Goal: Feedback & Contribution: Submit feedback/report problem

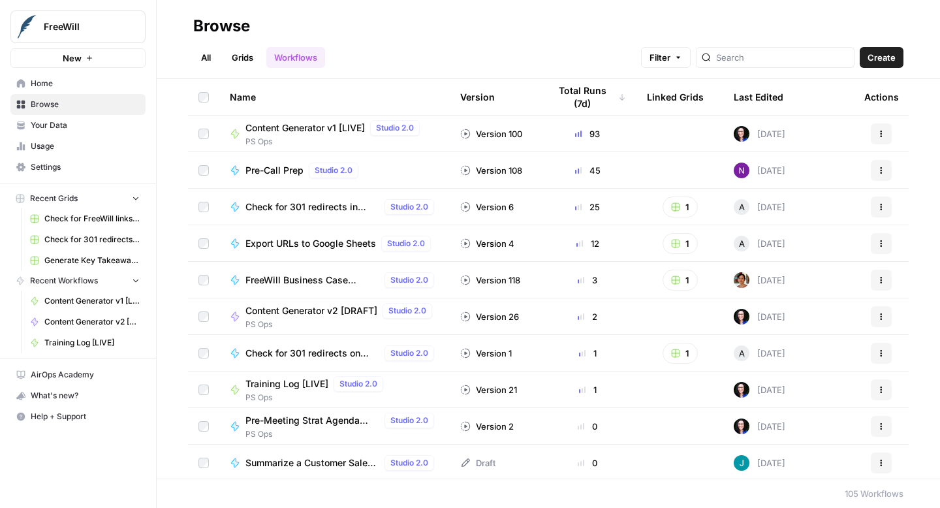
click at [82, 166] on span "Settings" at bounding box center [85, 167] width 109 height 12
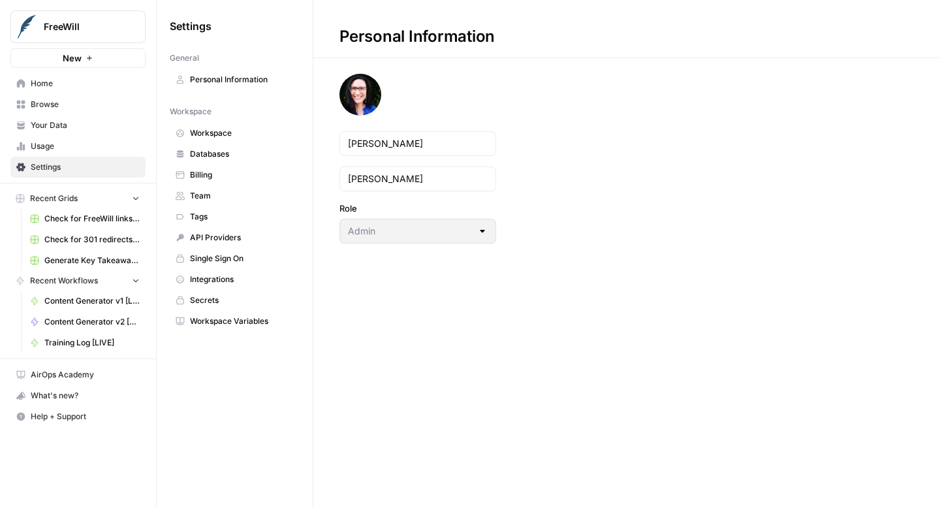
click at [240, 284] on span "Integrations" at bounding box center [242, 280] width 104 height 12
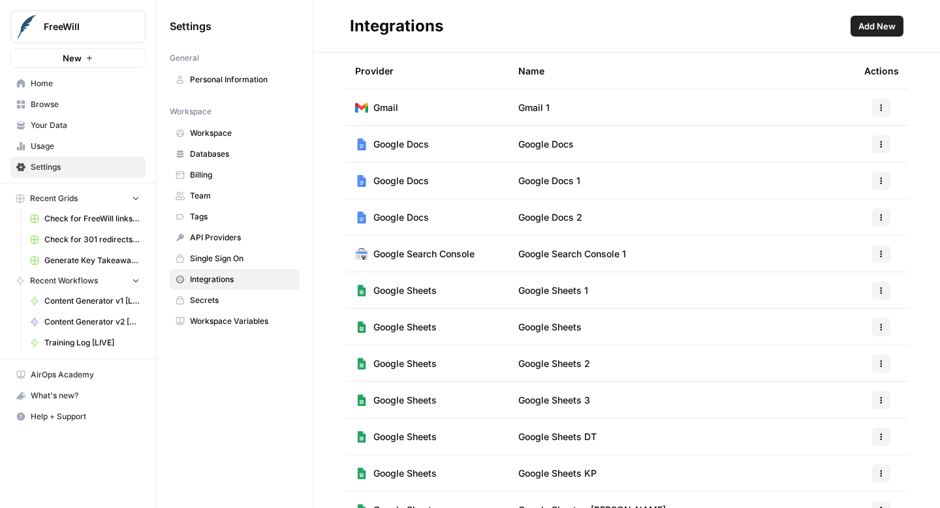
click at [680, 140] on td "Google Docs" at bounding box center [681, 144] width 346 height 36
click at [663, 186] on td "Google Docs 1" at bounding box center [681, 181] width 346 height 36
click at [652, 232] on td "Google Docs 2" at bounding box center [681, 217] width 346 height 36
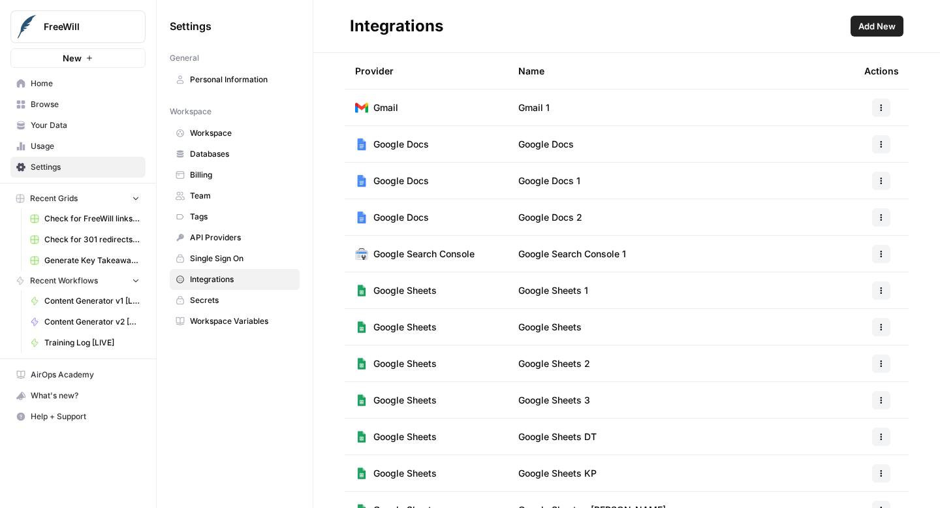
click at [887, 219] on button "button" at bounding box center [881, 217] width 18 height 18
click at [852, 296] on span "Delete" at bounding box center [853, 294] width 42 height 13
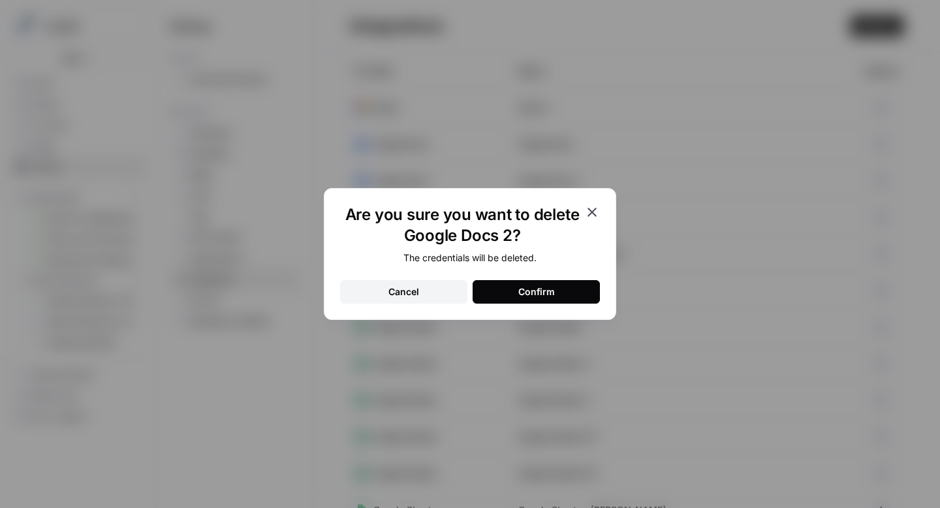
click at [514, 290] on button "Confirm" at bounding box center [536, 292] width 127 height 24
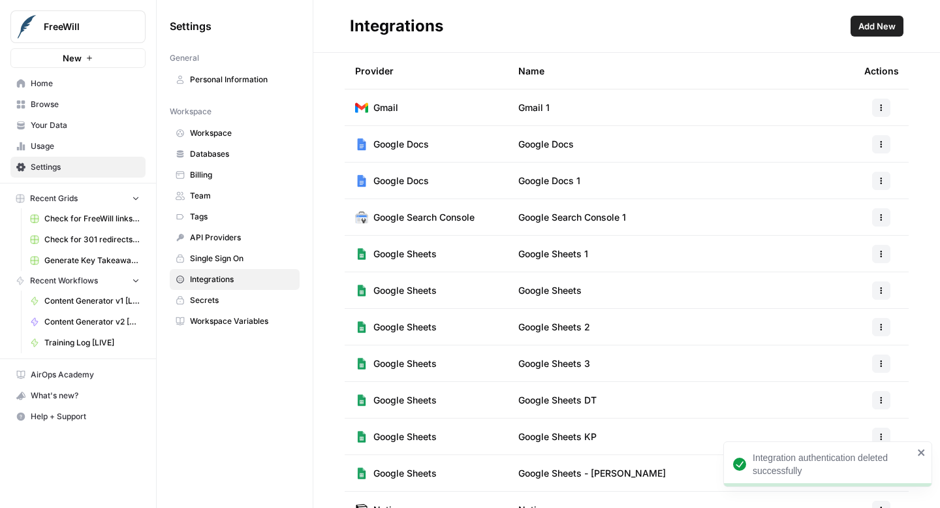
click at [872, 28] on span "Add New" at bounding box center [876, 26] width 37 height 13
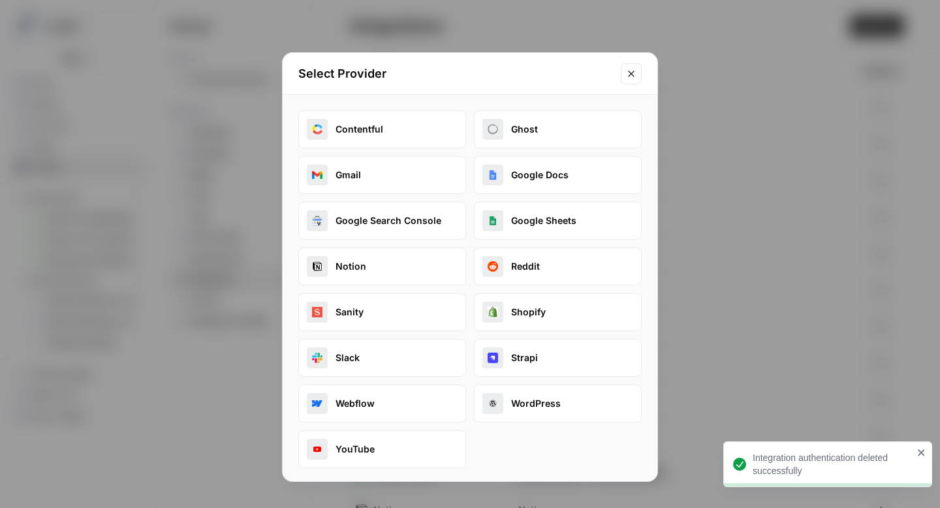
click at [573, 172] on button "Google Docs" at bounding box center [558, 175] width 168 height 38
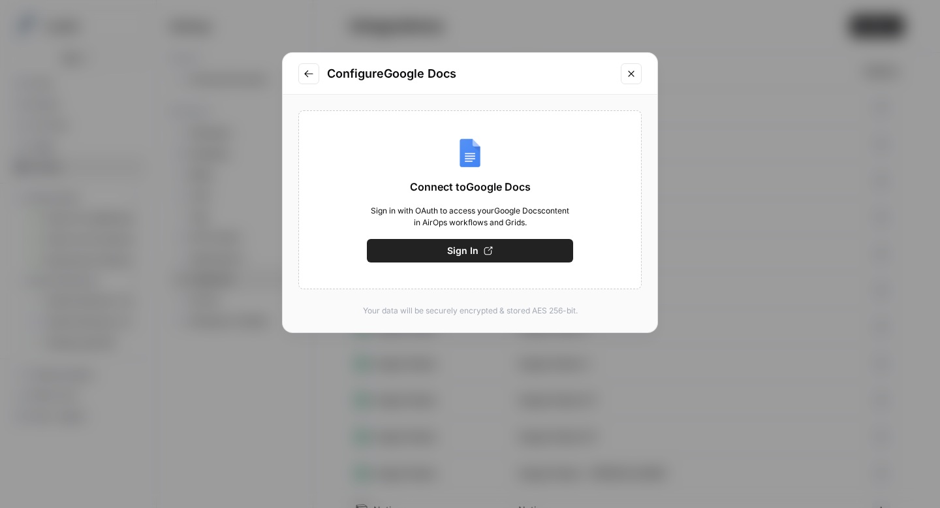
click at [497, 253] on button "Sign In" at bounding box center [470, 251] width 206 height 24
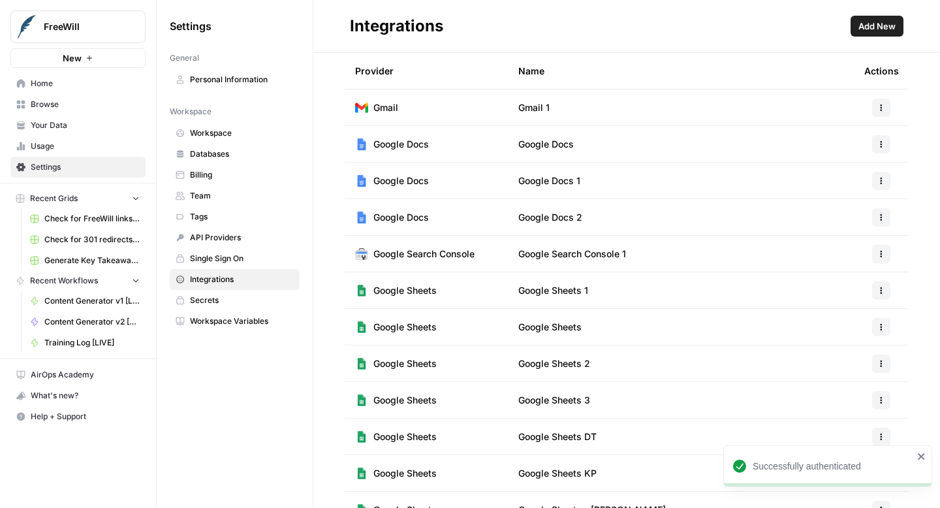
click at [880, 222] on button "button" at bounding box center [881, 217] width 18 height 18
click at [852, 265] on span "Rename" at bounding box center [853, 265] width 42 height 13
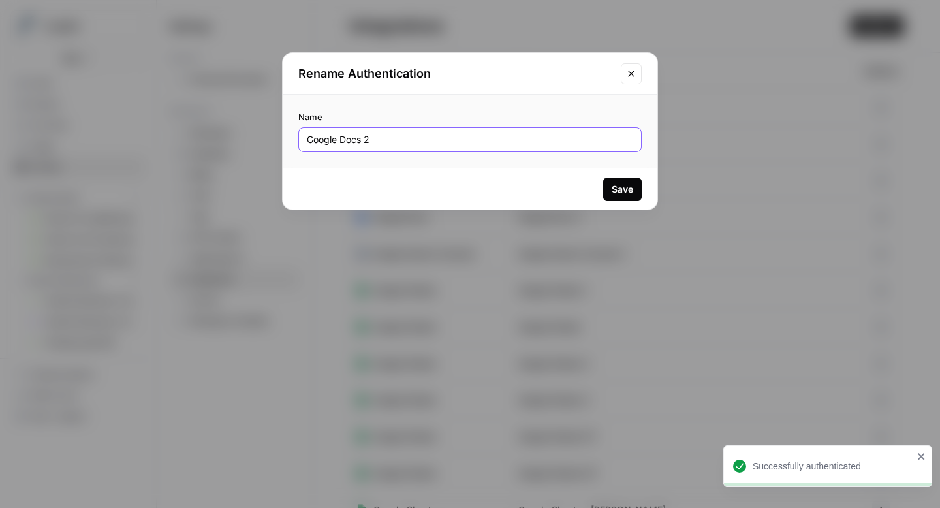
click at [460, 142] on input "Google Docs 2" at bounding box center [470, 139] width 326 height 13
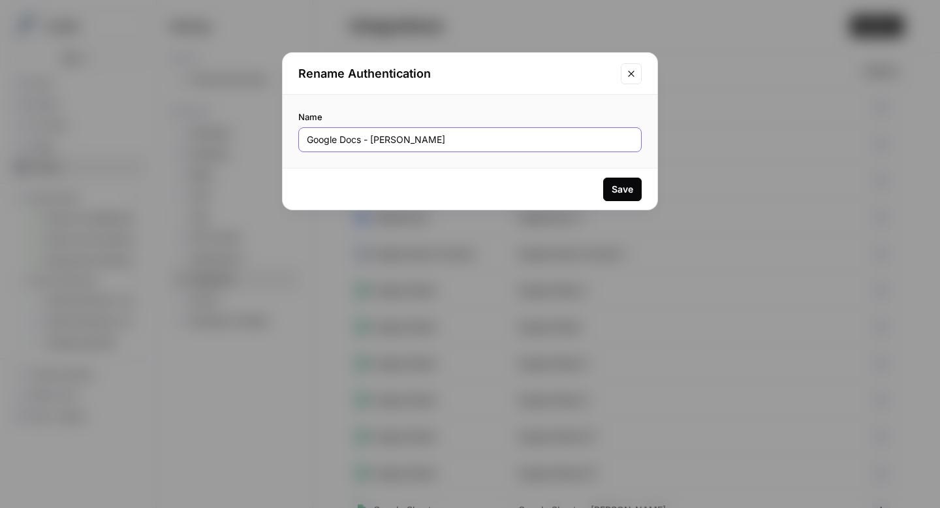
type input "Google Docs - [PERSON_NAME]"
click at [620, 191] on div "Save" at bounding box center [623, 189] width 22 height 13
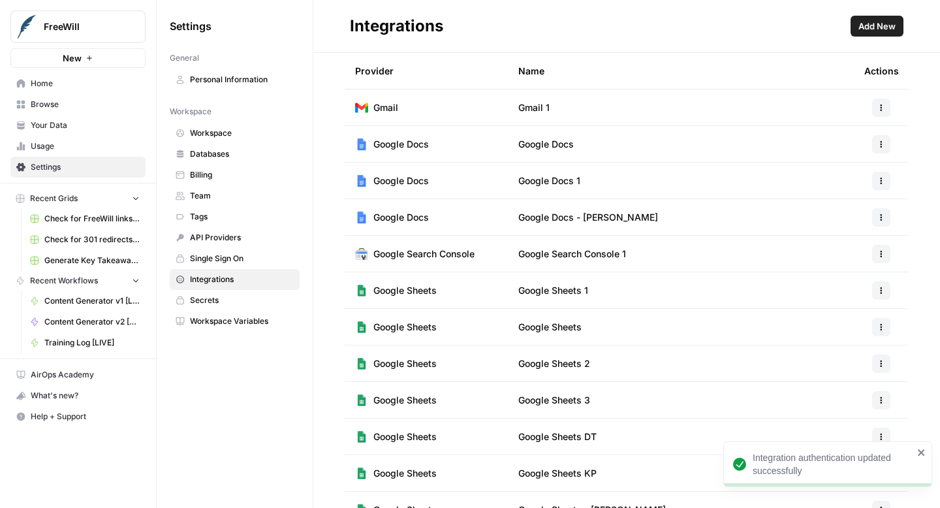
click at [60, 85] on span "Home" at bounding box center [85, 84] width 109 height 12
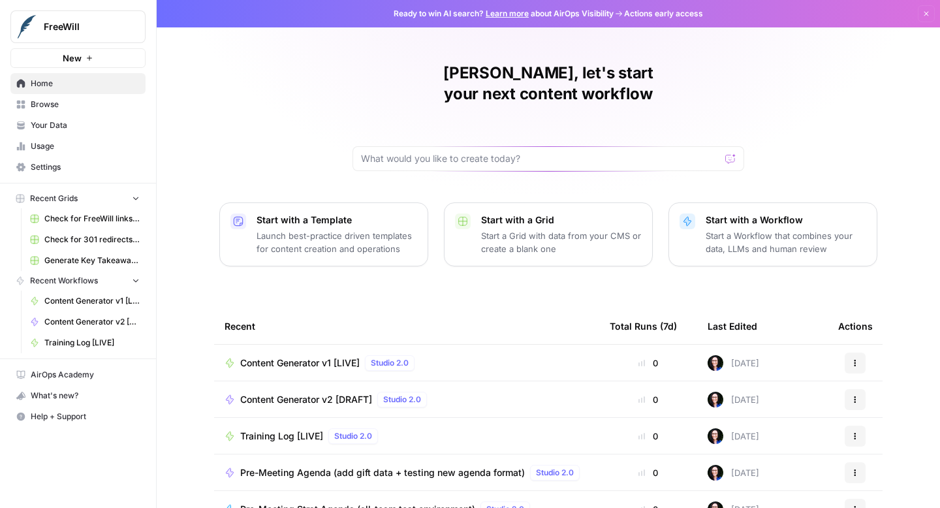
click at [312, 393] on span "Content Generator v2 [DRAFT]" at bounding box center [306, 399] width 132 height 13
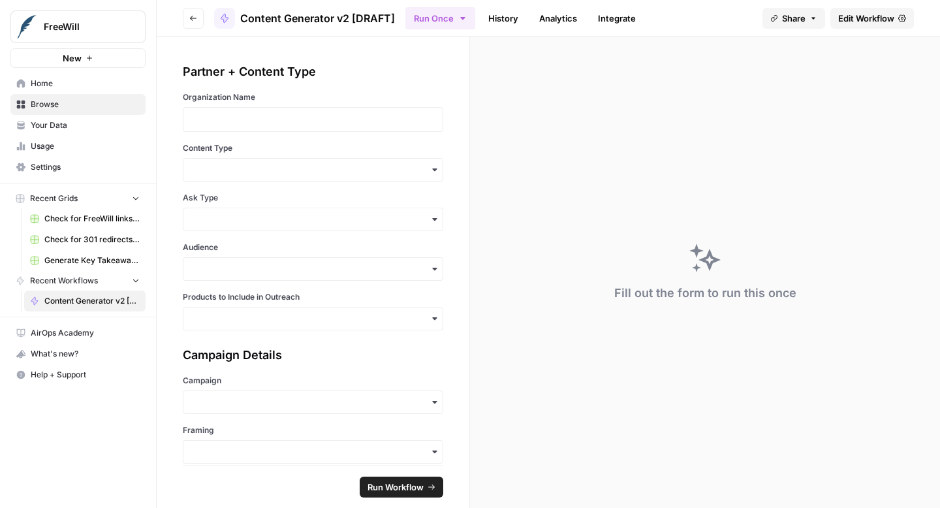
click at [858, 17] on span "Edit Workflow" at bounding box center [866, 18] width 56 height 13
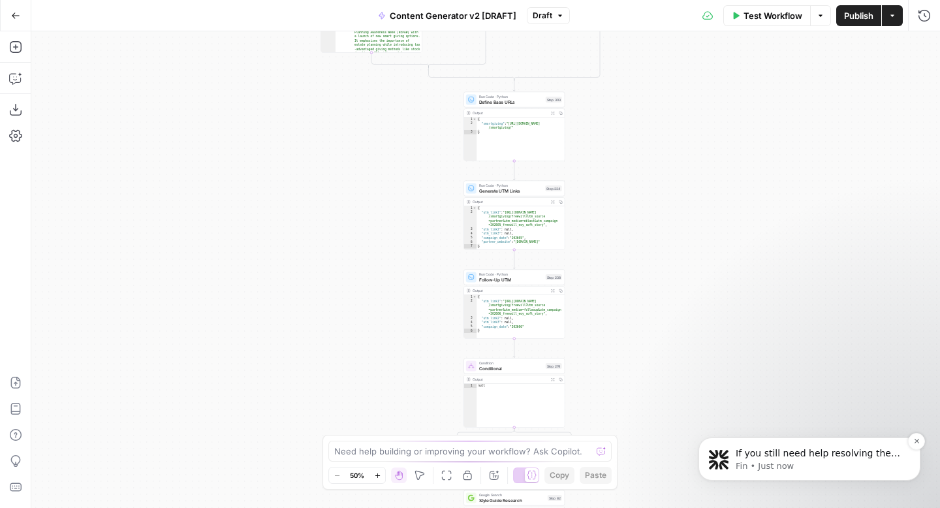
click at [811, 456] on p "If you still need help resolving the Google Docs integration issue, I’m here to…" at bounding box center [820, 453] width 168 height 13
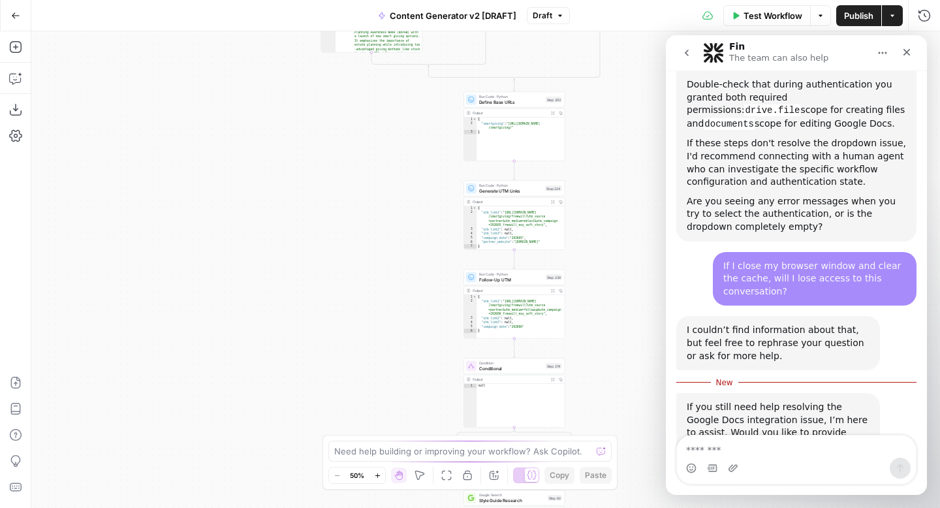
scroll to position [1202, 0]
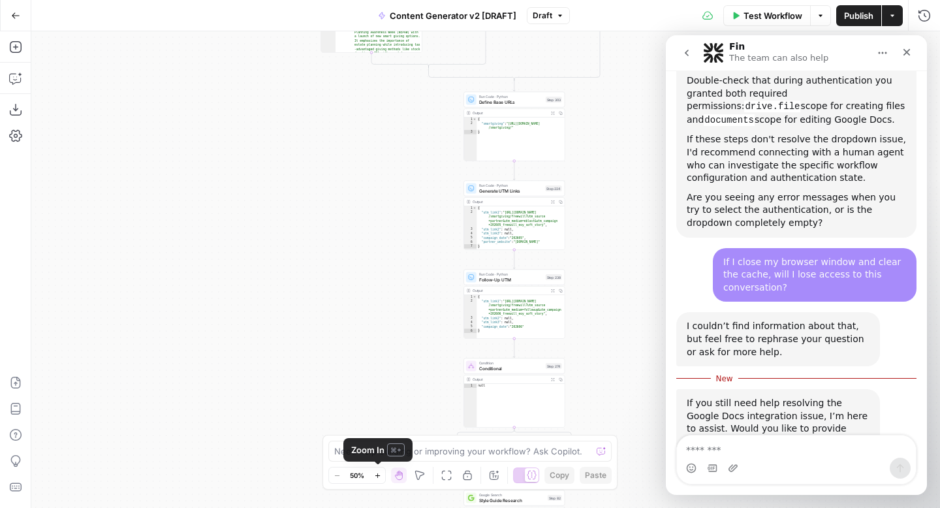
click at [378, 475] on icon "button" at bounding box center [377, 475] width 7 height 7
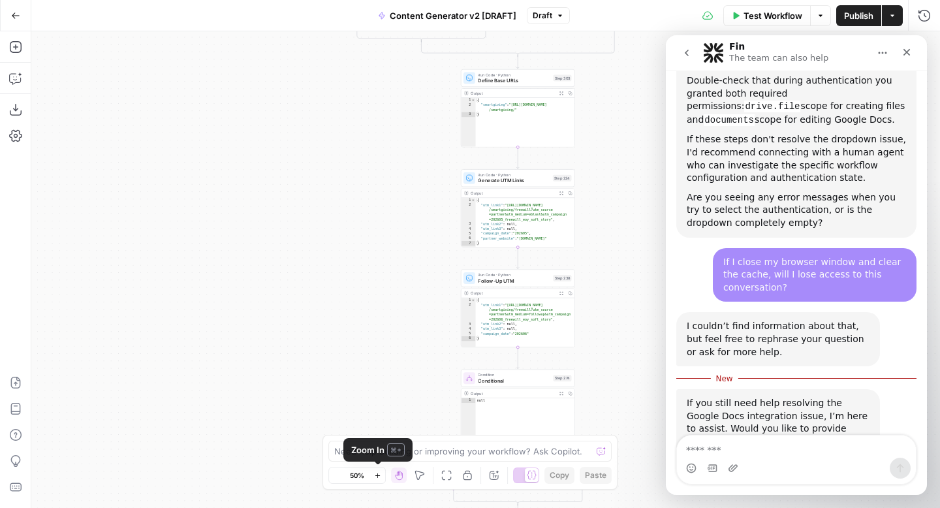
click at [378, 475] on icon "button" at bounding box center [377, 475] width 7 height 7
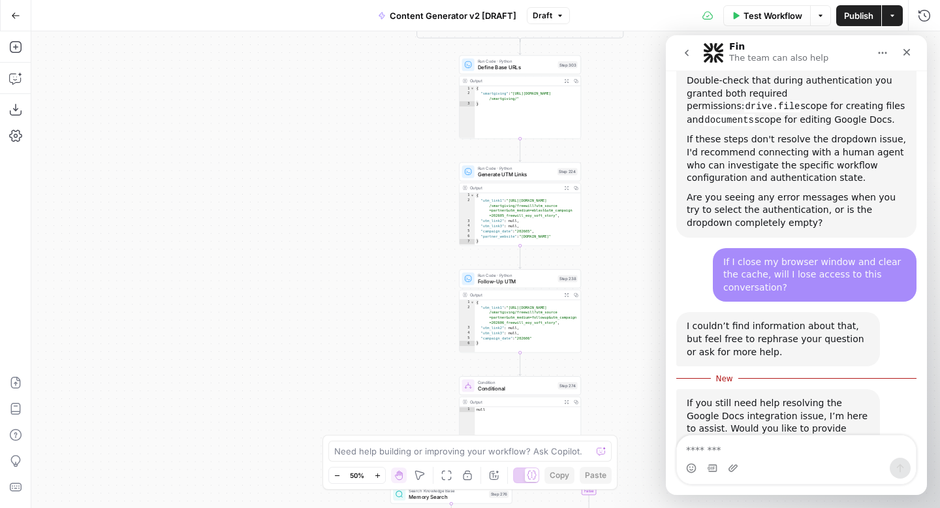
click at [378, 475] on icon "button" at bounding box center [377, 475] width 7 height 7
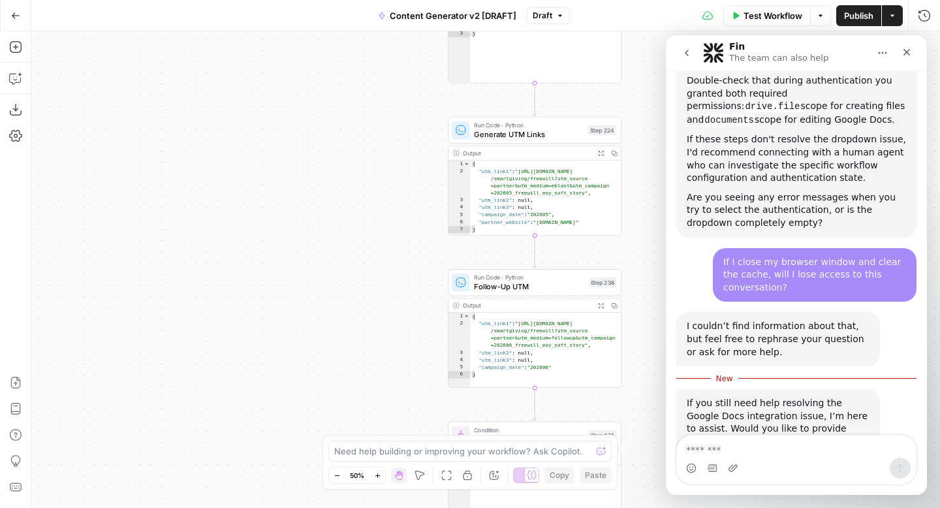
click at [378, 475] on icon "button" at bounding box center [377, 475] width 7 height 7
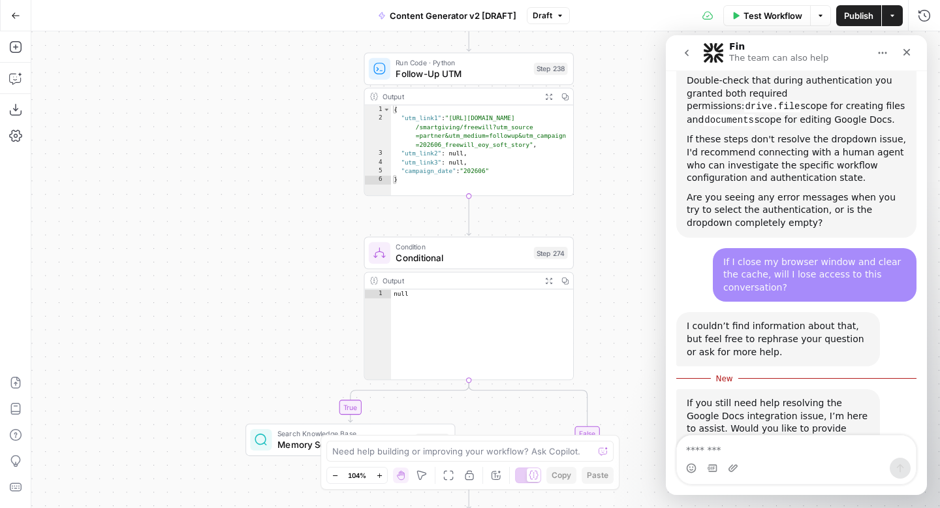
click at [627, 223] on div "true false true false true false true false true false true false Workflow Set …" at bounding box center [485, 269] width 909 height 477
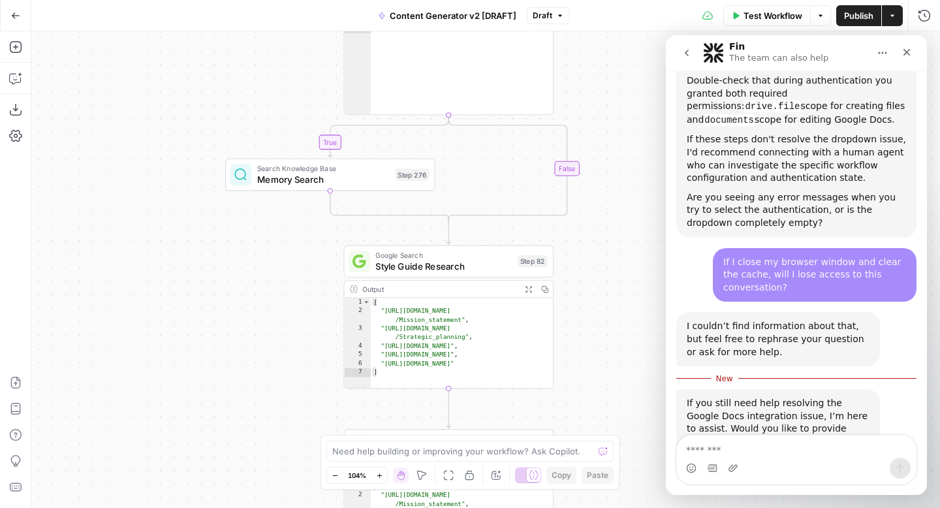
drag, startPoint x: 631, startPoint y: 288, endPoint x: 604, endPoint y: 0, distance: 289.1
click at [604, 0] on div "Go Back Content Generator v2 [DRAFT] Draft Test Workflow Options Publish Action…" at bounding box center [470, 254] width 940 height 508
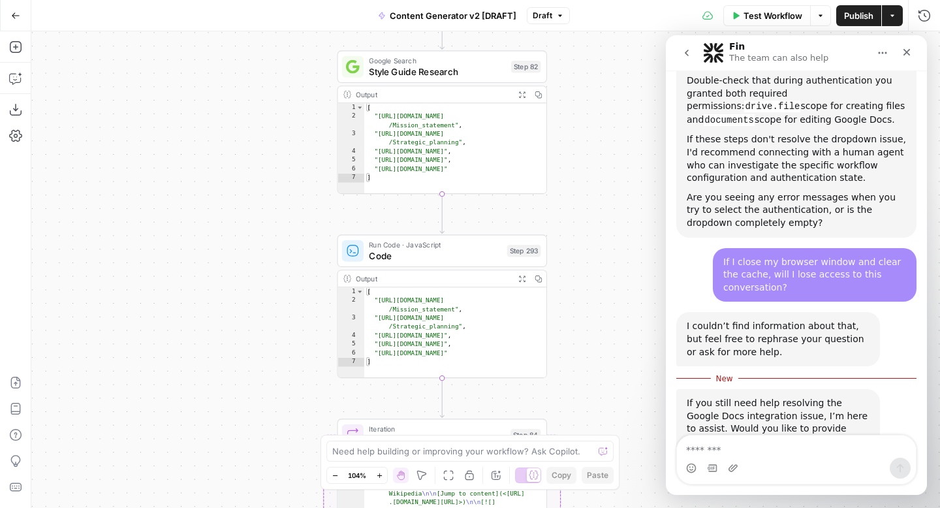
drag, startPoint x: 604, startPoint y: 306, endPoint x: 601, endPoint y: 26, distance: 279.4
click at [601, 27] on div "Go Back Content Generator v2 [DRAFT] Draft Test Workflow Options Publish Action…" at bounding box center [470, 254] width 940 height 508
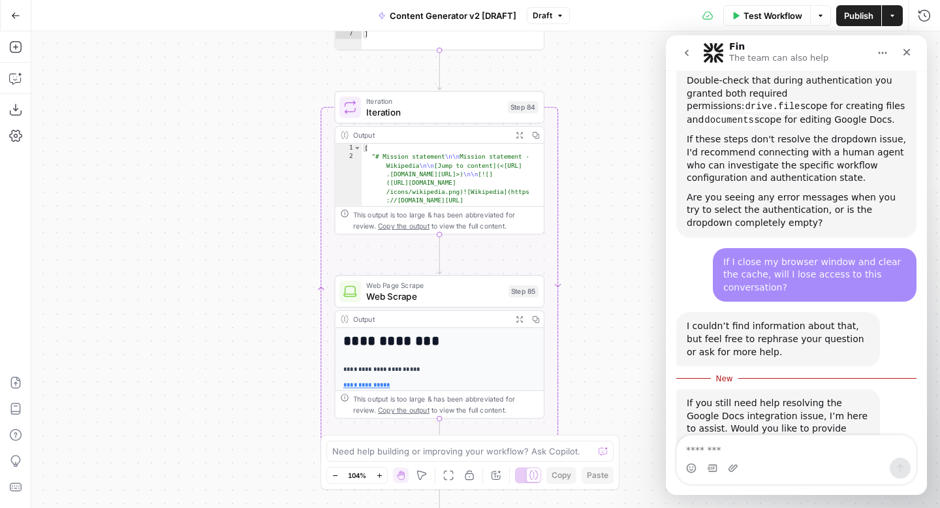
drag, startPoint x: 590, startPoint y: 223, endPoint x: 590, endPoint y: -25, distance: 248.1
click at [590, 0] on html "FreeWill New Home Browse Your Data Usage Settings Recent Grids Check for FreeWi…" at bounding box center [470, 254] width 940 height 508
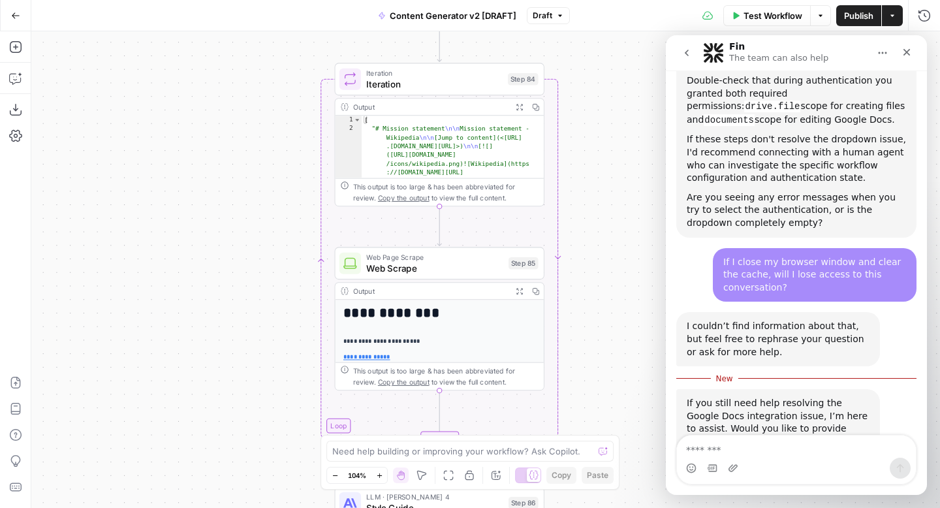
drag, startPoint x: 597, startPoint y: 234, endPoint x: 588, endPoint y: 22, distance: 211.7
click at [588, 22] on div "Go Back Content Generator v2 [DRAFT] Draft Test Workflow Options Publish Action…" at bounding box center [470, 254] width 940 height 508
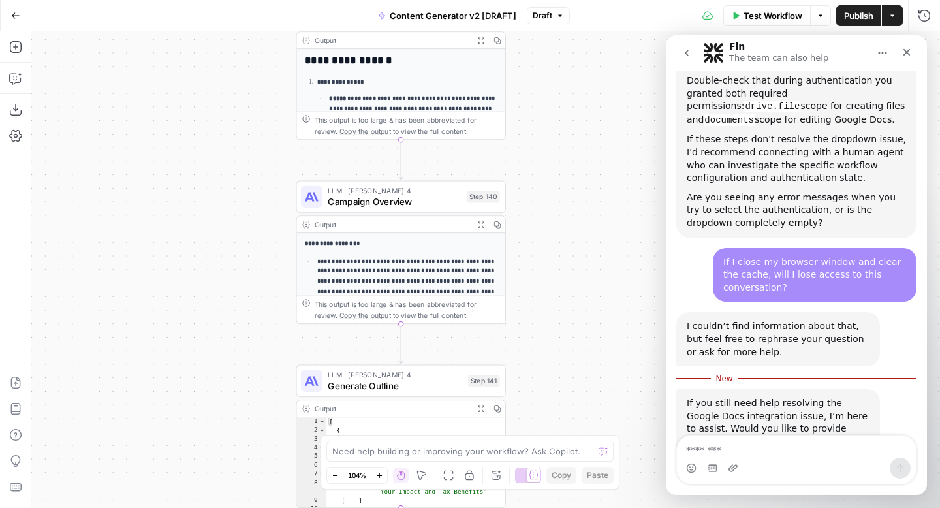
drag, startPoint x: 584, startPoint y: 330, endPoint x: 555, endPoint y: 55, distance: 275.7
click at [555, 56] on div "true false true false true false true false true false true false Workflow Set …" at bounding box center [485, 269] width 909 height 477
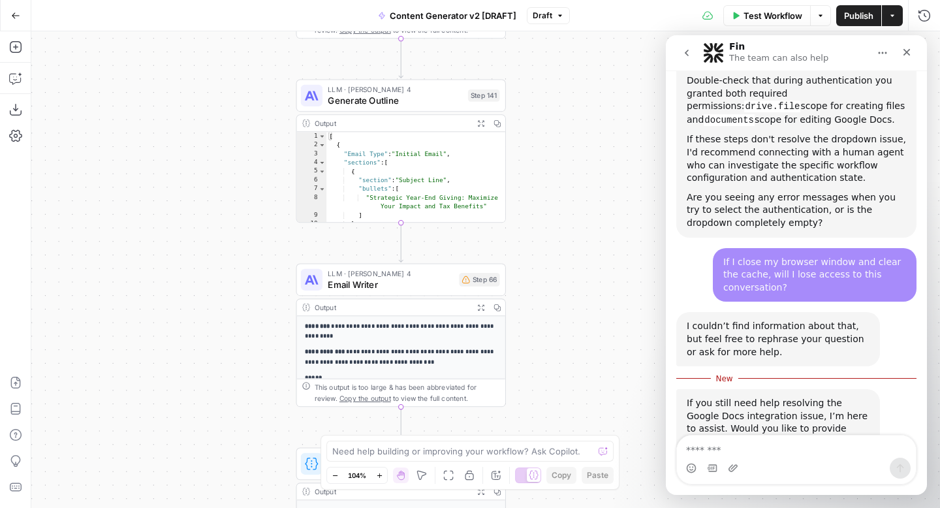
drag, startPoint x: 565, startPoint y: 338, endPoint x: 565, endPoint y: 31, distance: 306.8
click at [565, 31] on div "true false true false true false true false true false true false Workflow Set …" at bounding box center [485, 269] width 909 height 477
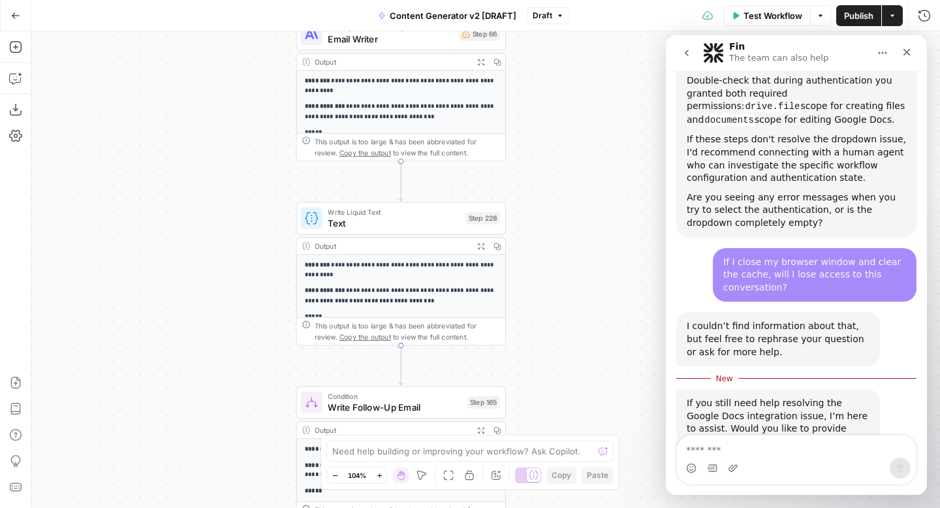
drag, startPoint x: 583, startPoint y: 306, endPoint x: 581, endPoint y: 68, distance: 237.6
click at [581, 68] on div "true false true false true false true false true false true false Workflow Set …" at bounding box center [485, 269] width 909 height 477
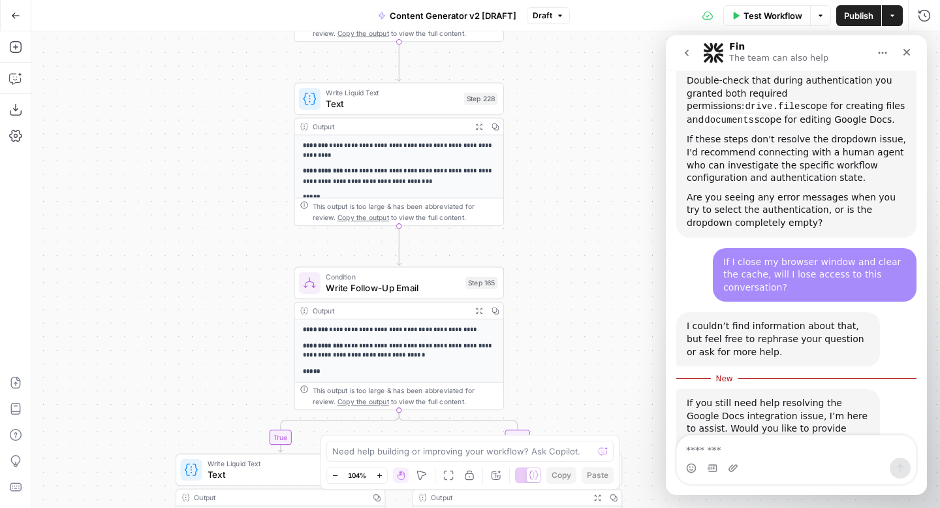
drag, startPoint x: 561, startPoint y: 364, endPoint x: 561, endPoint y: 104, distance: 259.8
click at [561, 104] on div "true false true false true false true false true false true false Workflow Set …" at bounding box center [485, 269] width 909 height 477
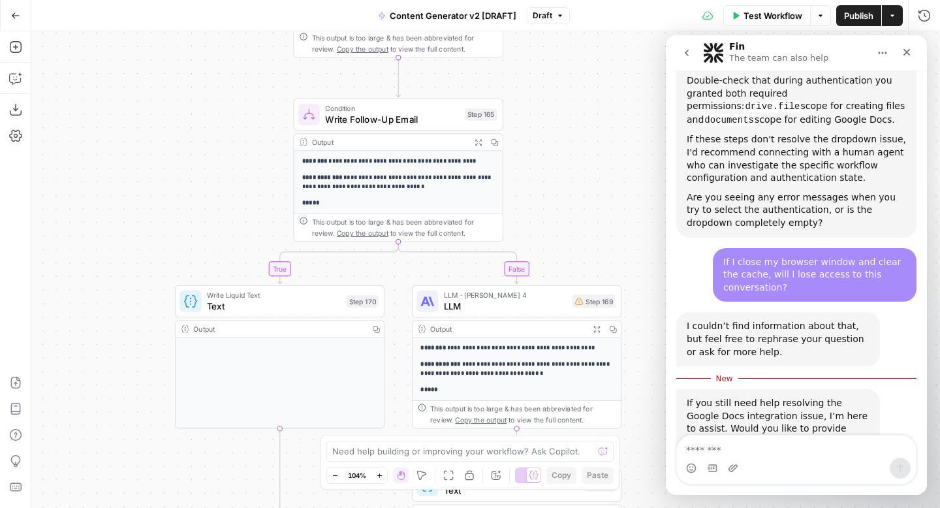
drag, startPoint x: 584, startPoint y: 281, endPoint x: 543, endPoint y: -14, distance: 298.5
click at [543, 0] on html "FreeWill New Home Browse Your Data Usage Settings Recent Grids Check for FreeWi…" at bounding box center [470, 254] width 940 height 508
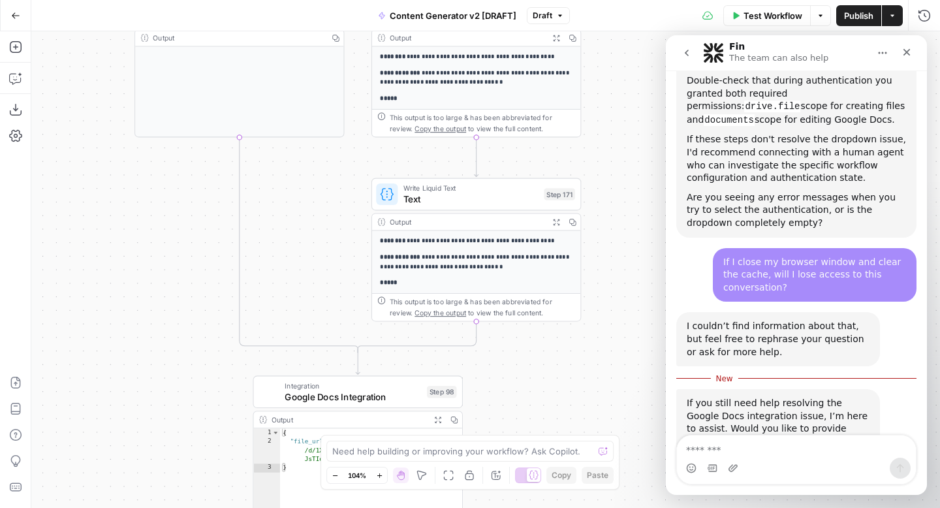
drag, startPoint x: 600, startPoint y: 370, endPoint x: 598, endPoint y: 151, distance: 218.7
click at [598, 152] on div "true false true false true false true false true false true false Workflow Set …" at bounding box center [485, 269] width 909 height 477
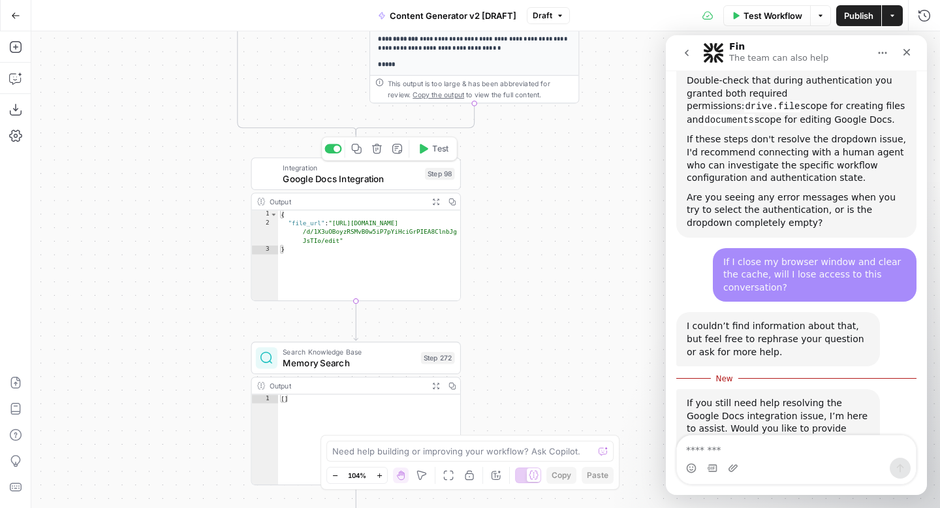
click at [369, 180] on span "Google Docs Integration" at bounding box center [351, 179] width 136 height 14
click at [683, 52] on icon "go back" at bounding box center [687, 53] width 10 height 10
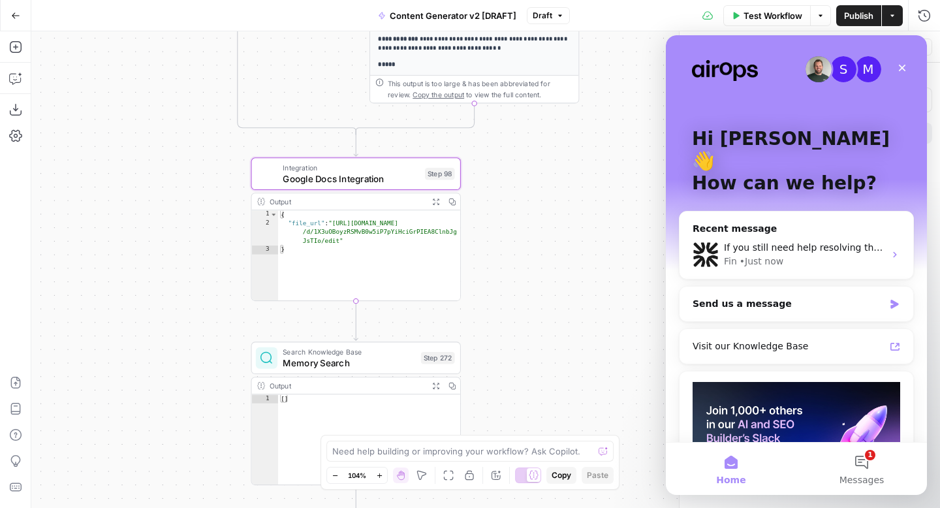
click at [588, 185] on div "true false true false true false true true false true false false Workflow Set …" at bounding box center [485, 269] width 909 height 477
click at [902, 66] on icon "Close" at bounding box center [902, 68] width 10 height 10
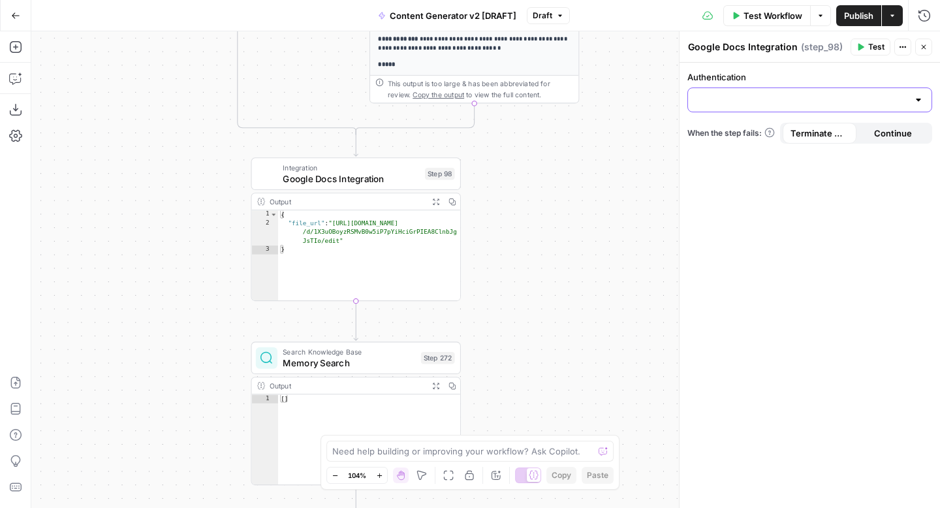
click at [749, 98] on input "Authentication" at bounding box center [802, 99] width 212 height 13
click at [744, 269] on div "Authentication When the step fails: Terminate Workflow Continue" at bounding box center [810, 285] width 260 height 445
click at [326, 177] on span "Google Docs Integration" at bounding box center [351, 179] width 136 height 14
click at [928, 49] on button "Close" at bounding box center [923, 47] width 17 height 17
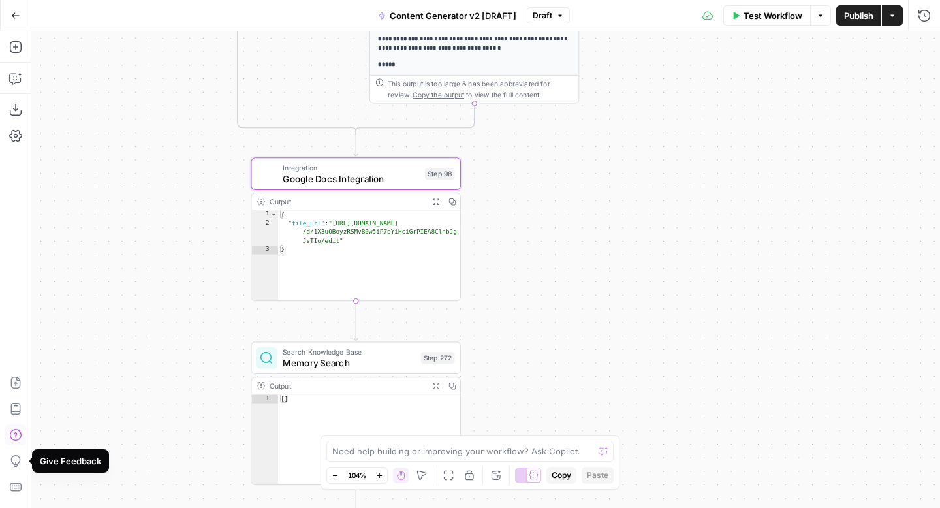
click at [16, 439] on icon "button" at bounding box center [15, 435] width 12 height 12
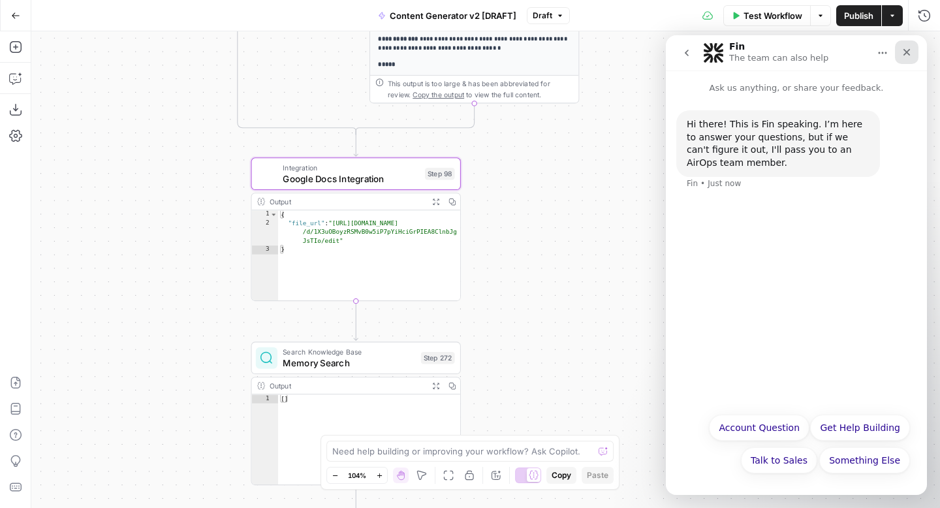
click at [907, 55] on icon "Close" at bounding box center [907, 52] width 10 height 10
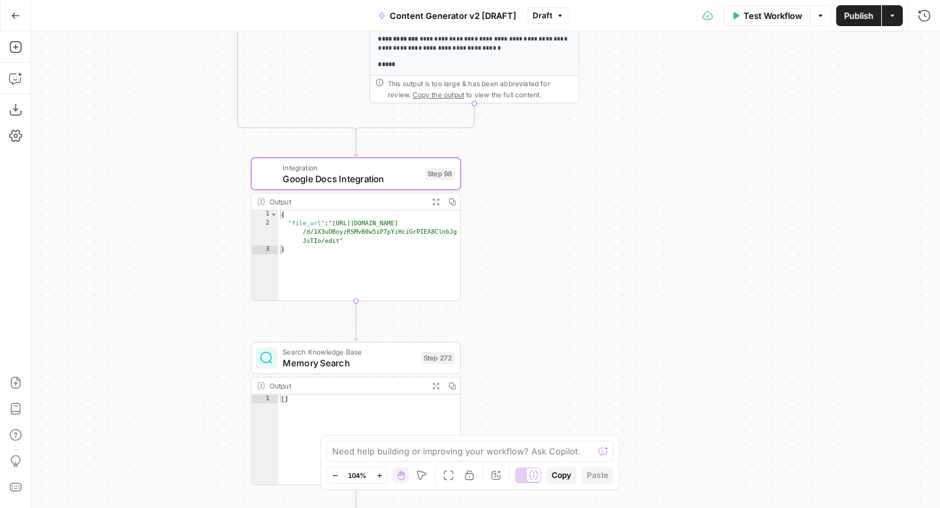
click at [556, 14] on span "button" at bounding box center [560, 16] width 8 height 8
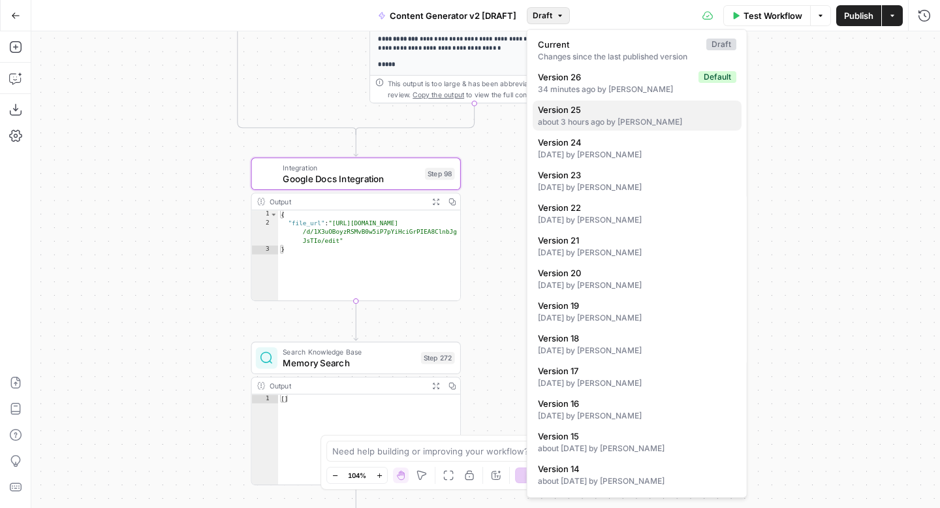
click at [584, 111] on span "Version 25" at bounding box center [634, 109] width 193 height 13
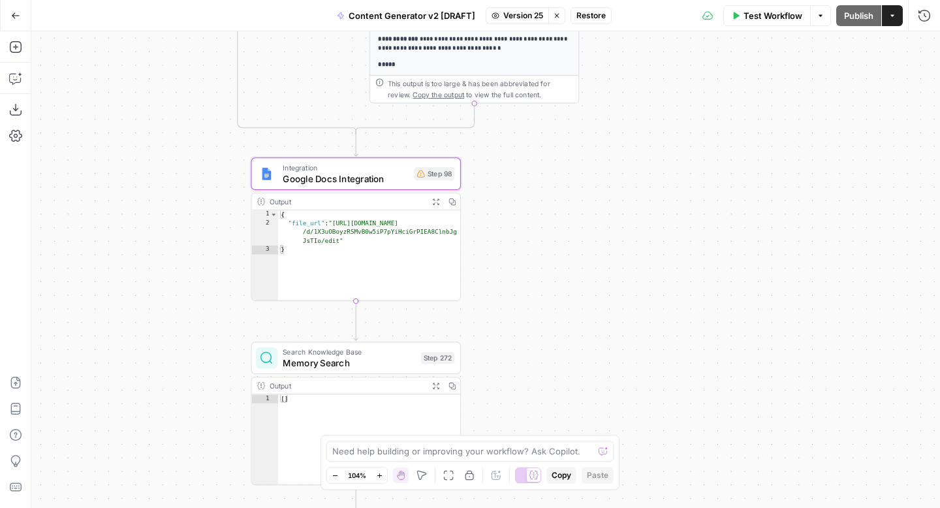
click at [295, 172] on span "Google Docs Integration" at bounding box center [346, 179] width 126 height 14
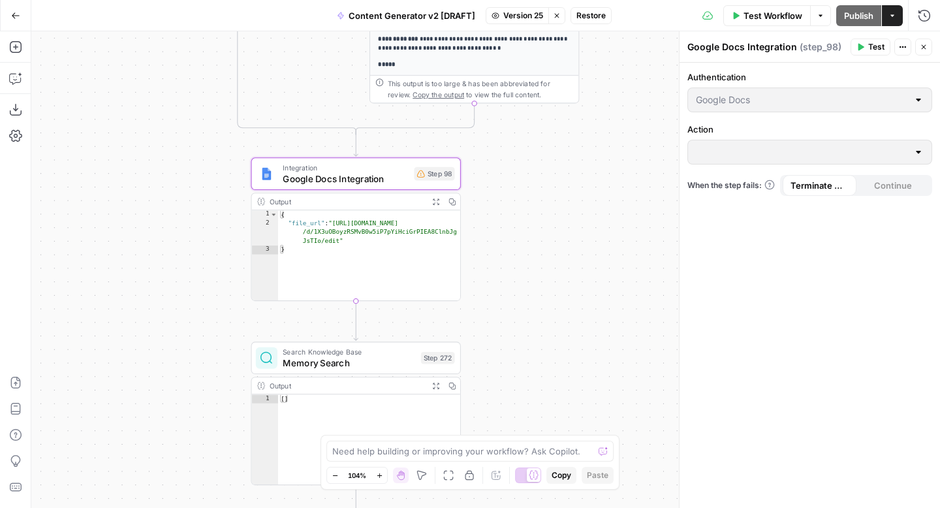
click at [763, 91] on div "Google Docs" at bounding box center [809, 99] width 245 height 25
click at [924, 47] on icon "button" at bounding box center [924, 47] width 8 height 8
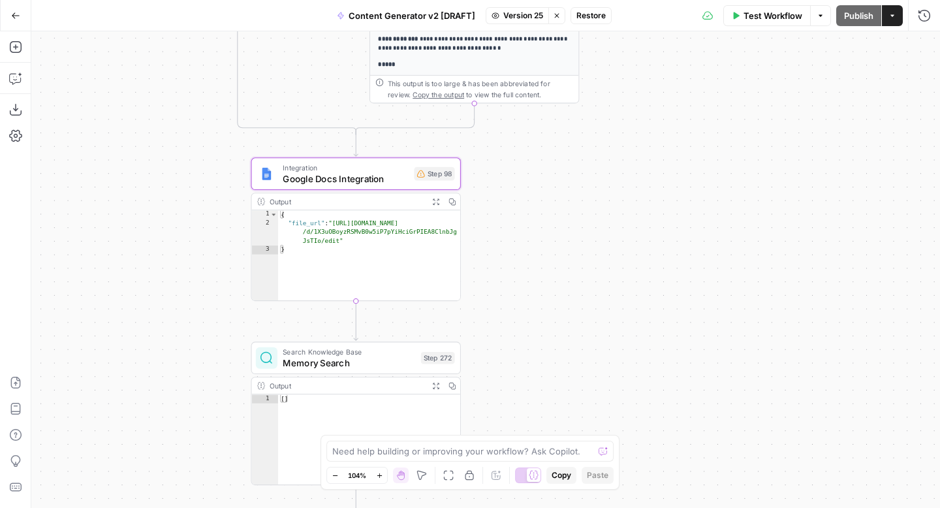
click at [13, 18] on icon "button" at bounding box center [15, 15] width 9 height 9
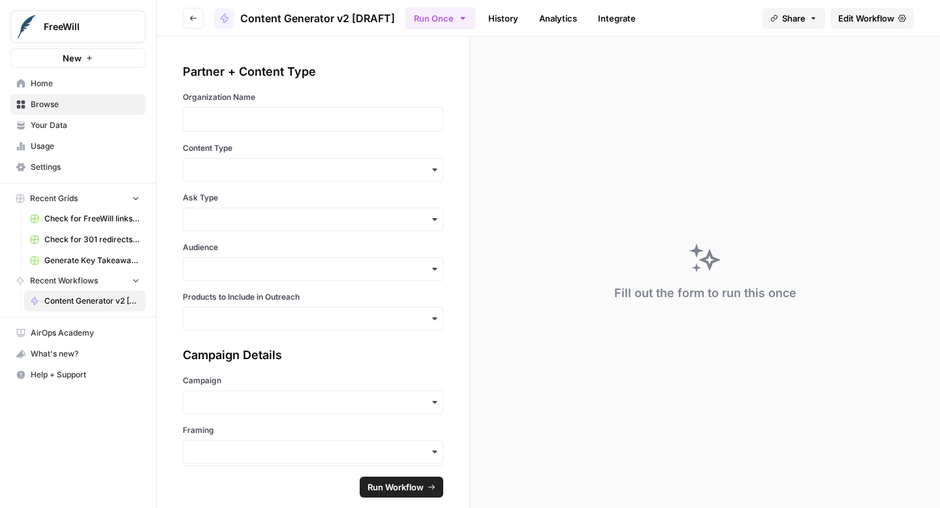
click at [192, 18] on icon "button" at bounding box center [193, 18] width 8 height 8
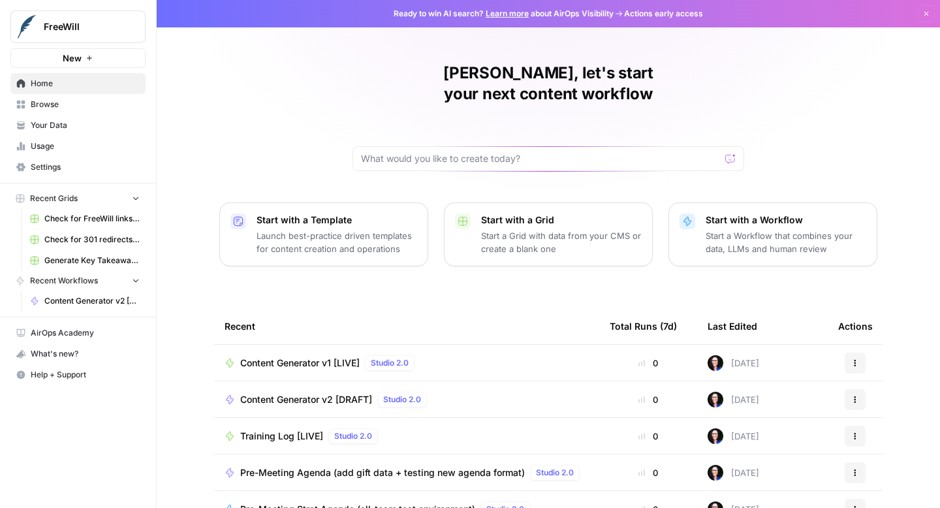
click at [271, 356] on span "Content Generator v1 [LIVE]" at bounding box center [299, 362] width 119 height 13
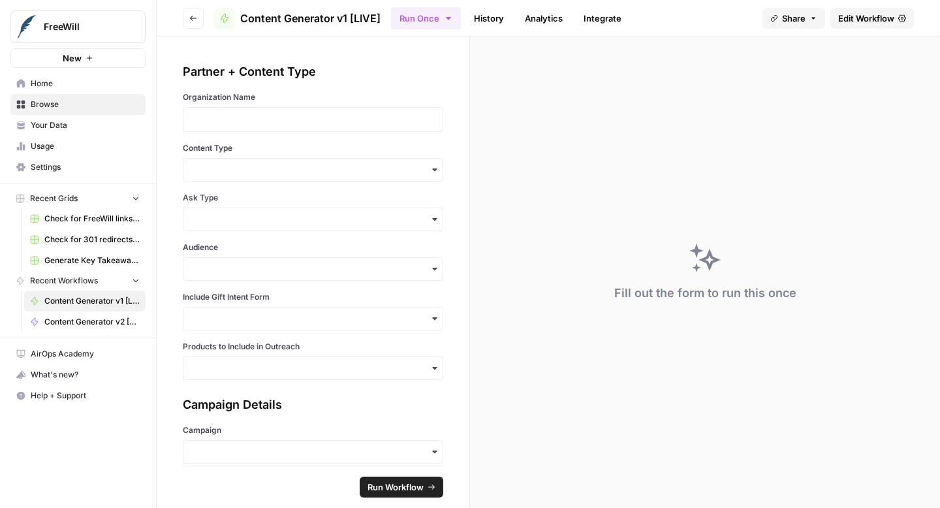
click at [852, 12] on span "Edit Workflow" at bounding box center [866, 18] width 56 height 13
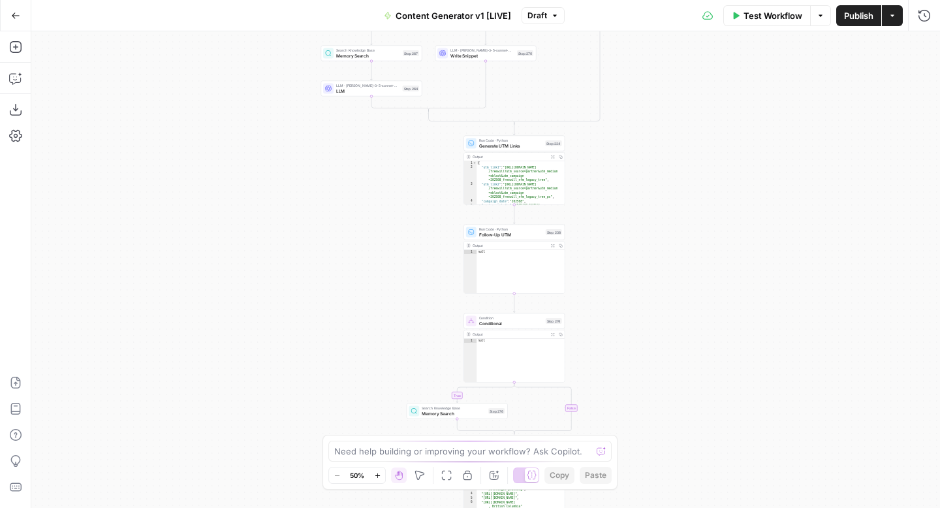
click at [376, 477] on icon "button" at bounding box center [377, 475] width 7 height 7
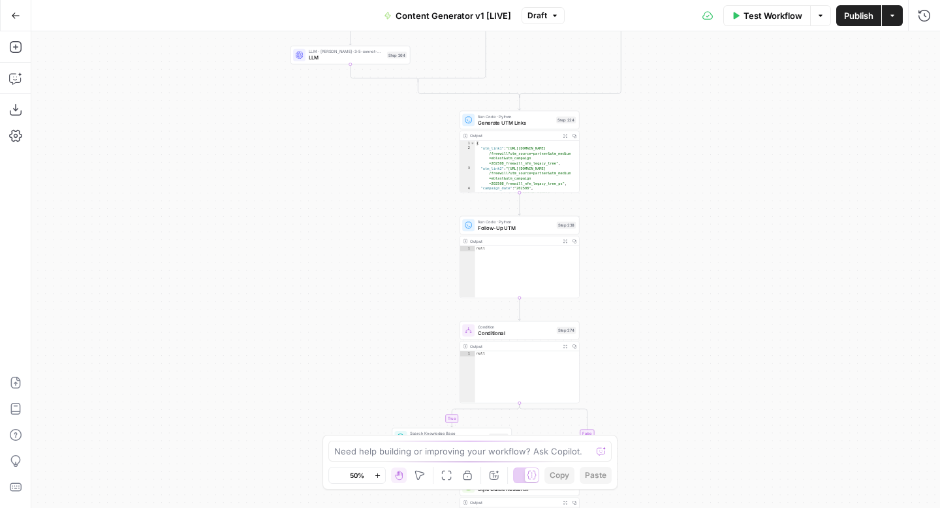
click at [376, 477] on icon "button" at bounding box center [377, 475] width 7 height 7
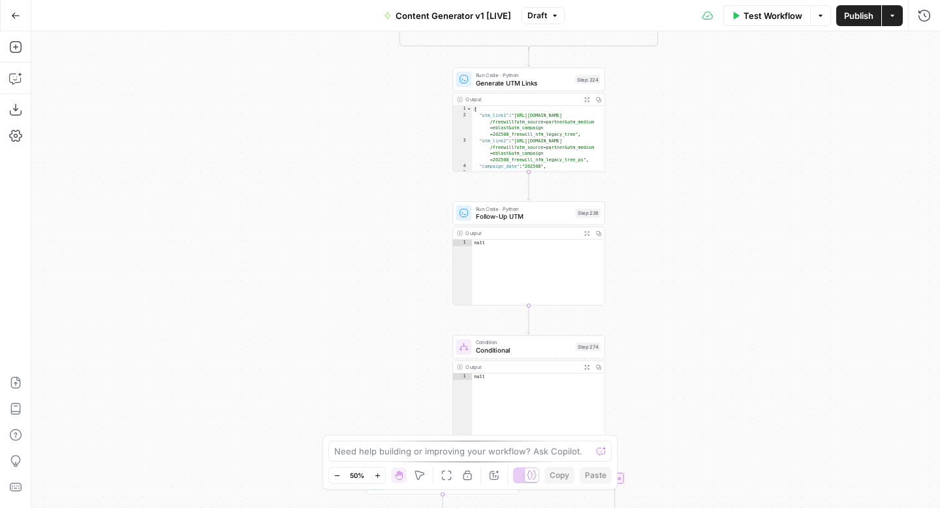
click at [376, 477] on icon "button" at bounding box center [377, 475] width 7 height 7
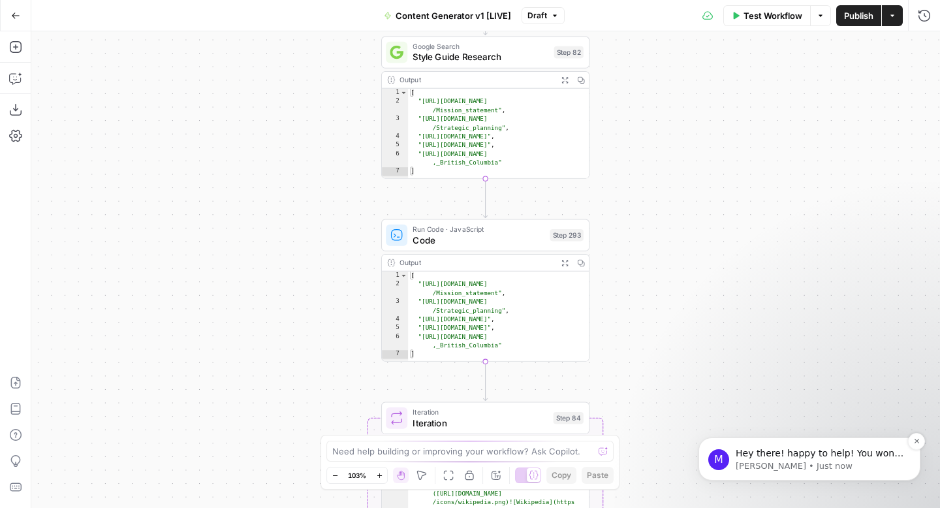
click at [836, 458] on p "Hey there! happy to help! You won't lose this conversation if you close your br…" at bounding box center [820, 453] width 168 height 13
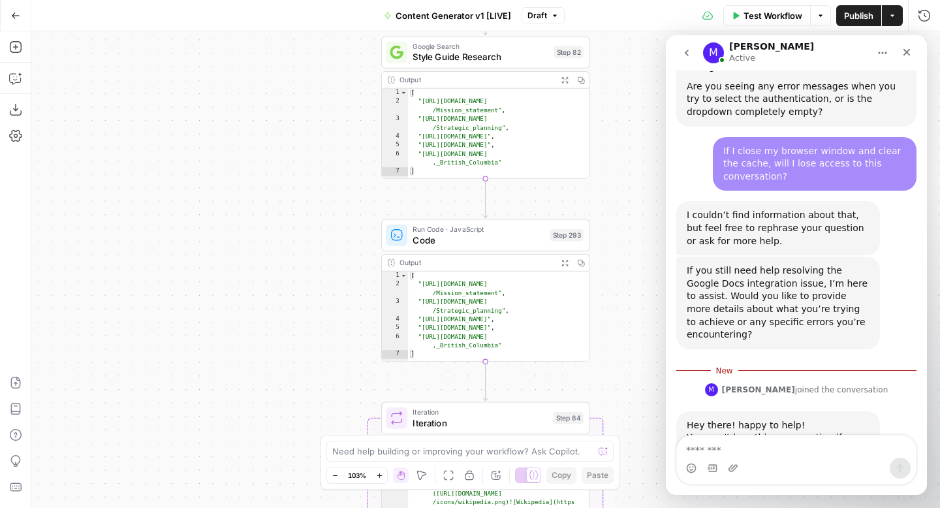
scroll to position [1322, 0]
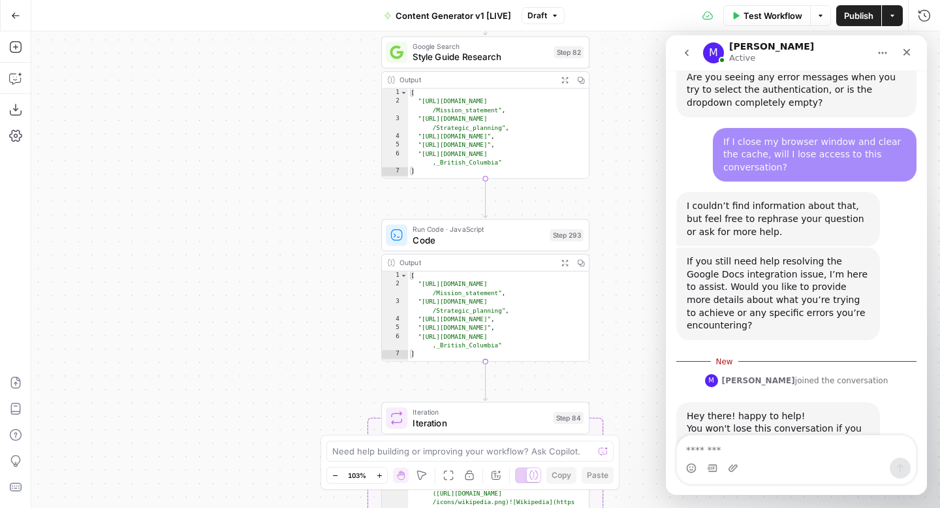
click at [755, 448] on textarea "Message…" at bounding box center [796, 446] width 239 height 22
type textarea "**********"
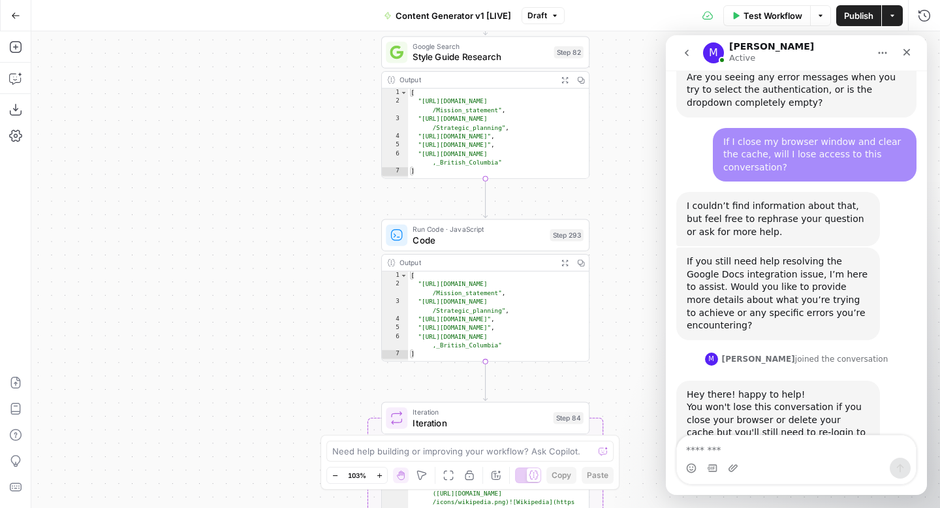
scroll to position [1339, 0]
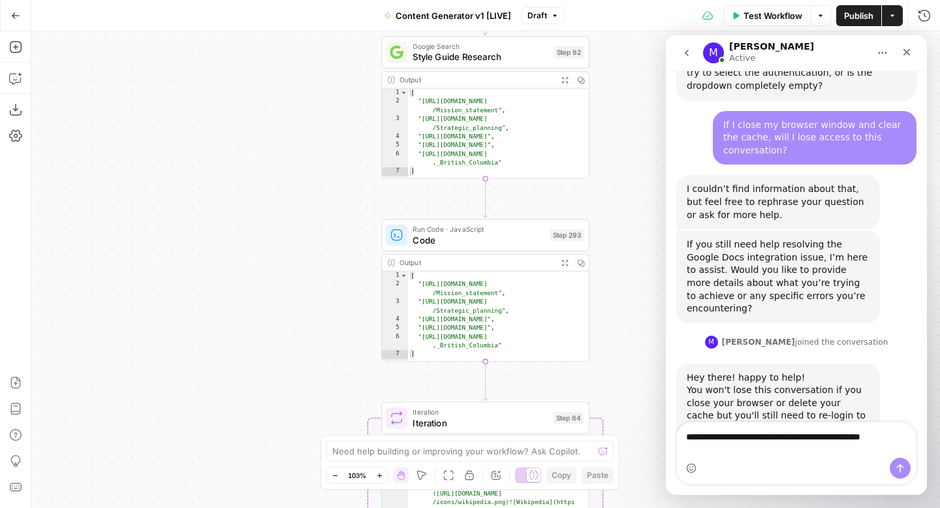
type textarea "**********"
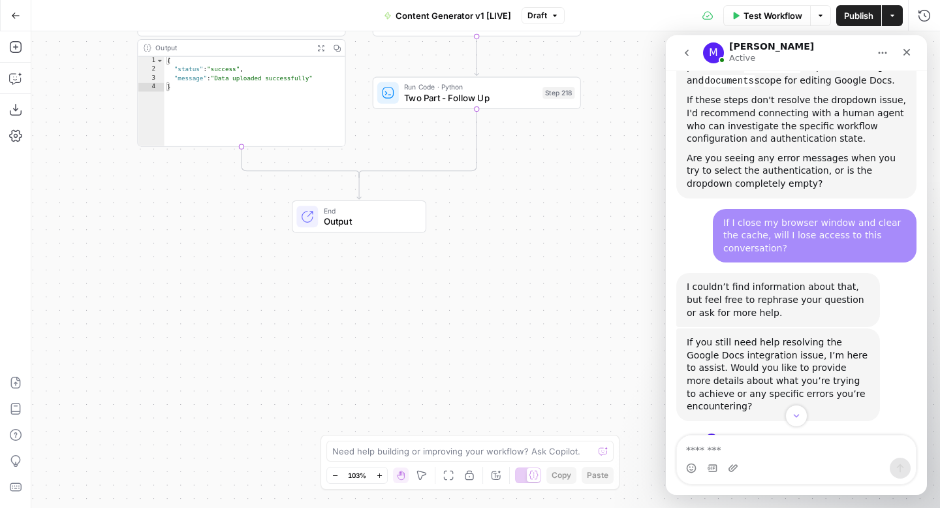
scroll to position [1382, 0]
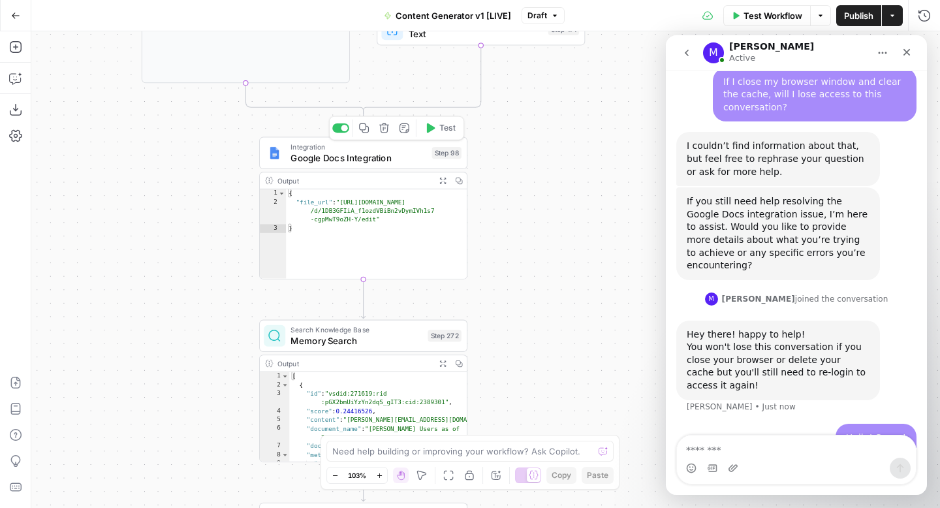
click at [363, 163] on span "Google Docs Integration" at bounding box center [359, 158] width 136 height 14
click at [911, 52] on icon "Close" at bounding box center [907, 52] width 10 height 10
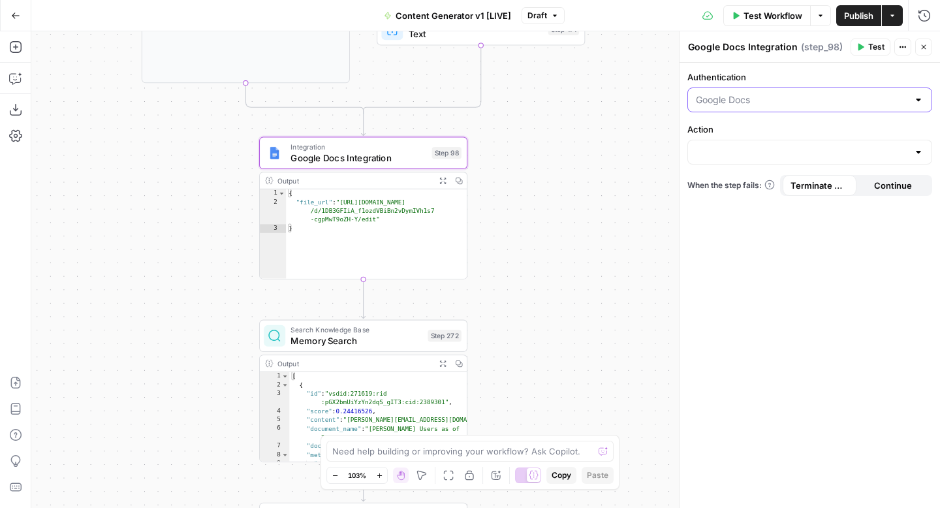
click at [749, 101] on input "Authentication" at bounding box center [802, 99] width 212 height 13
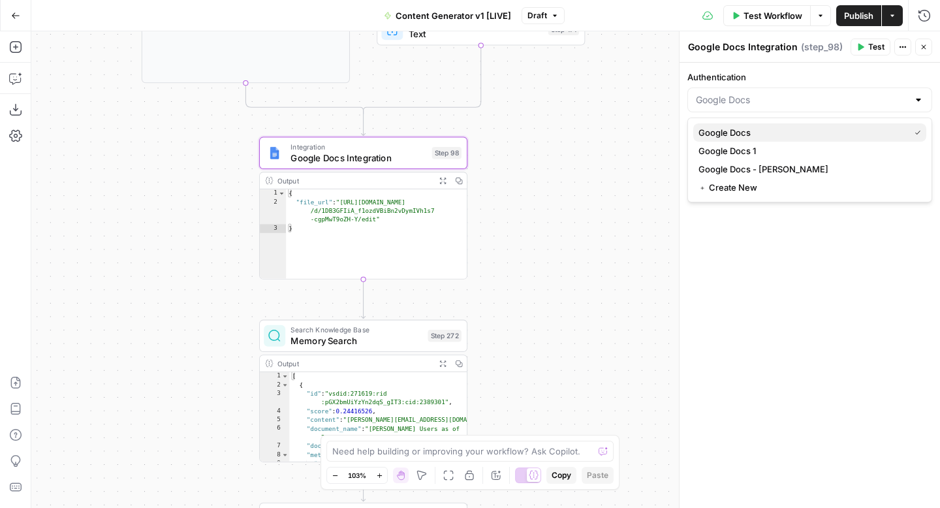
click at [788, 133] on span "Google Docs" at bounding box center [802, 132] width 206 height 13
type input "Google Docs"
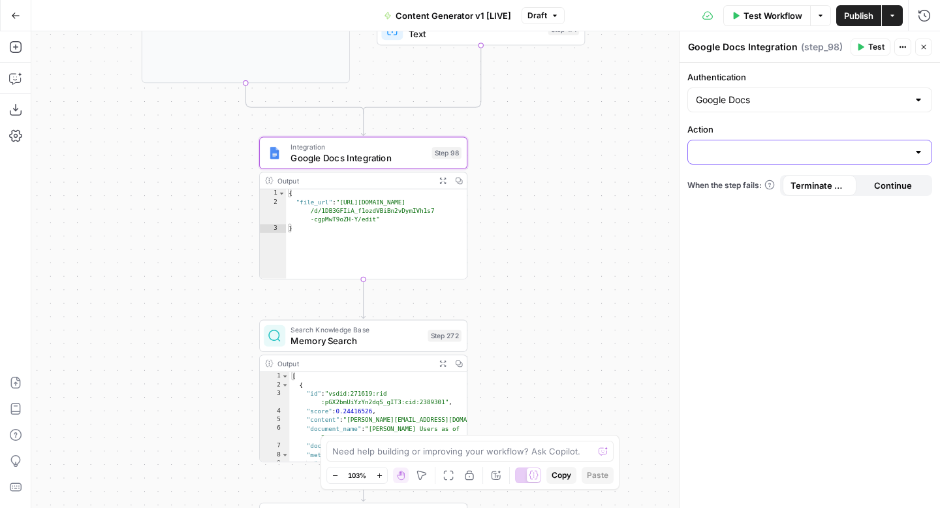
click at [772, 146] on input "Action" at bounding box center [802, 152] width 212 height 13
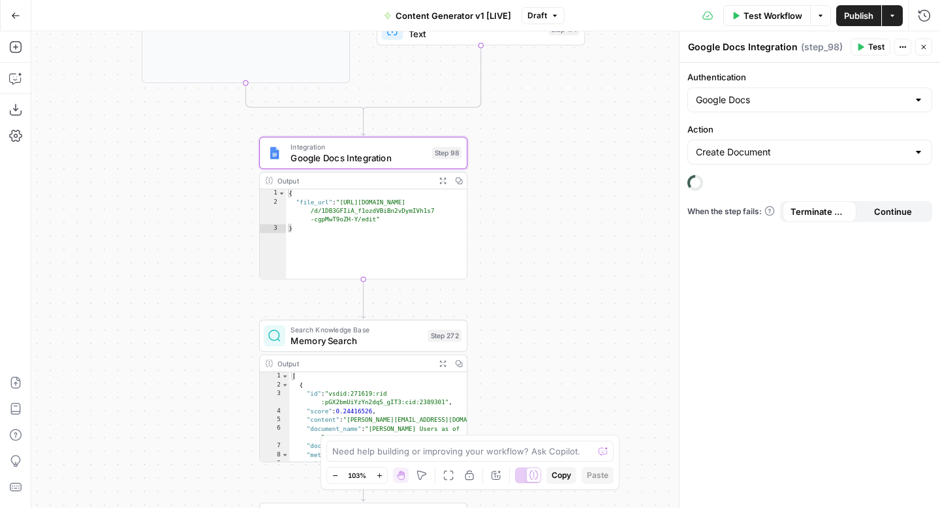
type input "Create Document"
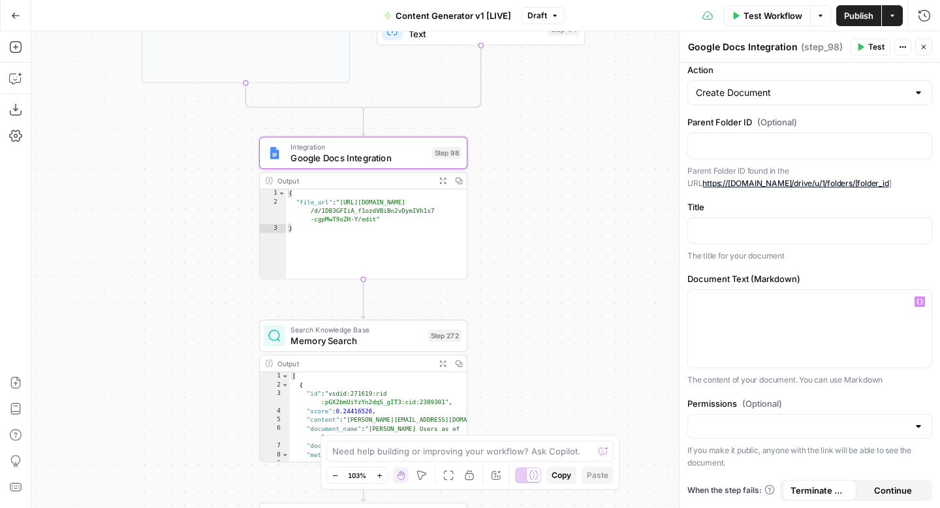
scroll to position [0, 0]
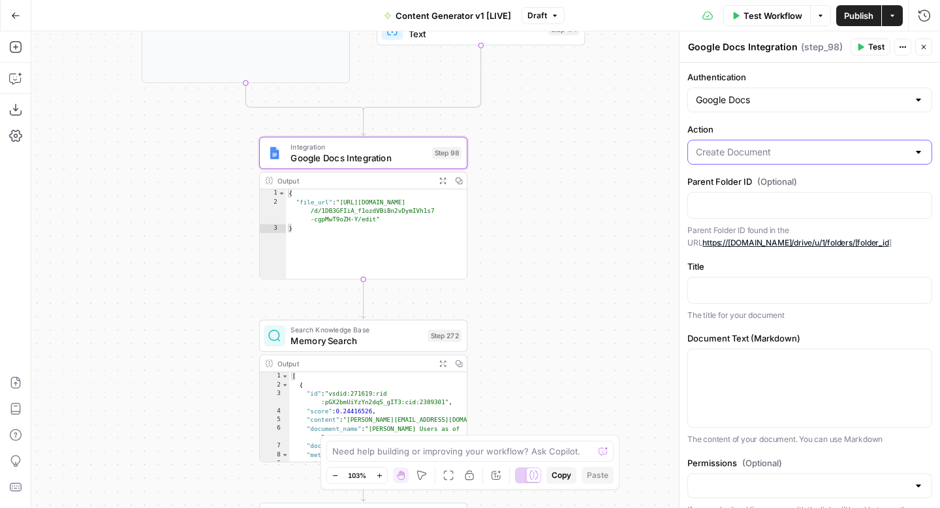
click at [751, 153] on input "Action" at bounding box center [802, 152] width 212 height 13
type input "Create Document"
click at [751, 95] on input "Authentication" at bounding box center [802, 99] width 212 height 13
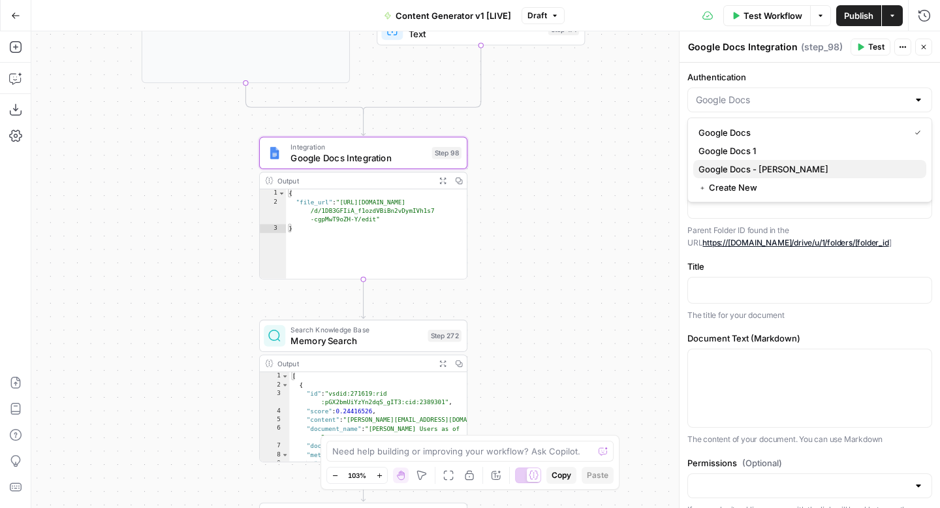
click at [755, 172] on span "Google Docs - [PERSON_NAME]" at bounding box center [807, 169] width 217 height 13
type input "Google Docs - [PERSON_NAME]"
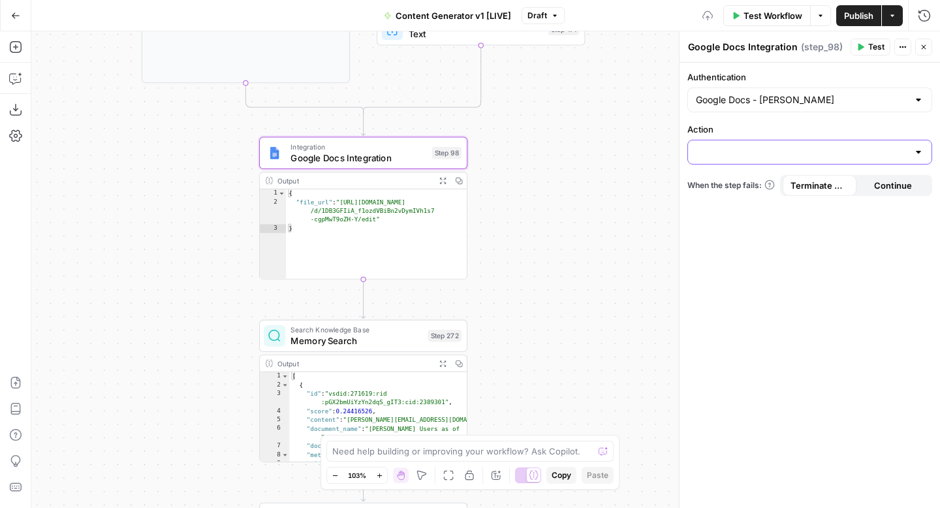
click at [753, 155] on input "Action" at bounding box center [802, 152] width 212 height 13
click at [753, 185] on span "Create Document" at bounding box center [807, 184] width 217 height 13
type input "Create Document"
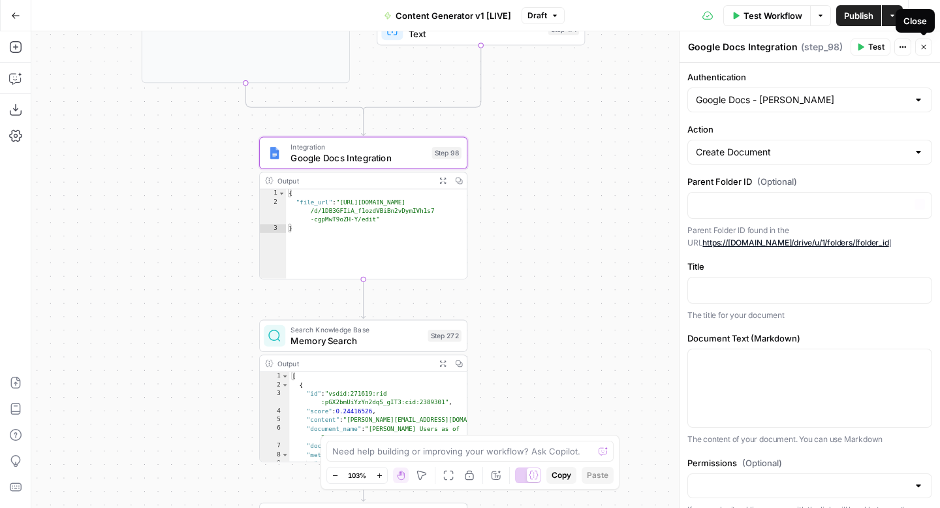
scroll to position [59, 0]
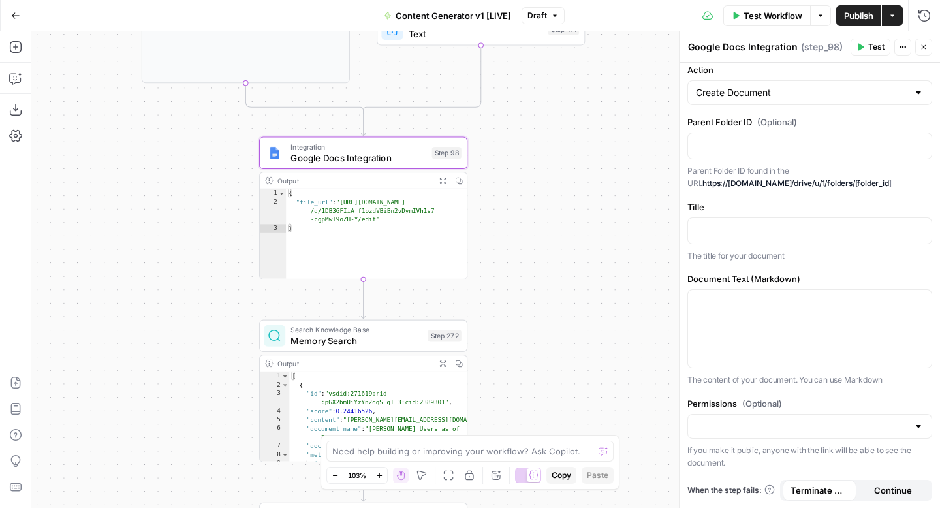
click at [925, 47] on span "E" at bounding box center [920, 43] width 10 height 12
click at [546, 212] on div "true false true false true false true true false true false false Workflow Set …" at bounding box center [485, 269] width 909 height 477
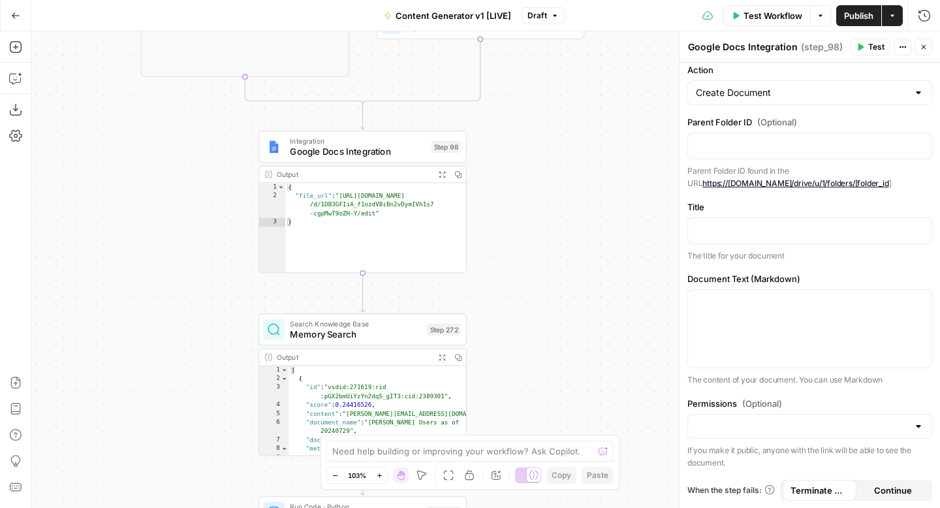
click at [930, 49] on button "Close" at bounding box center [923, 47] width 17 height 17
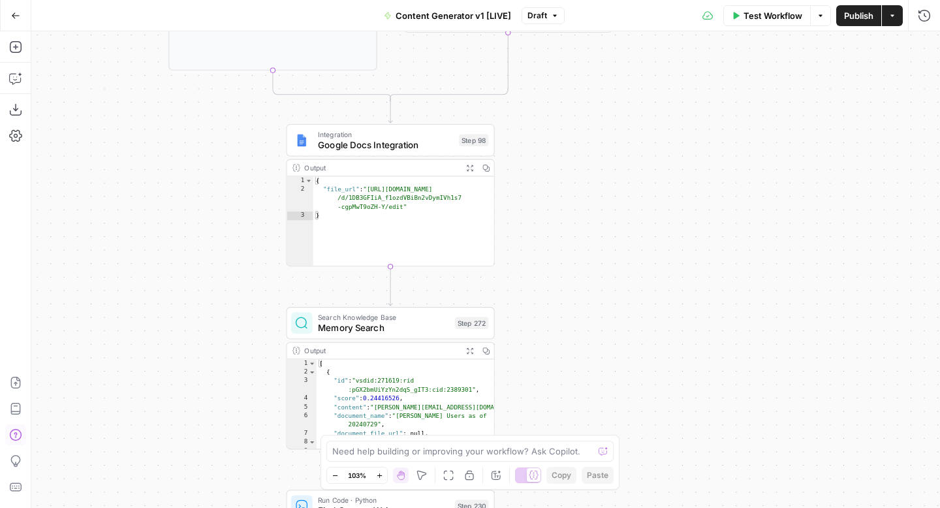
click at [16, 427] on button "Help" at bounding box center [15, 434] width 21 height 21
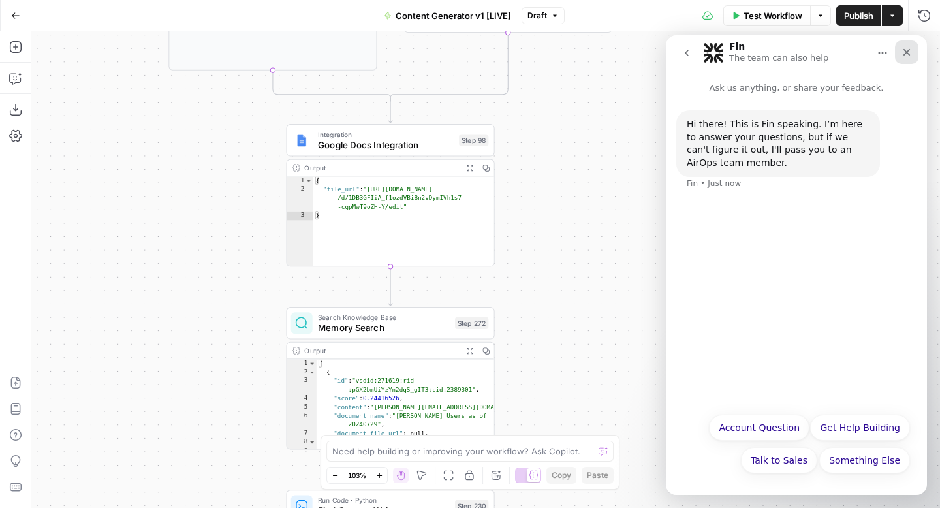
click at [913, 54] on div "Close" at bounding box center [907, 52] width 24 height 24
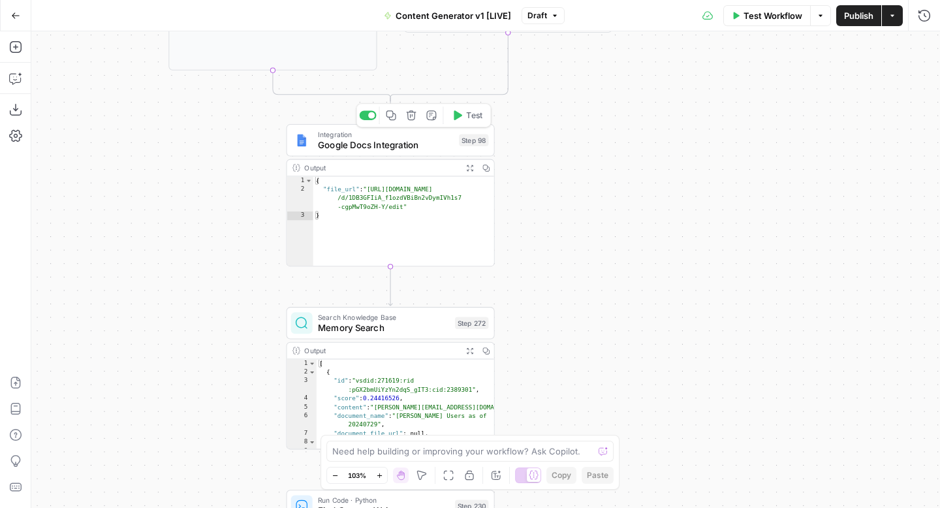
click at [391, 142] on span "Google Docs Integration" at bounding box center [386, 145] width 136 height 14
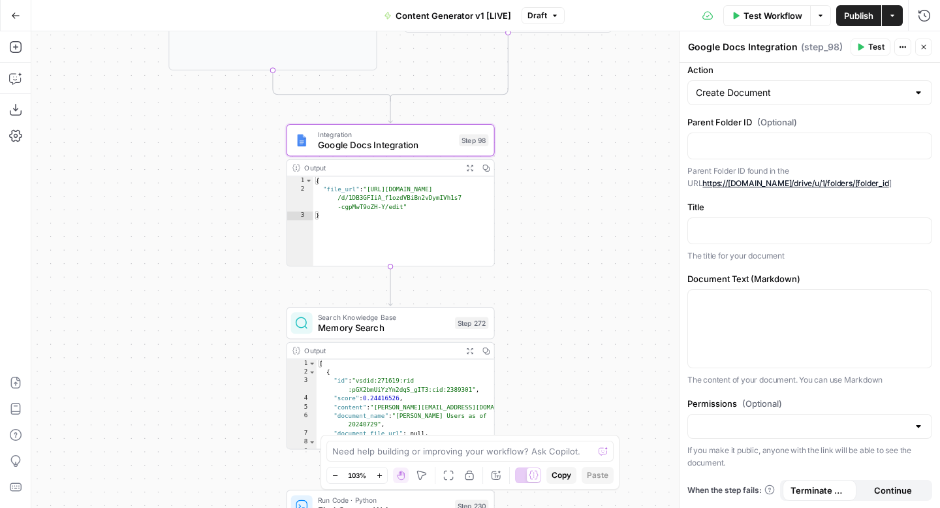
scroll to position [0, 0]
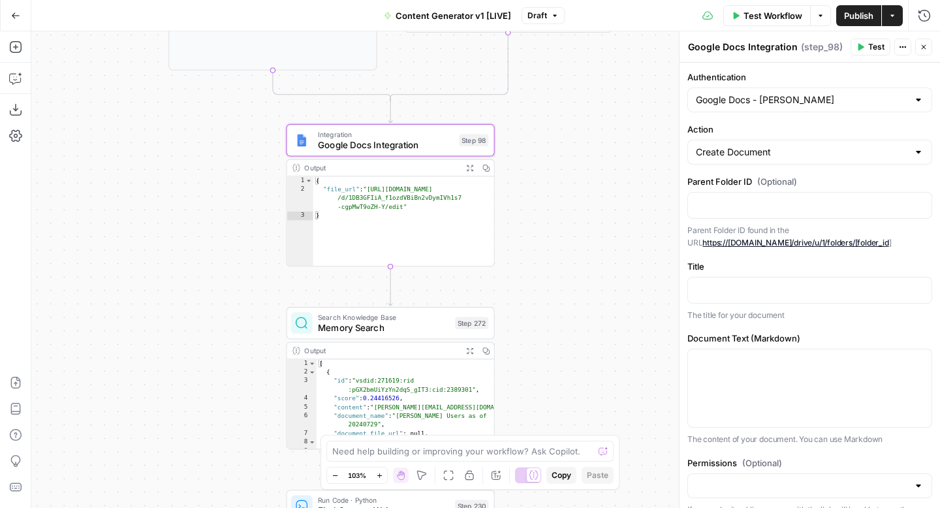
click at [540, 19] on span "Draft" at bounding box center [537, 16] width 20 height 12
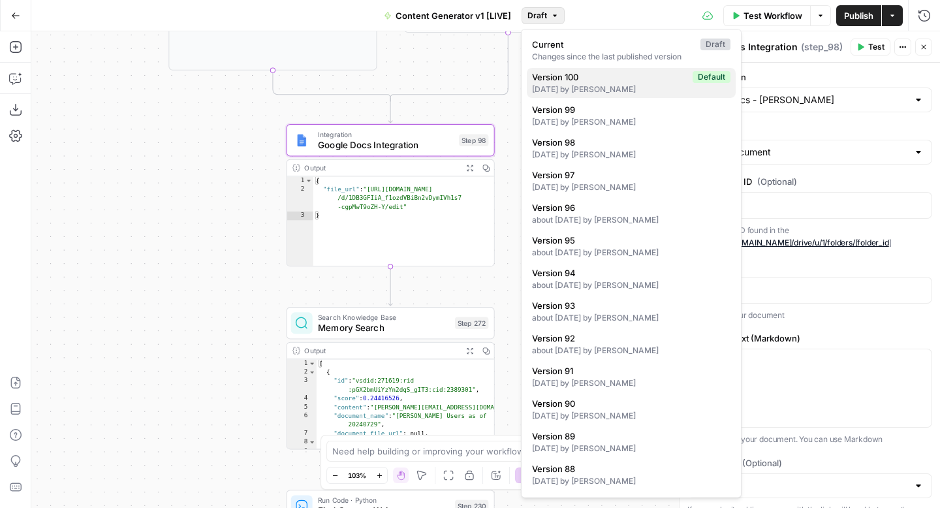
click at [578, 91] on div "[DATE] by [PERSON_NAME]" at bounding box center [631, 90] width 198 height 12
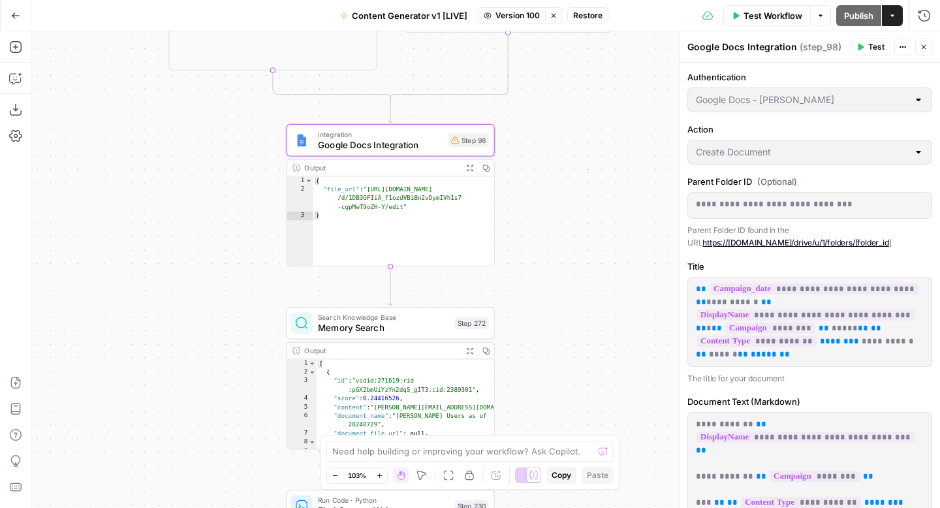
click at [513, 22] on button "Version 100" at bounding box center [512, 15] width 68 height 17
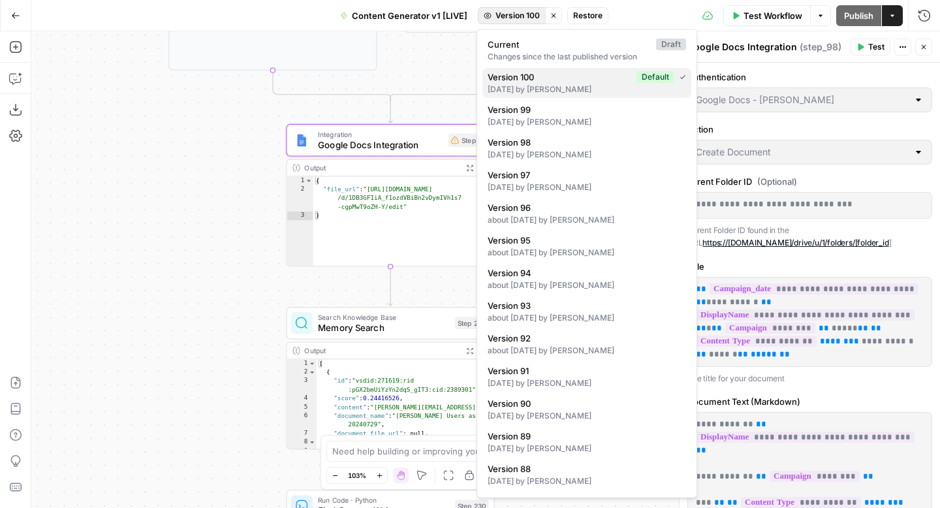
click at [550, 89] on div "[DATE] by [PERSON_NAME]" at bounding box center [587, 90] width 198 height 12
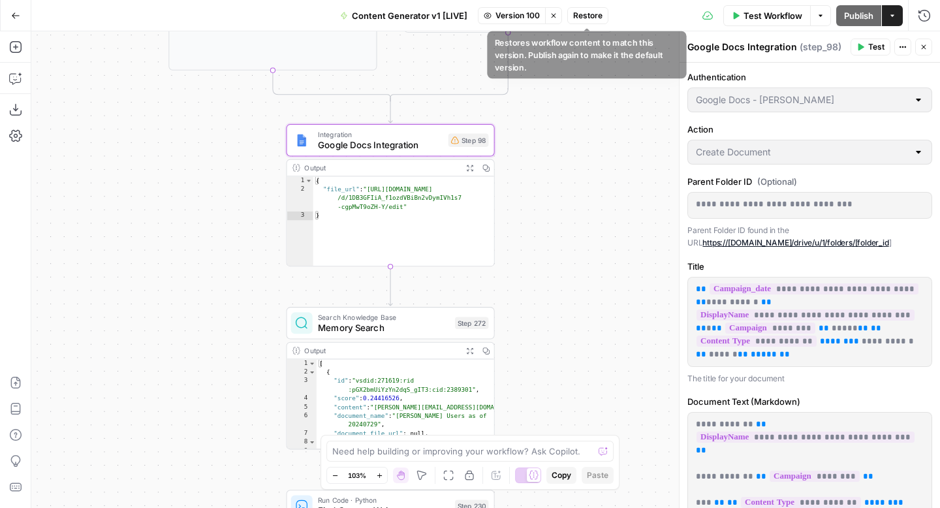
click at [587, 18] on span "Restore" at bounding box center [587, 16] width 29 height 12
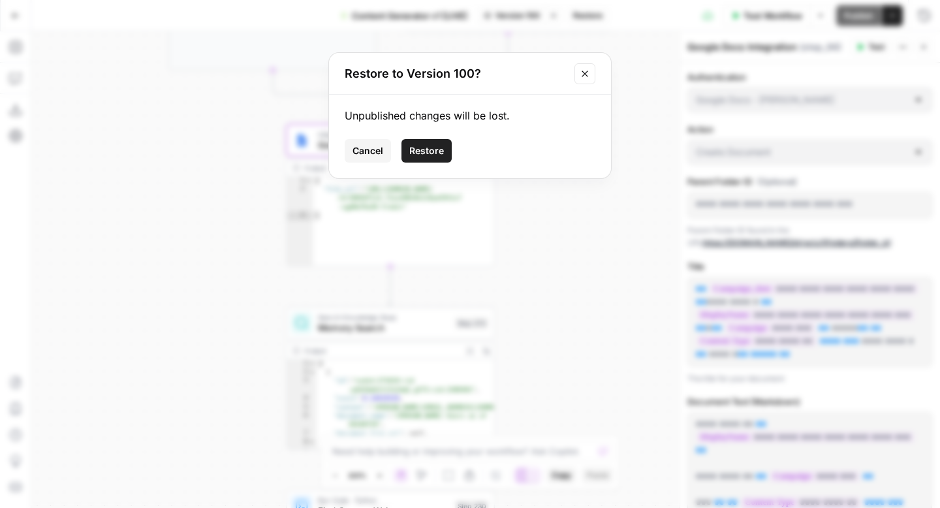
click at [430, 148] on span "Restore" at bounding box center [426, 150] width 35 height 13
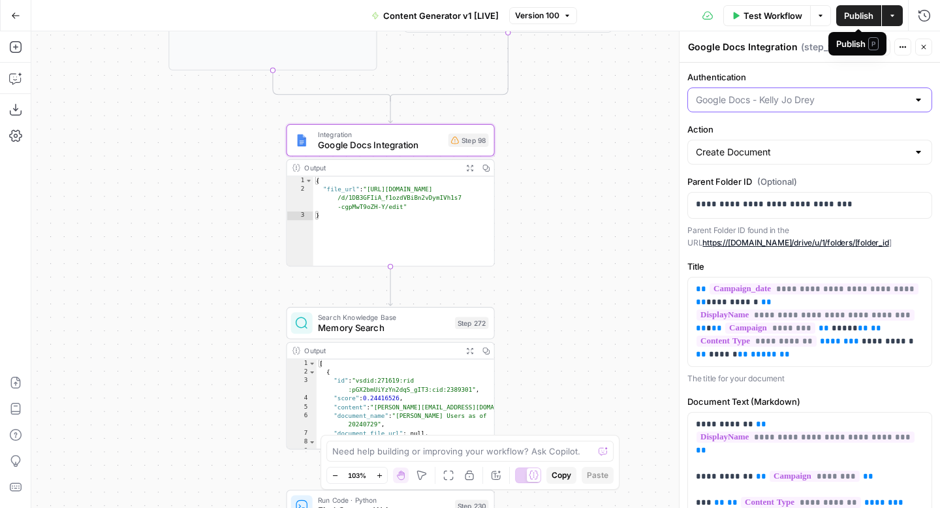
click at [827, 95] on input "Authentication" at bounding box center [802, 99] width 212 height 13
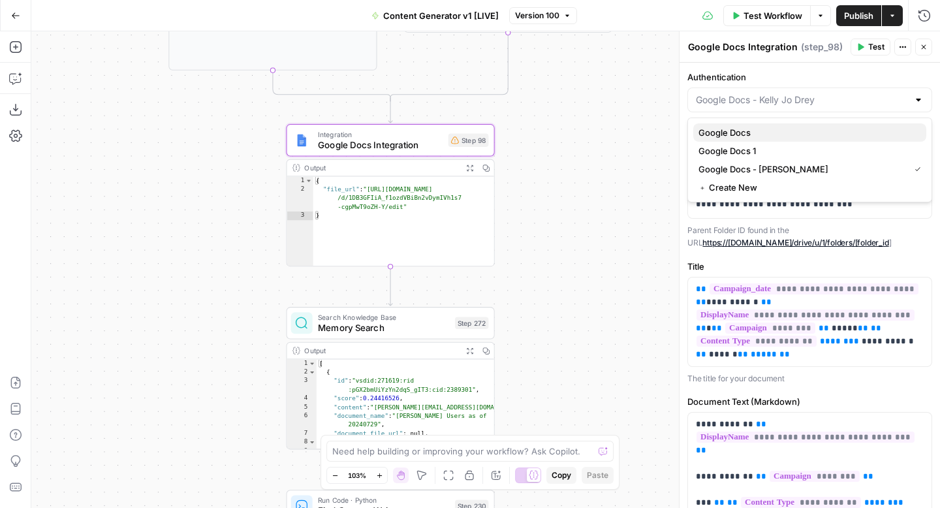
click at [808, 134] on span "Google Docs" at bounding box center [807, 132] width 217 height 13
type input "Google Docs"
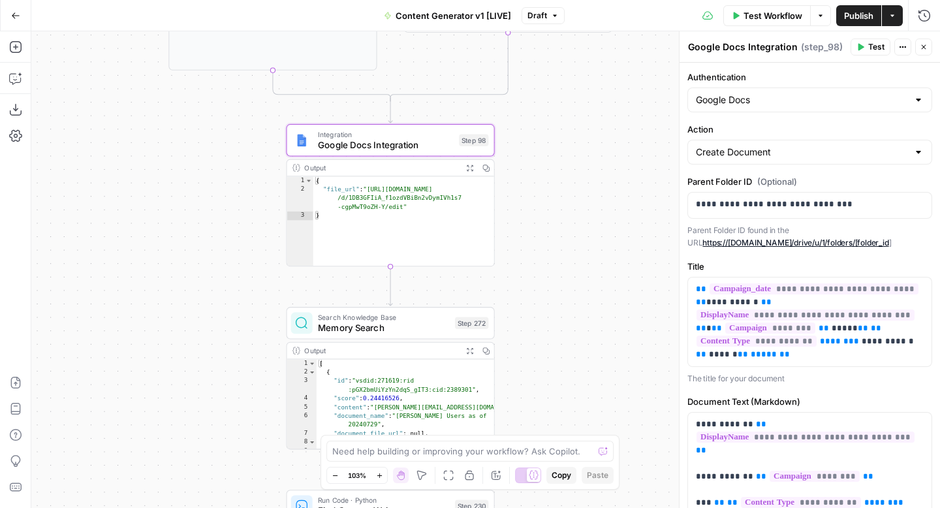
click at [862, 13] on span "Publish" at bounding box center [858, 15] width 29 height 13
click at [14, 16] on icon "button" at bounding box center [15, 15] width 9 height 9
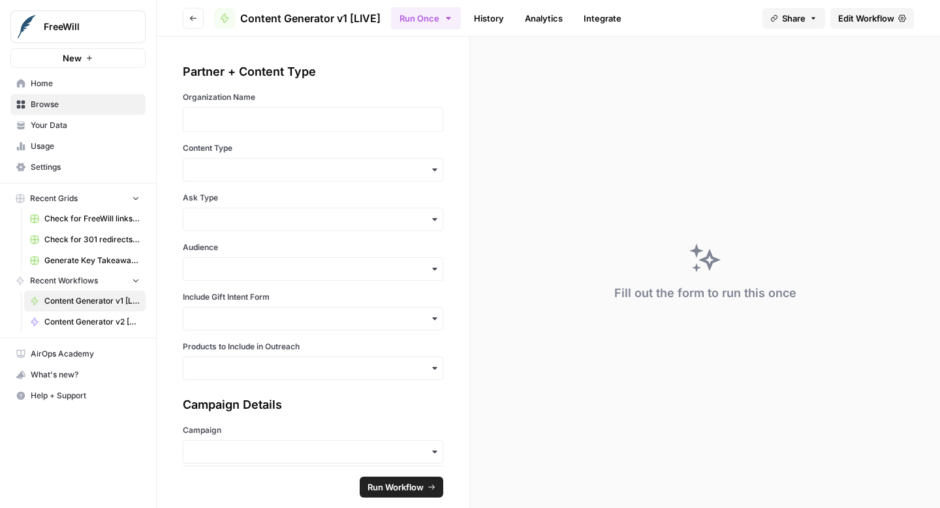
click at [44, 84] on span "Home" at bounding box center [85, 84] width 109 height 12
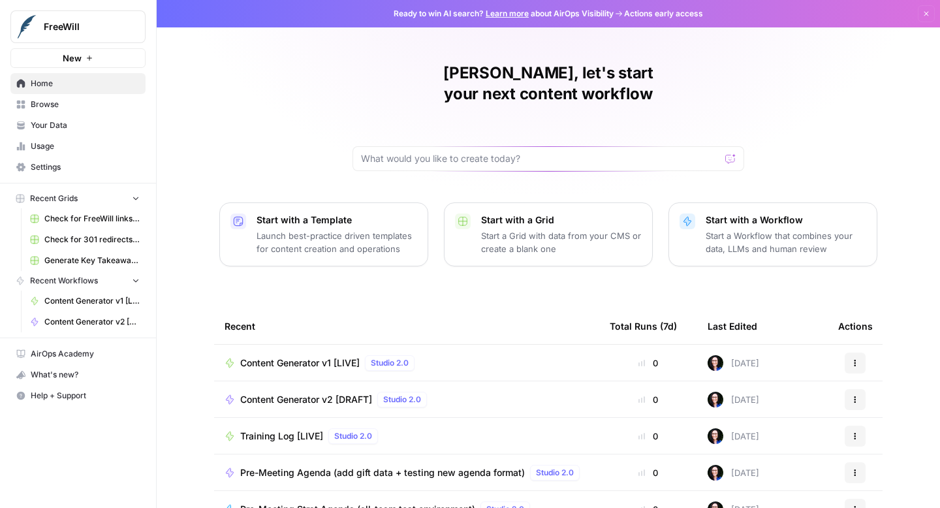
click at [323, 393] on span "Content Generator v2 [DRAFT]" at bounding box center [306, 399] width 132 height 13
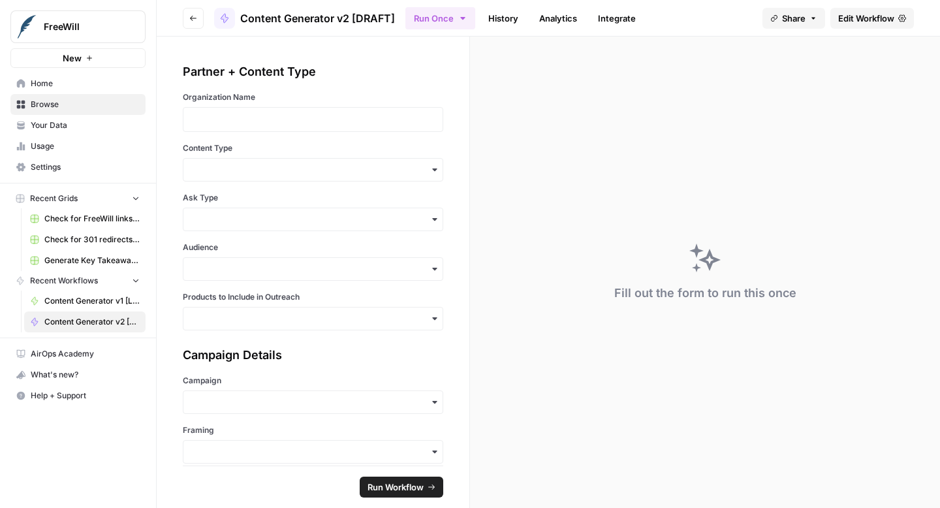
click at [849, 21] on span "Edit Workflow" at bounding box center [866, 18] width 56 height 13
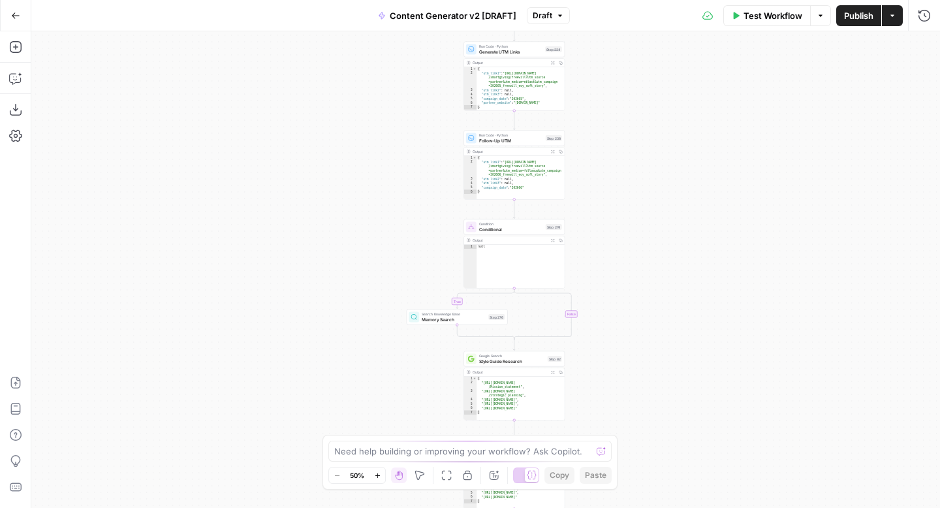
drag, startPoint x: 631, startPoint y: 301, endPoint x: 630, endPoint y: 132, distance: 169.1
click at [630, 132] on div "true false true false true false true false true false true false Workflow Set …" at bounding box center [485, 269] width 909 height 477
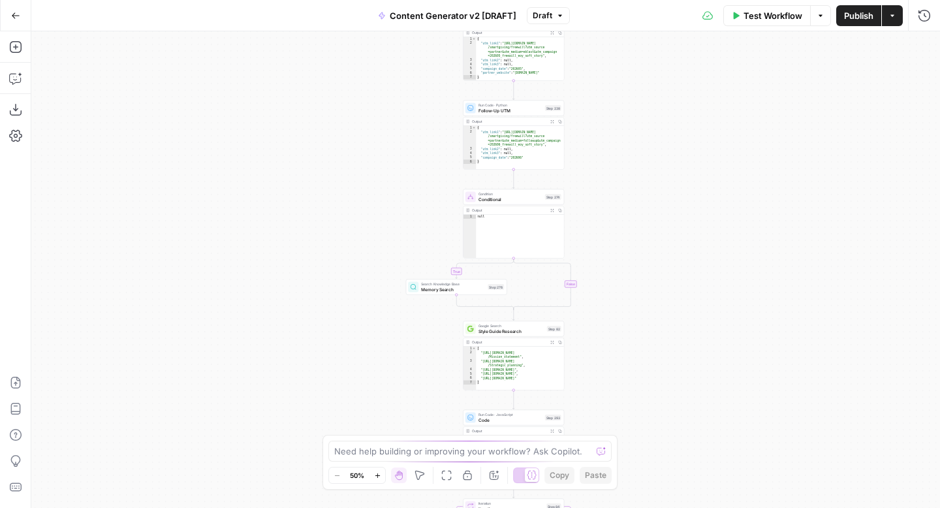
click at [378, 473] on icon "button" at bounding box center [377, 475] width 7 height 7
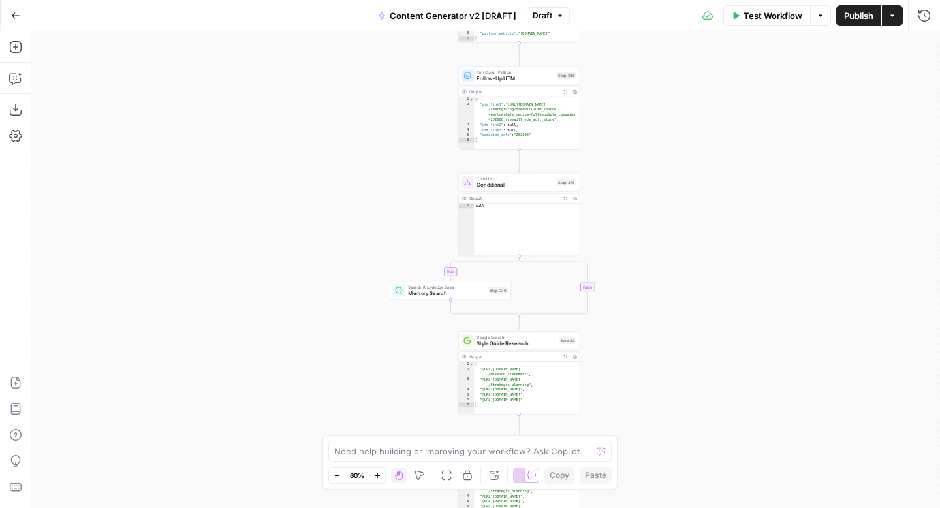
click at [378, 473] on icon "button" at bounding box center [377, 475] width 7 height 7
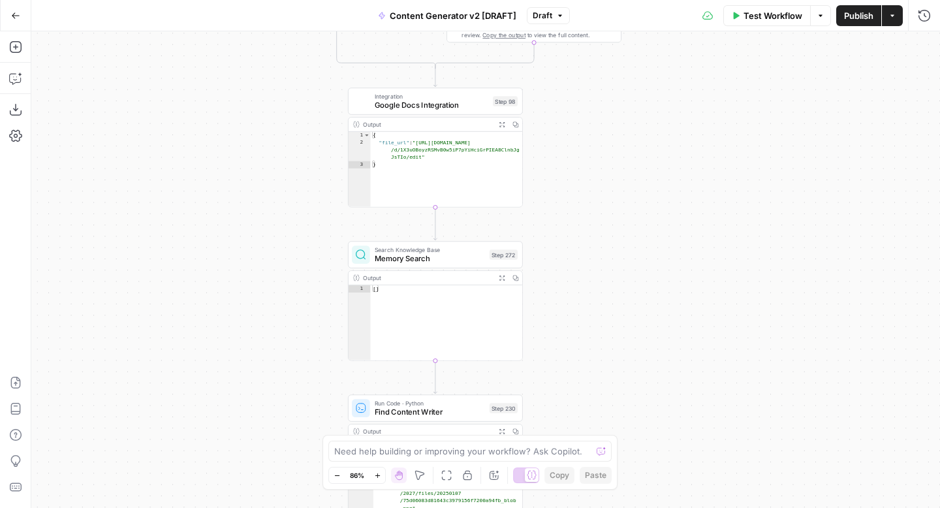
click at [450, 103] on span "Google Docs Integration" at bounding box center [432, 104] width 114 height 11
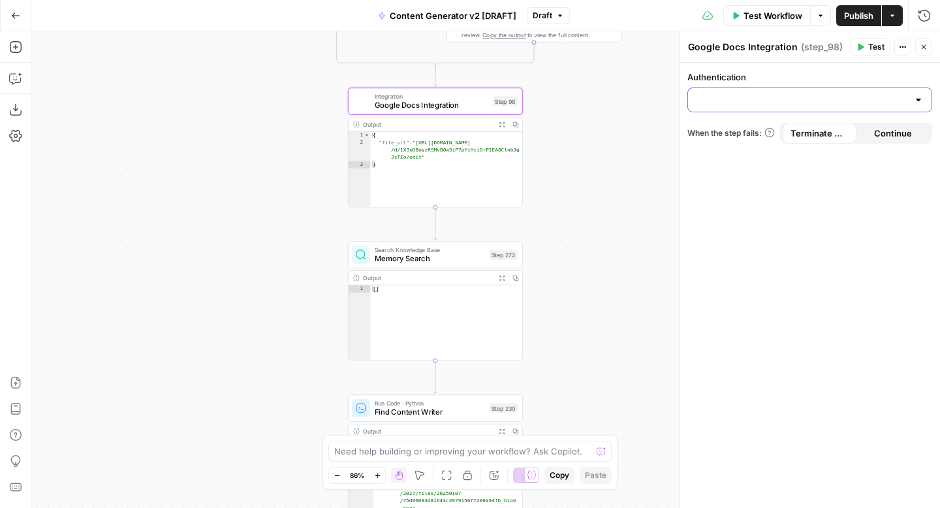
click at [739, 105] on input "Authentication" at bounding box center [802, 99] width 212 height 13
click at [735, 133] on span "﹢ Create New" at bounding box center [807, 132] width 217 height 13
click at [924, 47] on icon "button" at bounding box center [924, 47] width 5 height 5
click at [548, 17] on span "Draft" at bounding box center [543, 16] width 20 height 12
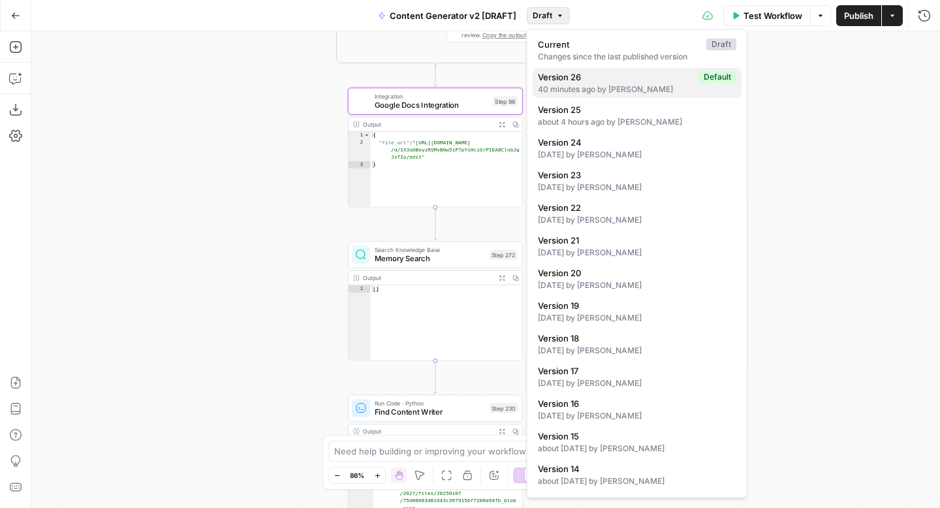
click at [609, 84] on div "40 minutes ago by [PERSON_NAME]" at bounding box center [637, 90] width 198 height 12
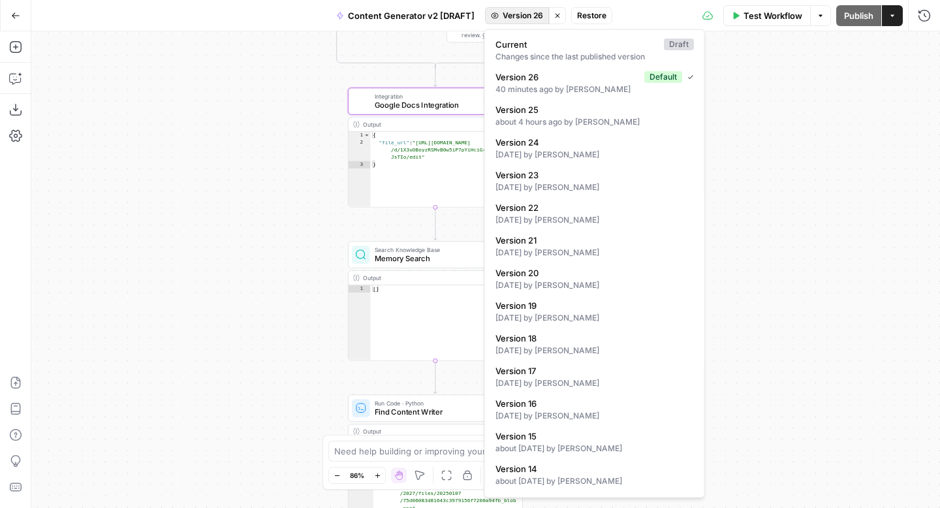
click at [523, 17] on span "Version 26" at bounding box center [523, 16] width 40 height 12
click at [551, 149] on div "[DATE] by [PERSON_NAME]" at bounding box center [595, 155] width 198 height 12
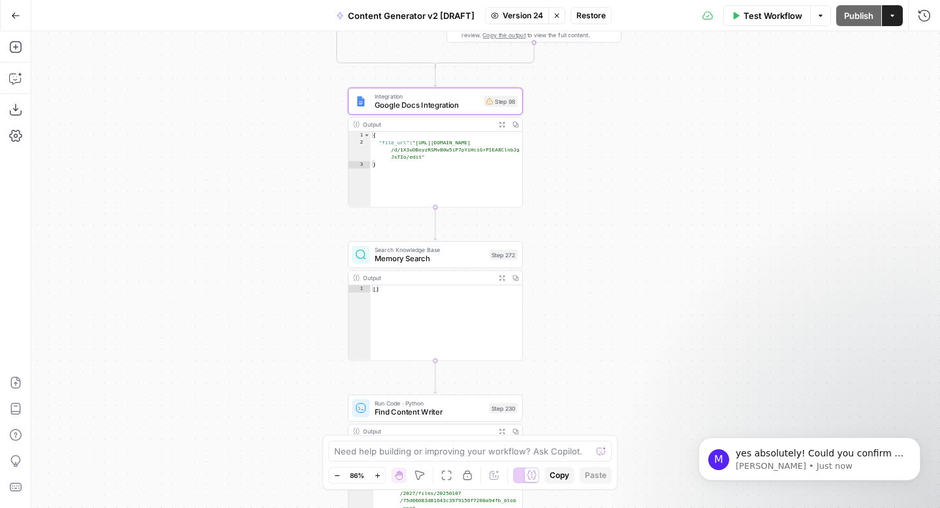
click at [454, 103] on span "Google Docs Integration" at bounding box center [427, 104] width 105 height 11
click at [763, 464] on p "[PERSON_NAME] • Just now" at bounding box center [820, 466] width 168 height 12
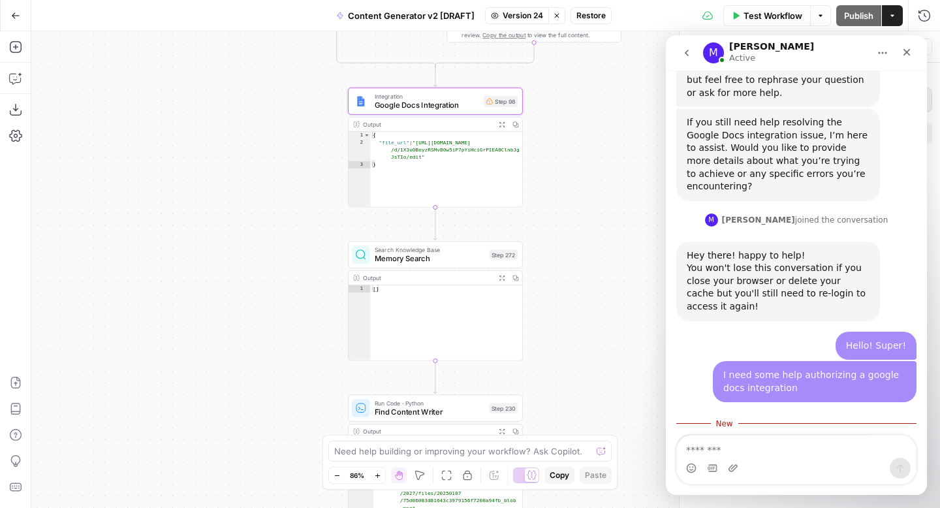
scroll to position [1481, 0]
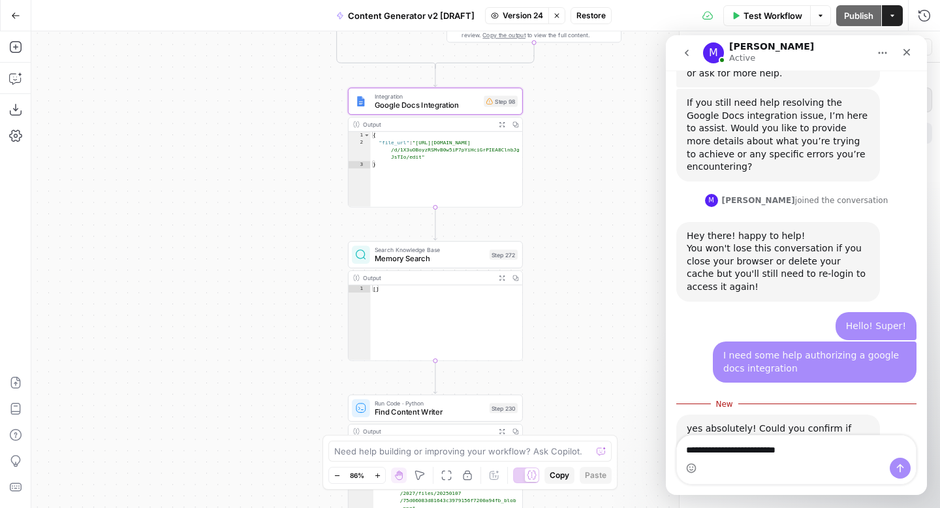
type textarea "**********"
click at [897, 465] on icon "Send a message…" at bounding box center [900, 468] width 10 height 10
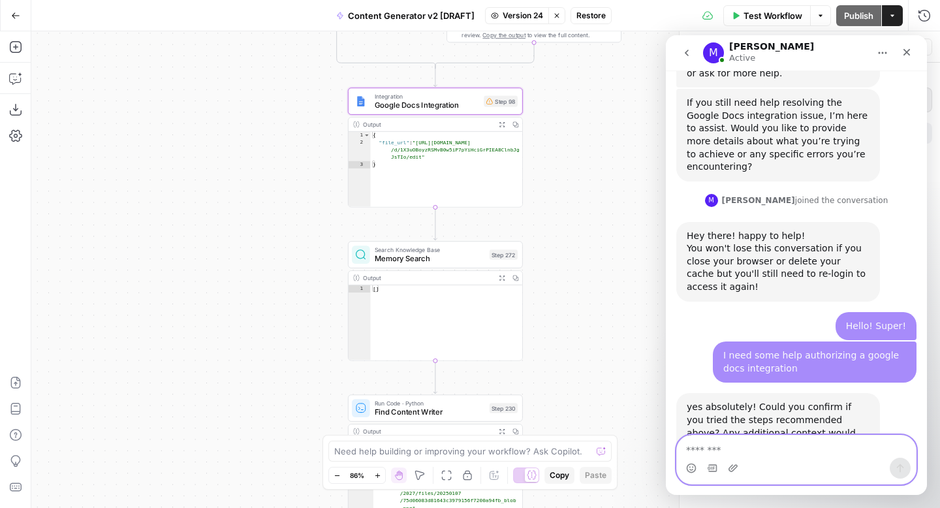
scroll to position [1498, 0]
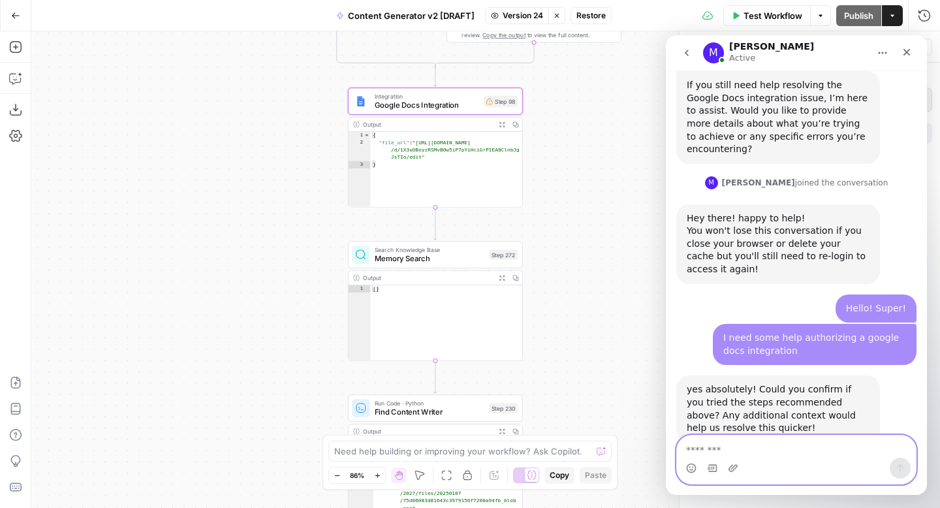
click at [520, 16] on span "Version 24" at bounding box center [523, 16] width 40 height 12
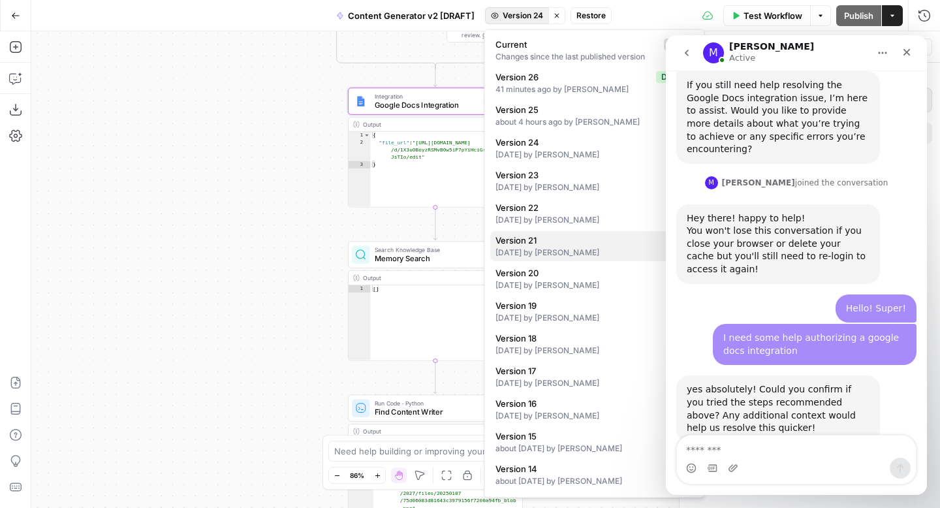
click at [568, 248] on div "[DATE] by [PERSON_NAME]" at bounding box center [595, 253] width 198 height 12
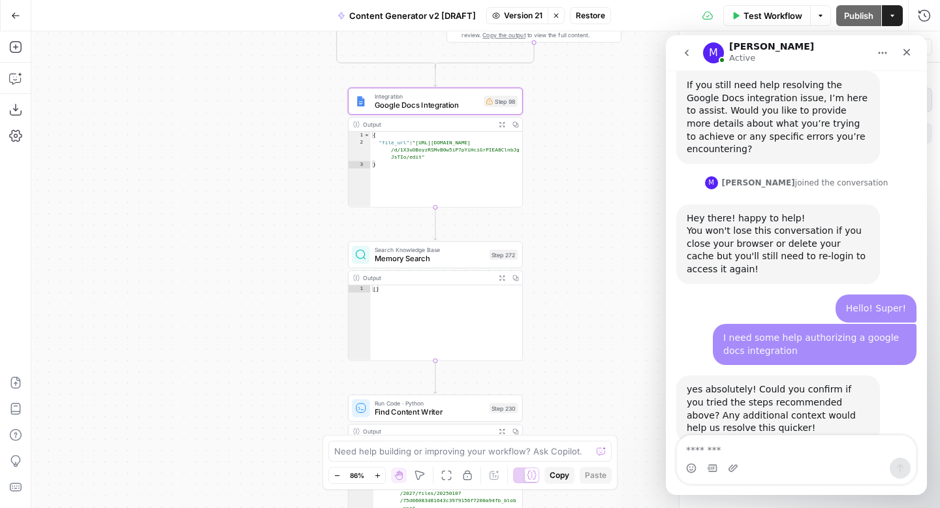
click at [415, 103] on span "Google Docs Integration" at bounding box center [427, 104] width 105 height 11
click at [908, 54] on icon "Close" at bounding box center [907, 52] width 7 height 7
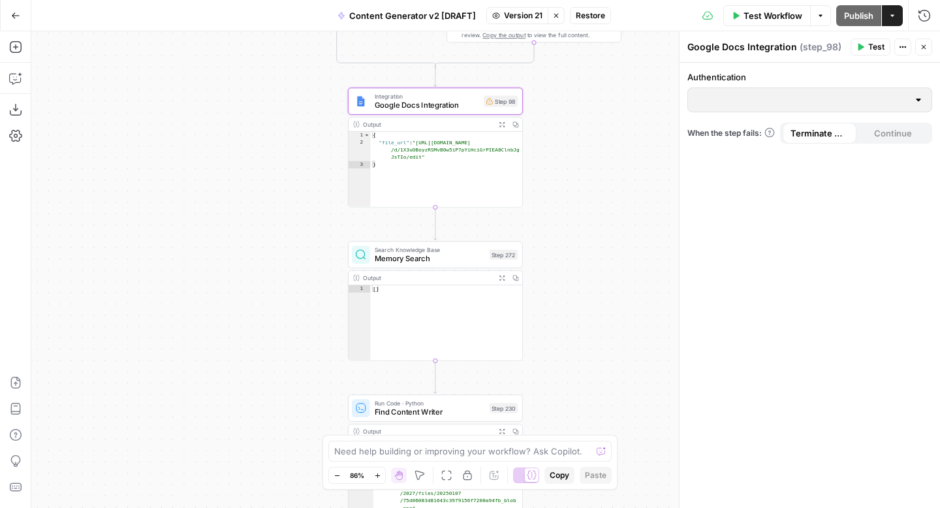
click at [510, 19] on span "Version 21" at bounding box center [523, 16] width 39 height 12
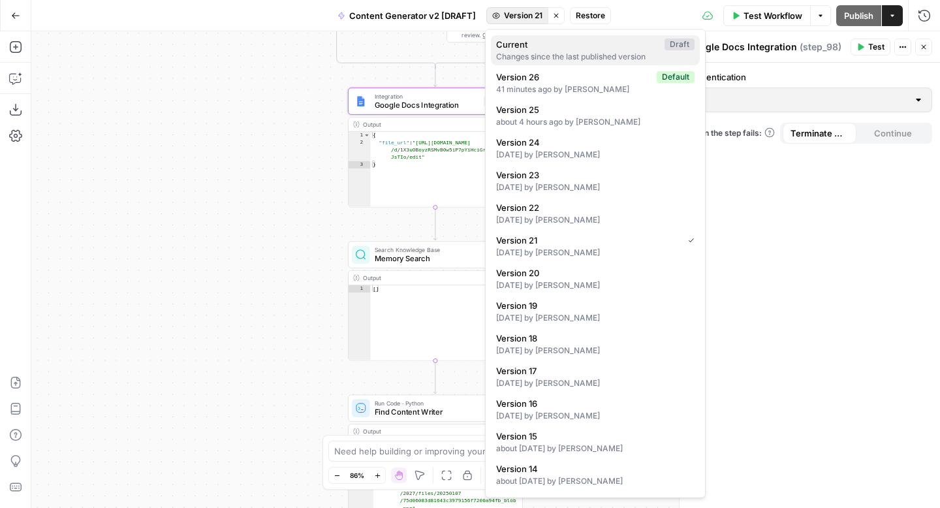
click at [519, 47] on span "Current" at bounding box center [577, 44] width 163 height 13
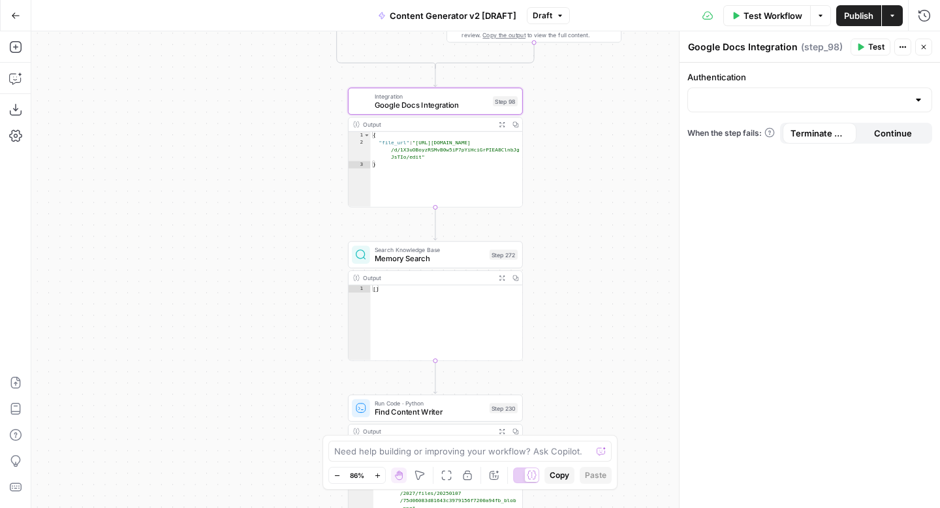
click at [539, 17] on span "Draft" at bounding box center [543, 16] width 20 height 12
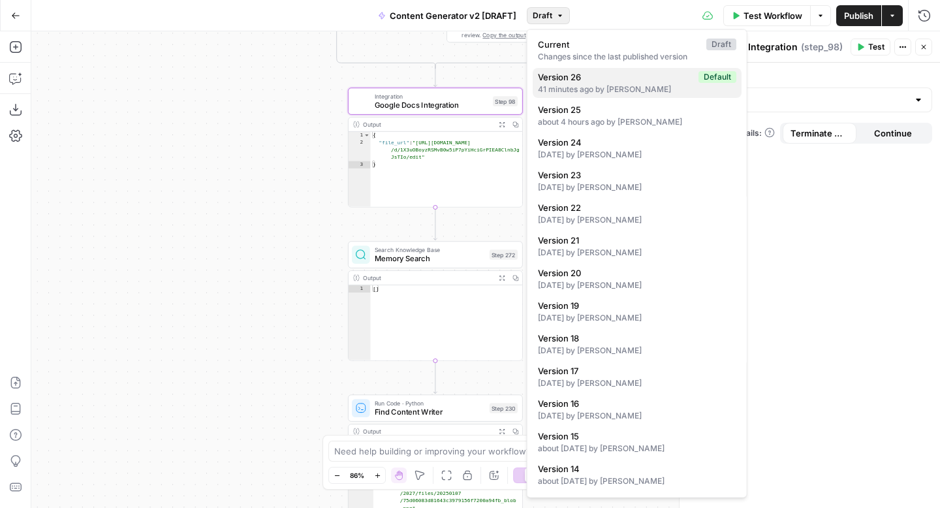
click at [559, 83] on span "Version 26" at bounding box center [615, 77] width 155 height 13
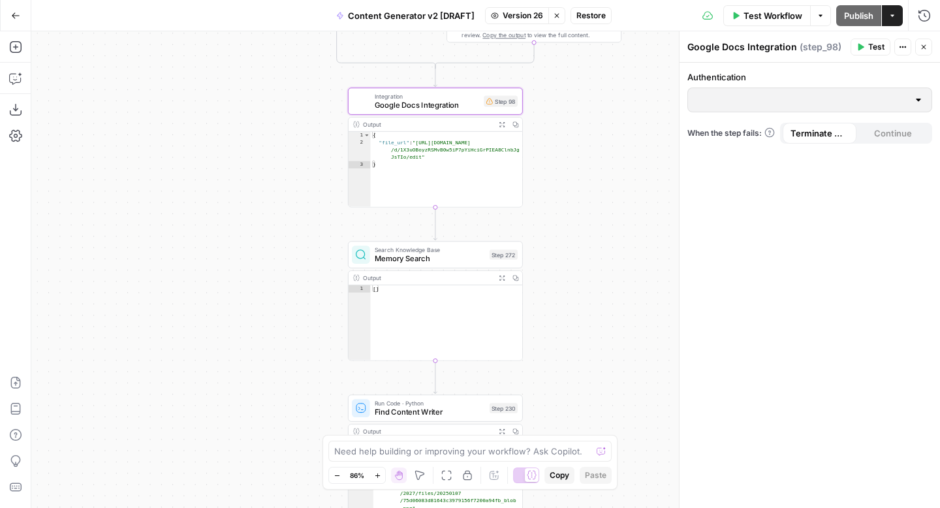
click at [515, 18] on span "Version 26" at bounding box center [523, 16] width 40 height 12
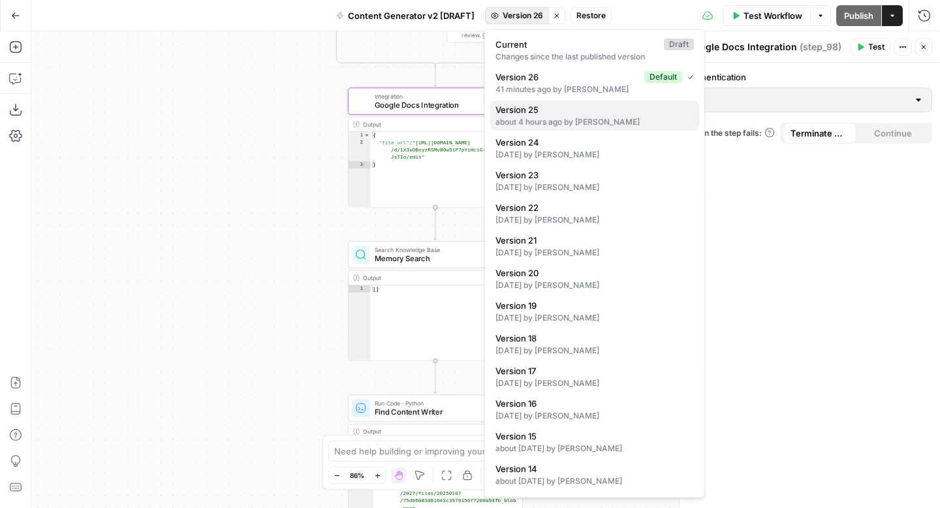
click at [552, 118] on div "about 4 hours ago by [PERSON_NAME]" at bounding box center [595, 122] width 198 height 12
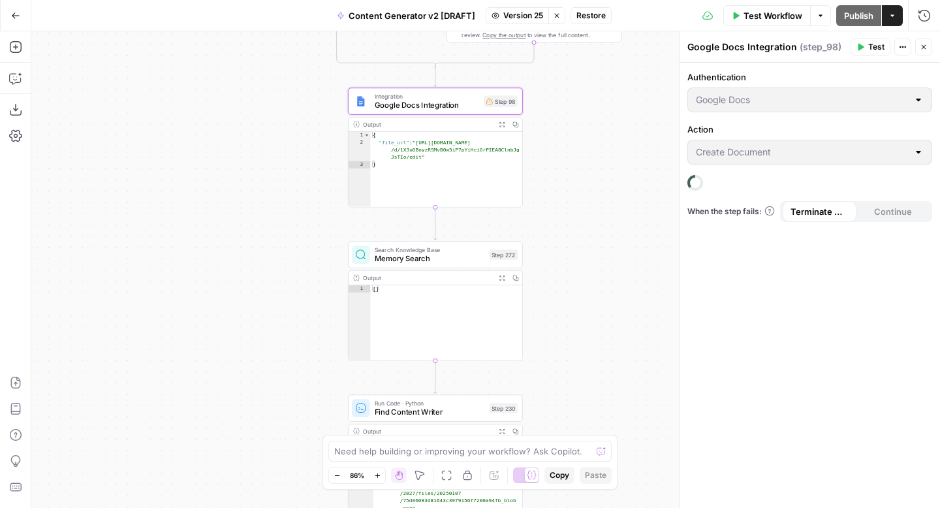
type input "Google Docs"
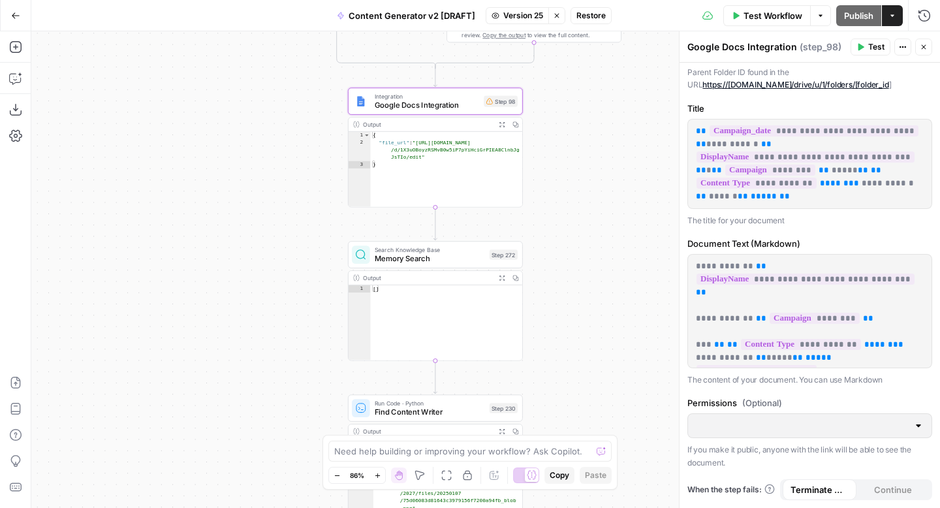
scroll to position [0, 0]
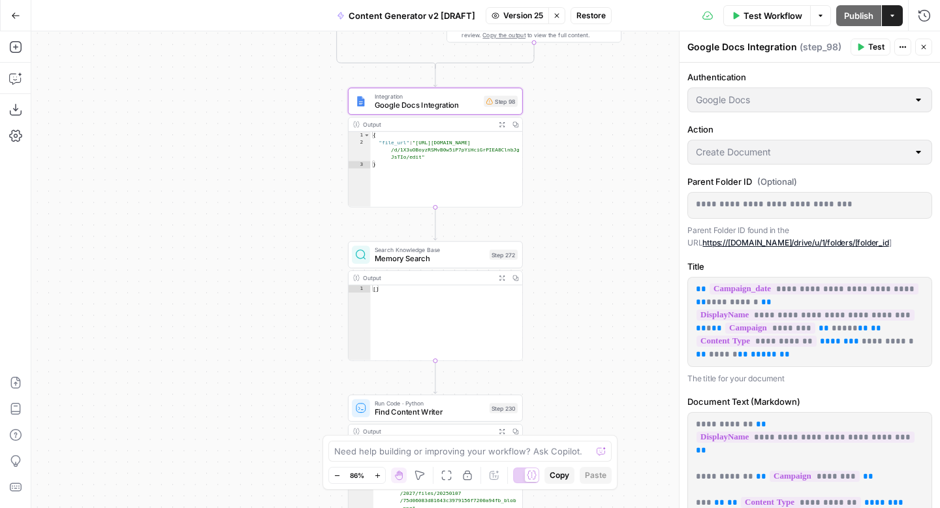
click at [505, 16] on span "Version 25" at bounding box center [523, 16] width 40 height 12
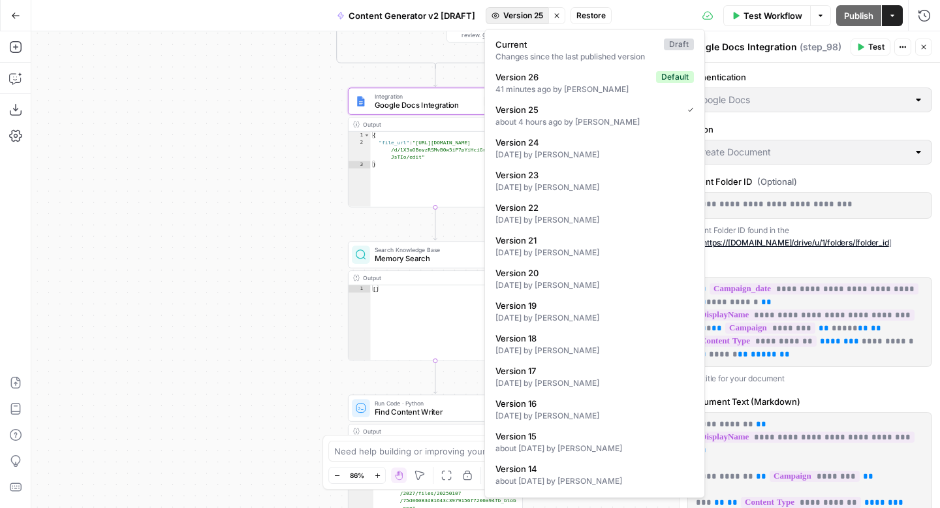
click at [287, 90] on div "true false true false true false true true false true false false Workflow Set …" at bounding box center [485, 269] width 909 height 477
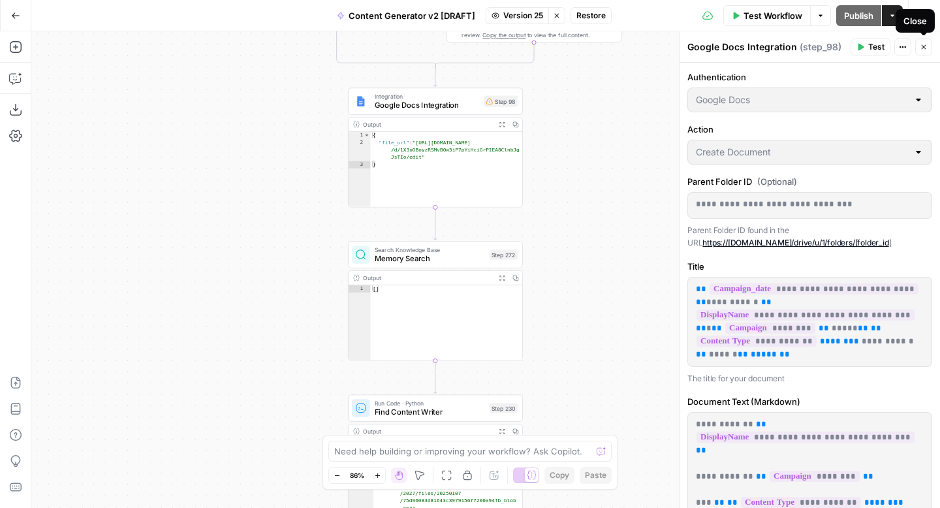
click at [925, 49] on icon "button" at bounding box center [924, 47] width 8 height 8
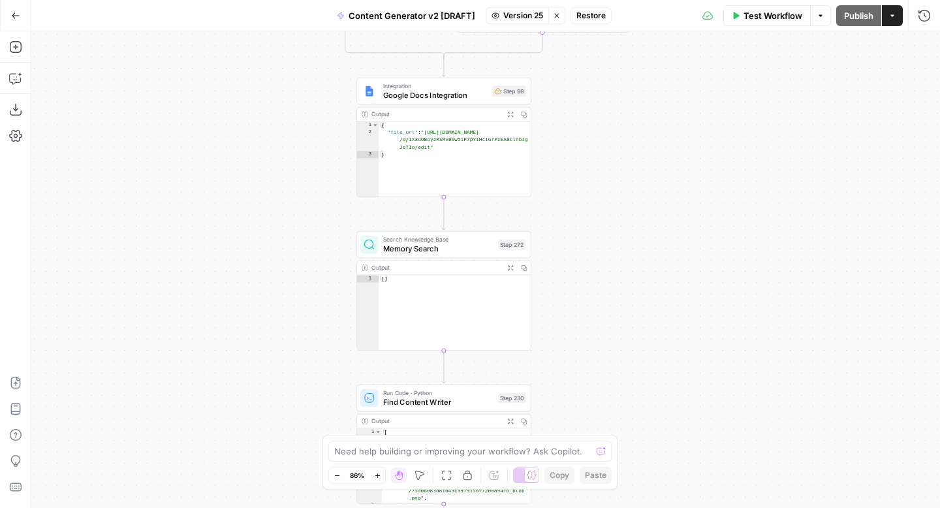
click at [513, 23] on button "Version 25" at bounding box center [517, 15] width 63 height 17
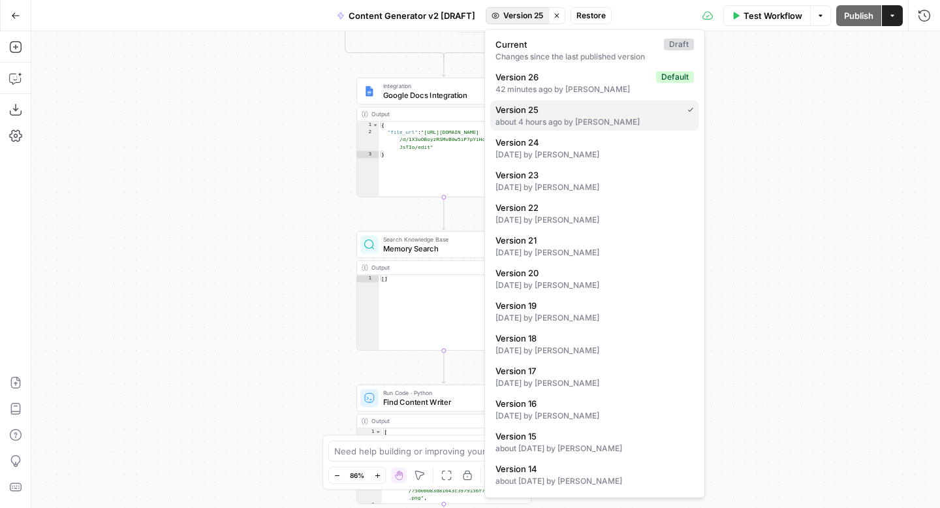
click at [571, 113] on span "Version 25" at bounding box center [586, 109] width 181 height 13
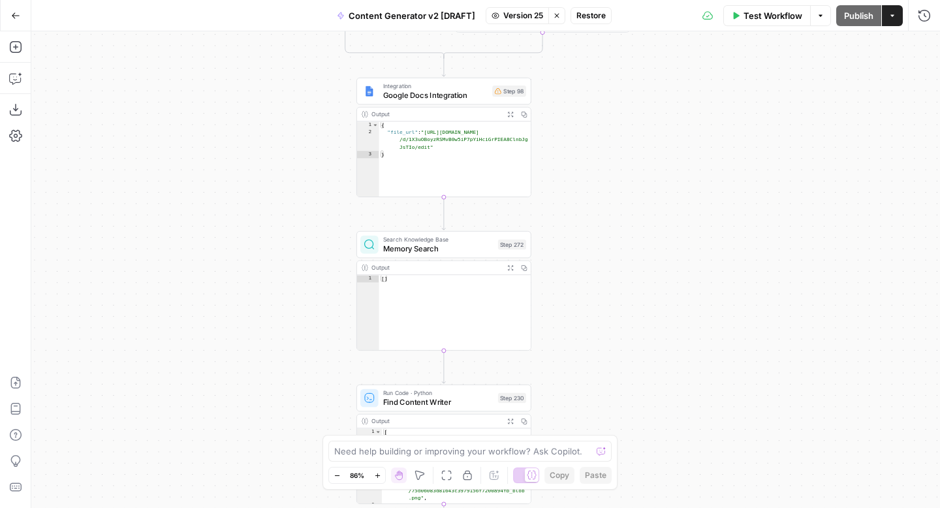
click at [518, 20] on span "Version 25" at bounding box center [523, 16] width 40 height 12
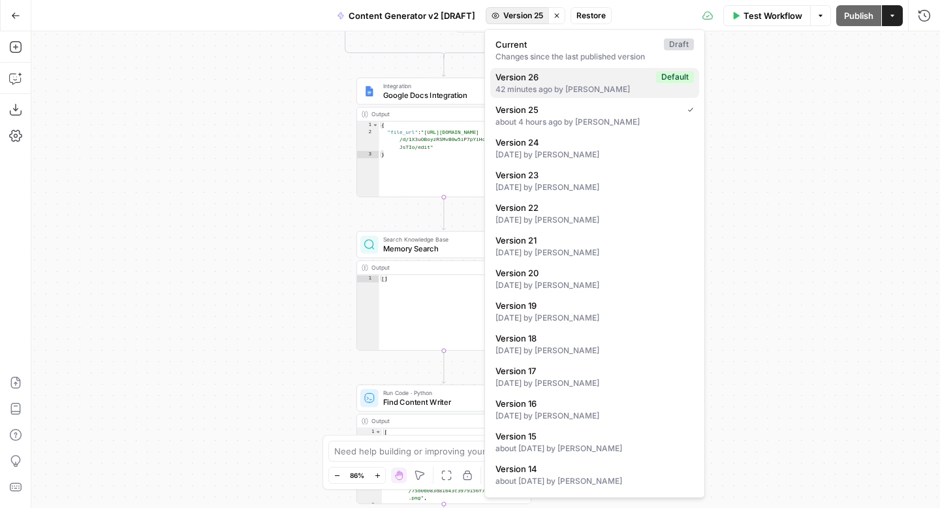
click at [560, 84] on div "42 minutes ago by [PERSON_NAME]" at bounding box center [595, 90] width 198 height 12
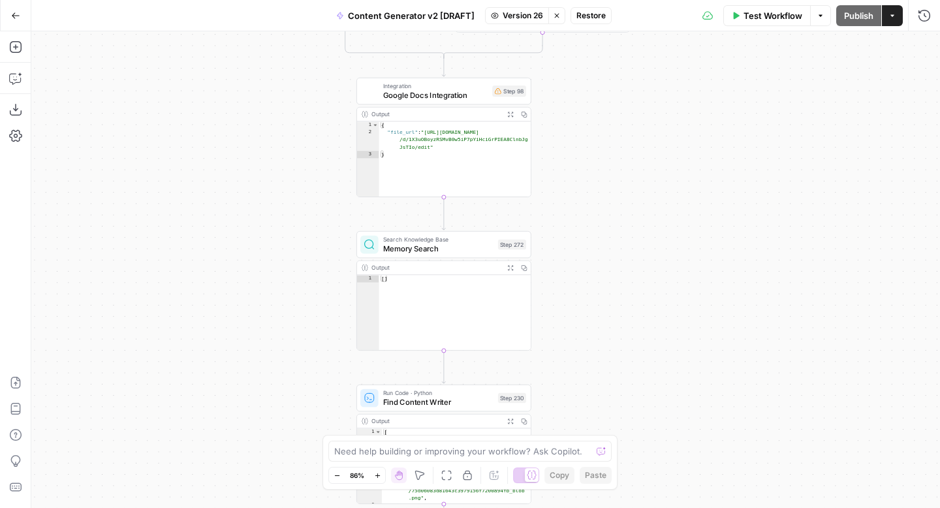
click at [507, 10] on span "Version 26" at bounding box center [523, 16] width 40 height 12
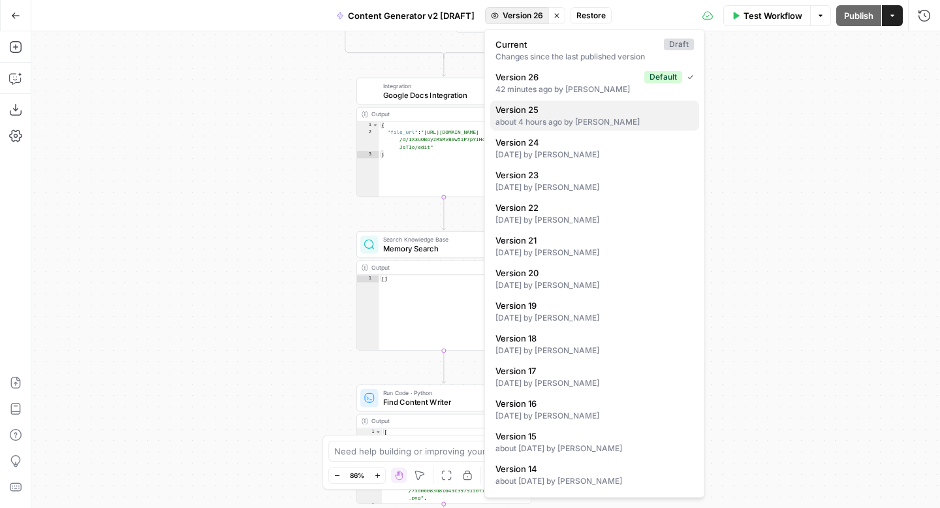
click at [532, 108] on span "Version 25" at bounding box center [592, 109] width 193 height 13
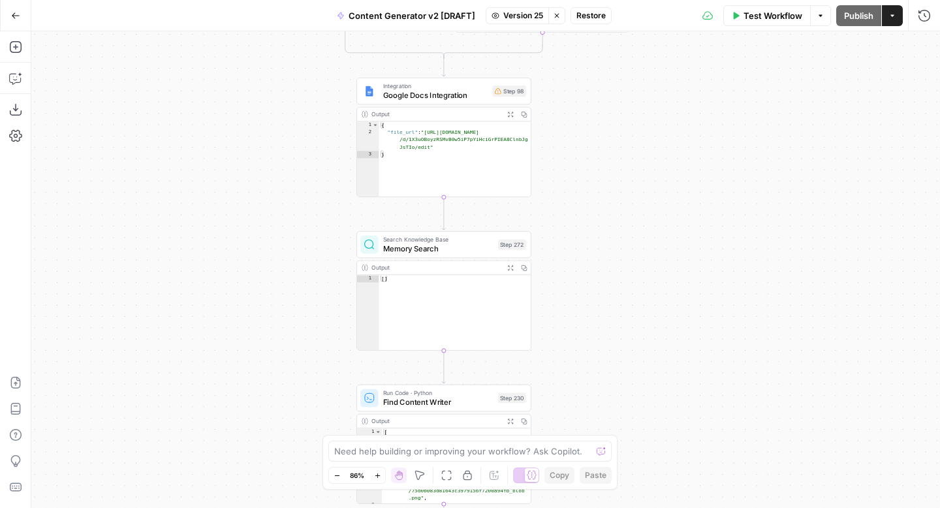
click at [588, 15] on span "Restore" at bounding box center [590, 16] width 29 height 12
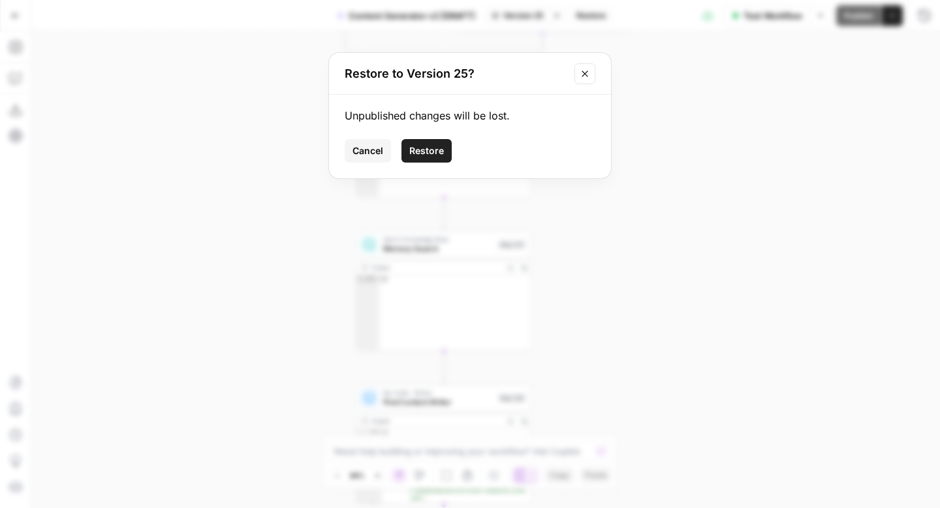
click at [440, 148] on span "Restore" at bounding box center [426, 150] width 35 height 13
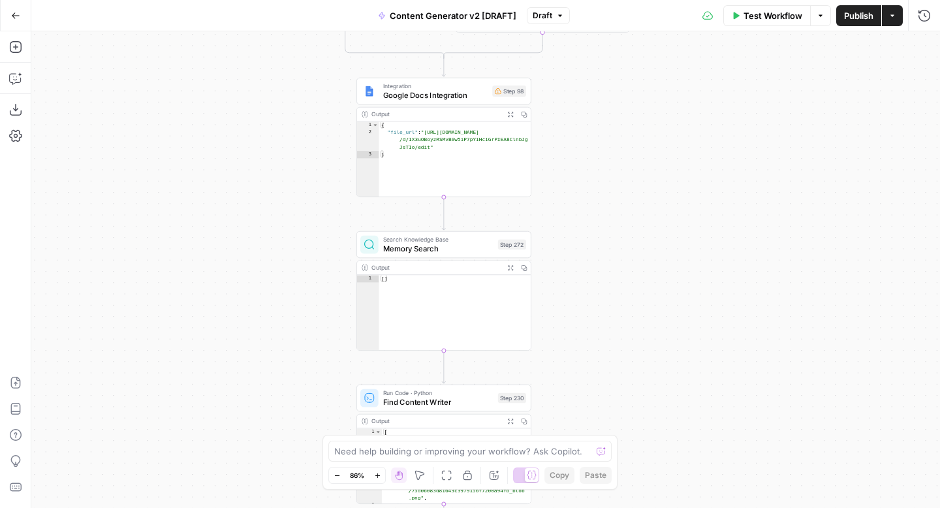
click at [541, 15] on span "Draft" at bounding box center [543, 16] width 20 height 12
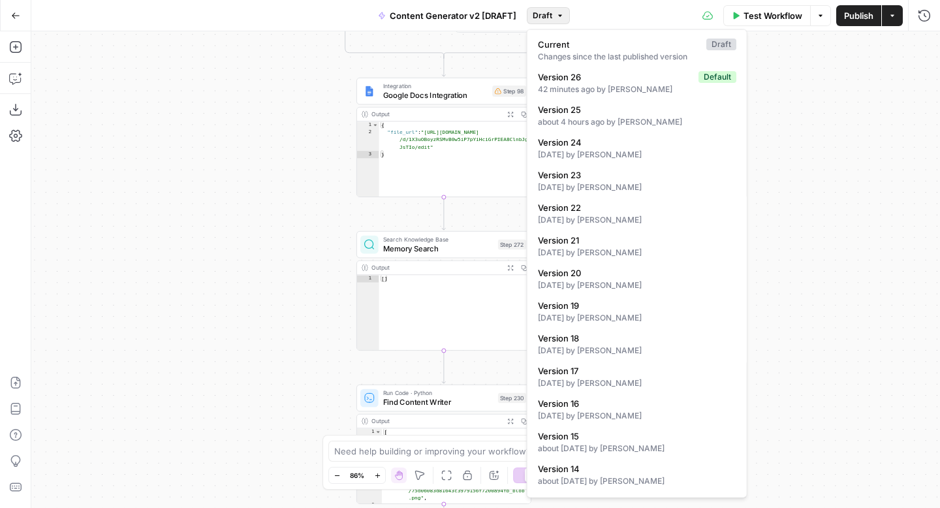
click at [817, 170] on div "true false true false true false true true false true false false Workflow Set …" at bounding box center [485, 269] width 909 height 477
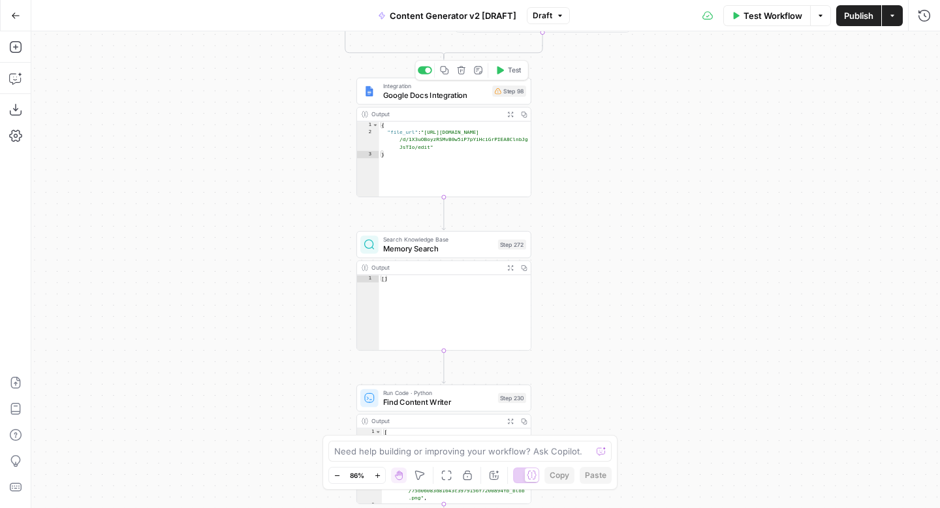
click at [408, 93] on span "Google Docs Integration" at bounding box center [435, 94] width 105 height 11
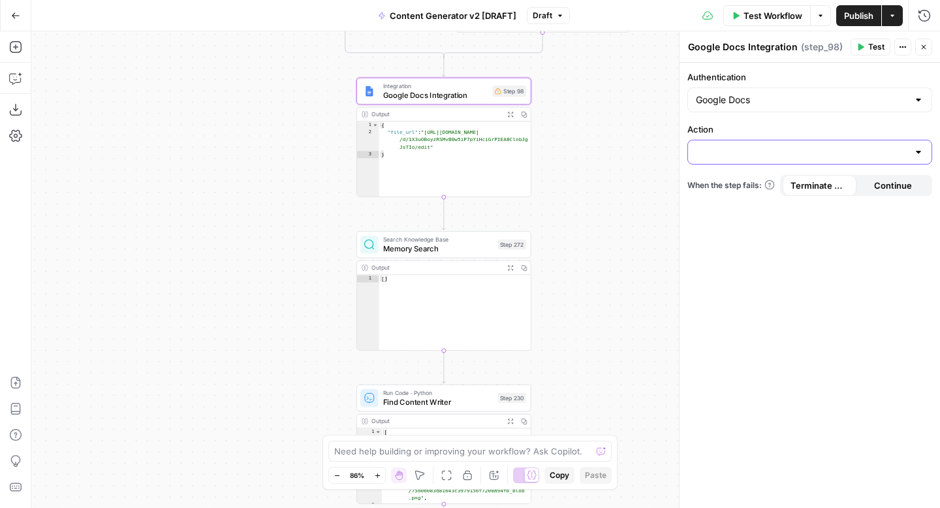
click at [736, 148] on input "Action" at bounding box center [802, 152] width 212 height 13
click at [774, 182] on span "Create Document" at bounding box center [807, 184] width 217 height 13
type input "Create Document"
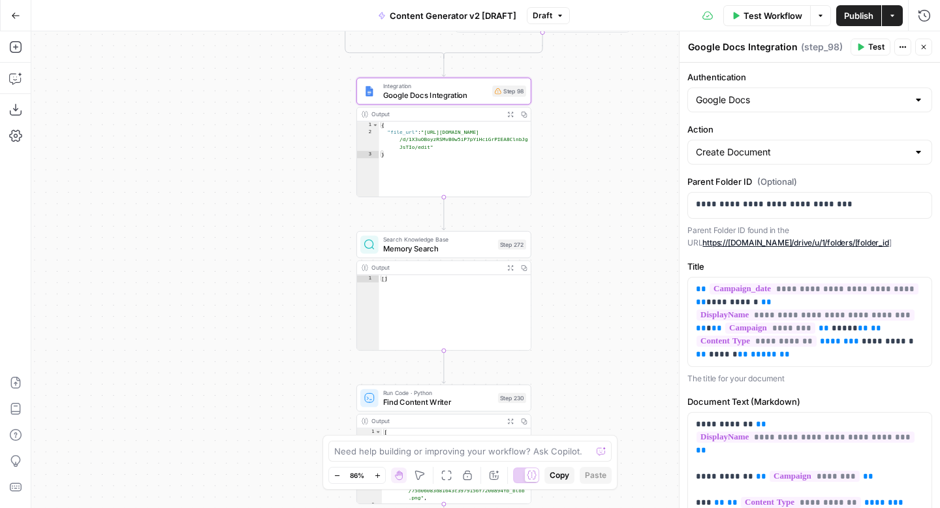
click at [658, 116] on div "true false true false true false true true false true false false Workflow Set …" at bounding box center [485, 269] width 909 height 477
click at [861, 14] on span "Publish" at bounding box center [858, 15] width 29 height 13
click at [554, 15] on span "Version 27" at bounding box center [543, 16] width 40 height 12
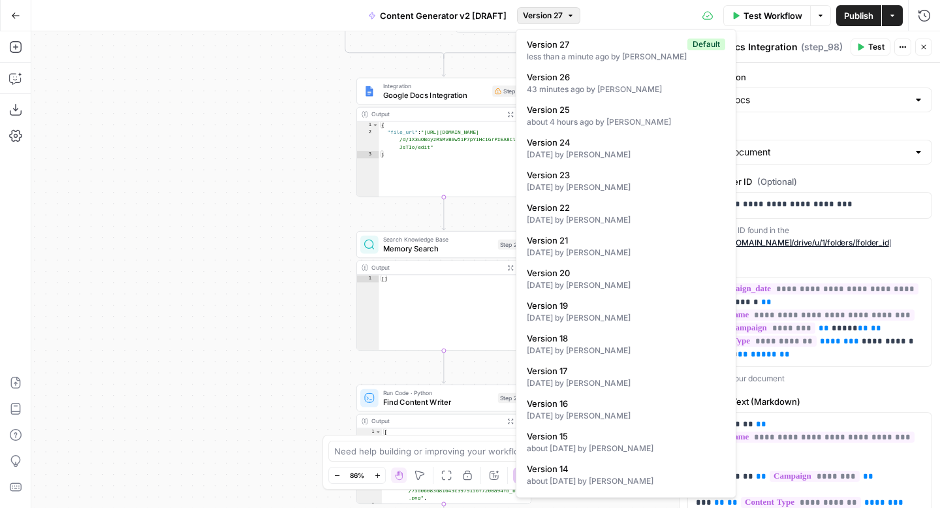
click at [281, 62] on div "true false true false true false true true false true false false Workflow Set …" at bounding box center [485, 269] width 909 height 477
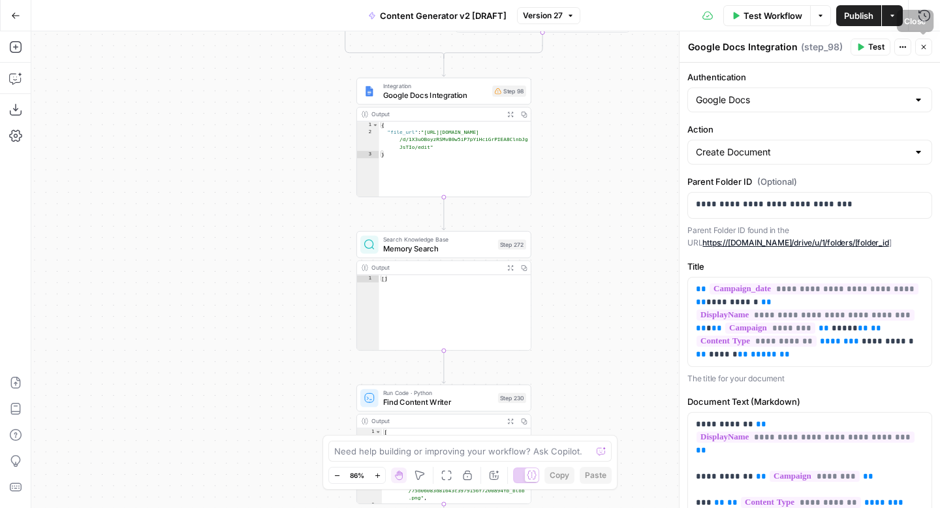
click at [927, 49] on icon "button" at bounding box center [924, 47] width 8 height 8
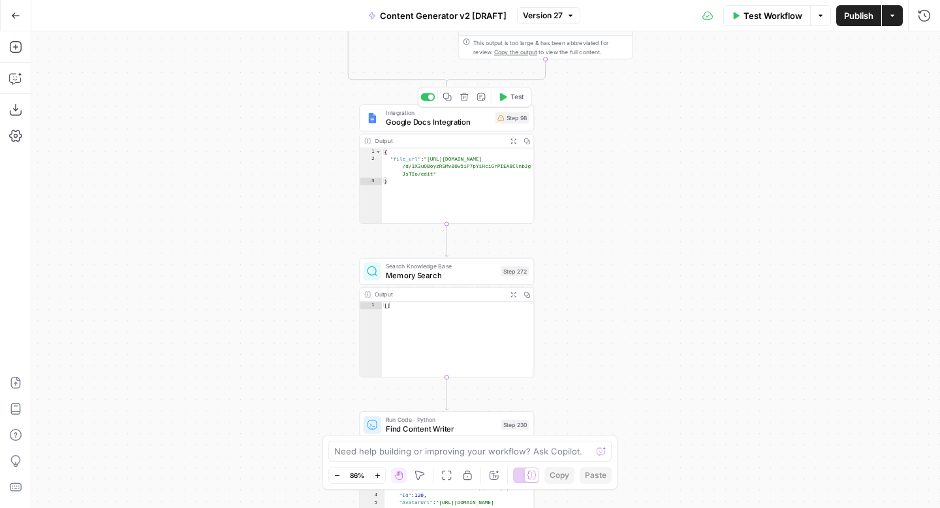
click at [427, 124] on span "Google Docs Integration" at bounding box center [438, 121] width 105 height 11
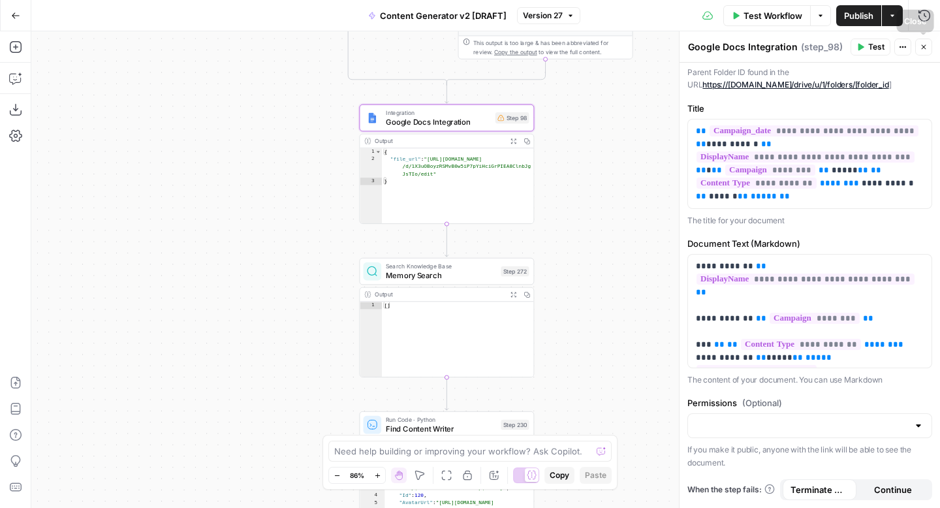
click at [923, 48] on icon "button" at bounding box center [924, 47] width 8 height 8
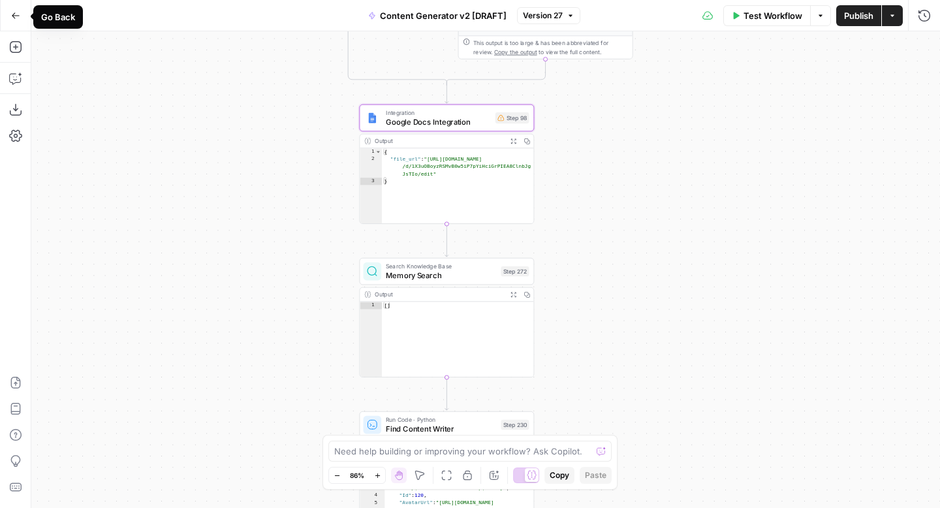
click at [11, 18] on icon "button" at bounding box center [15, 15] width 9 height 9
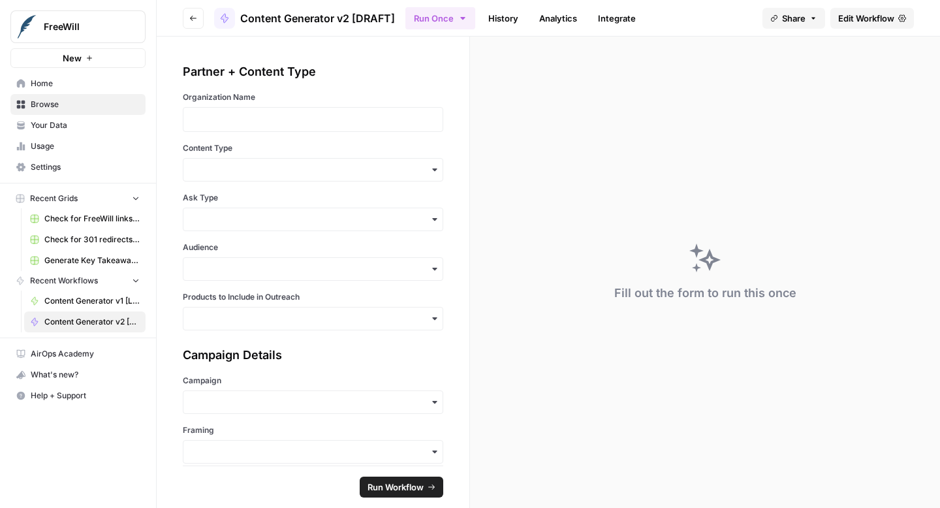
click at [65, 83] on span "Home" at bounding box center [85, 84] width 109 height 12
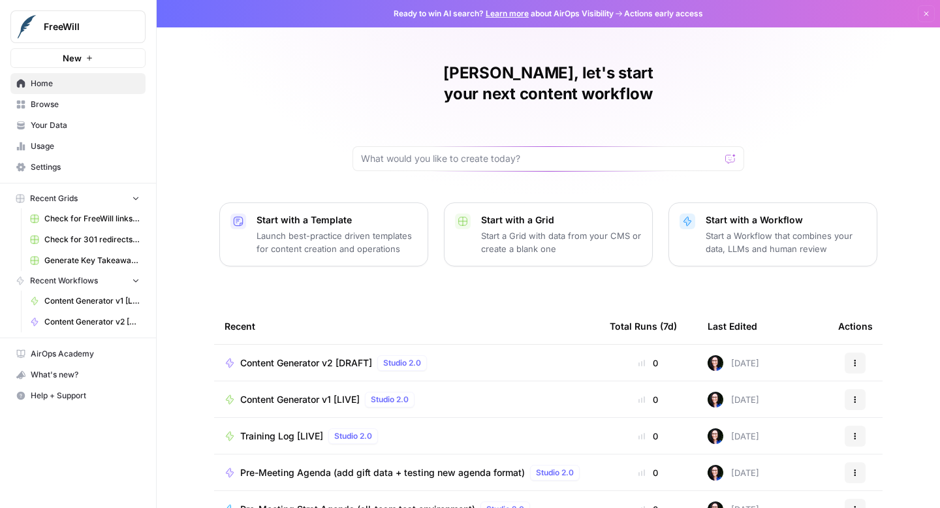
click at [283, 393] on span "Content Generator v1 [LIVE]" at bounding box center [299, 399] width 119 height 13
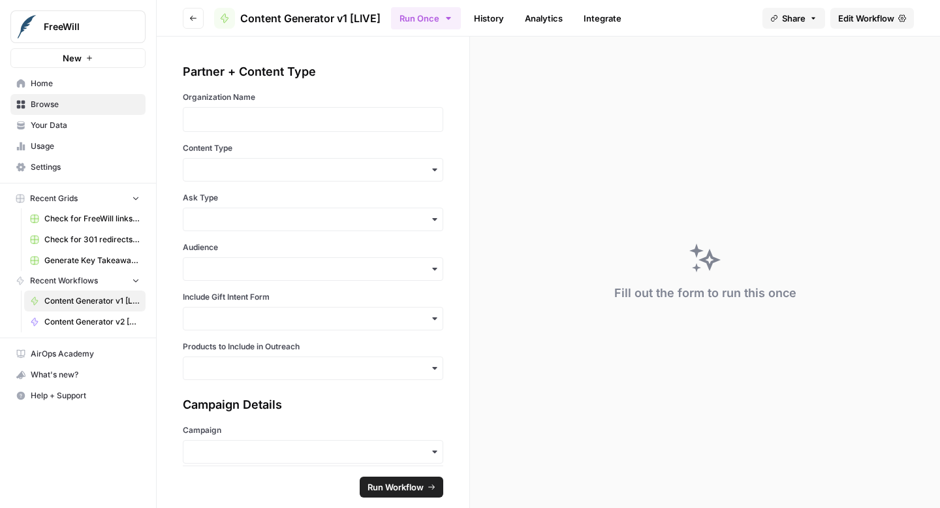
click at [841, 24] on span "Edit Workflow" at bounding box center [866, 18] width 56 height 13
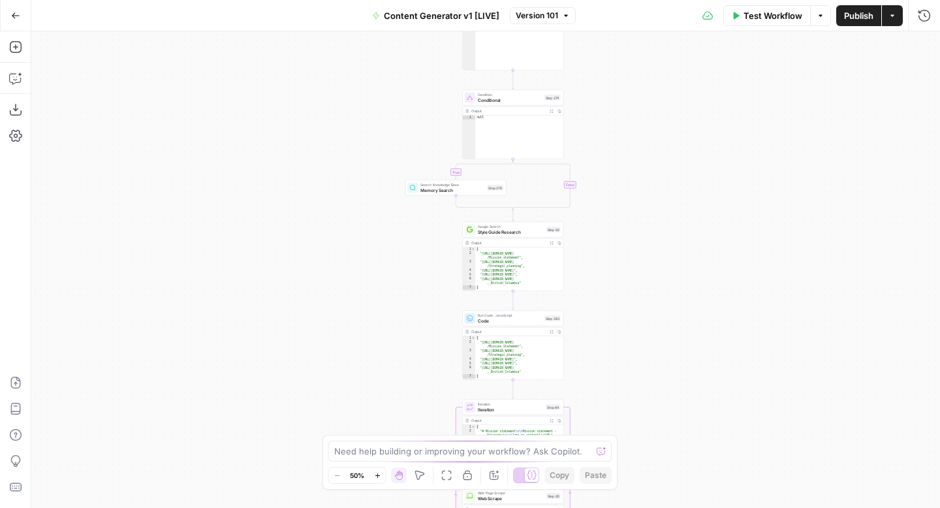
drag, startPoint x: 629, startPoint y: 321, endPoint x: 627, endPoint y: 96, distance: 224.6
click at [627, 96] on div "true false true false true false true false true false true false Workflow Set …" at bounding box center [485, 269] width 909 height 477
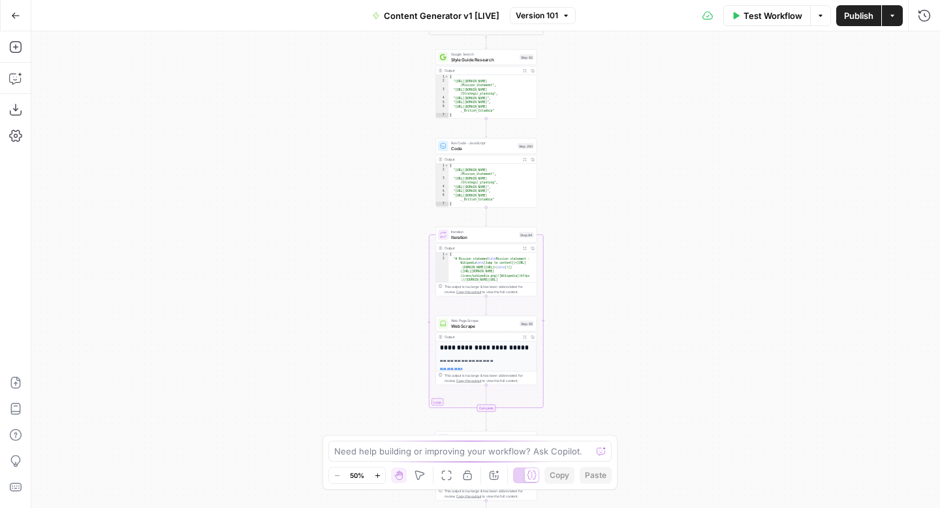
drag, startPoint x: 657, startPoint y: 319, endPoint x: 631, endPoint y: 90, distance: 230.7
click at [631, 90] on div "true false true false true false true false true false true false Workflow Set …" at bounding box center [485, 269] width 909 height 477
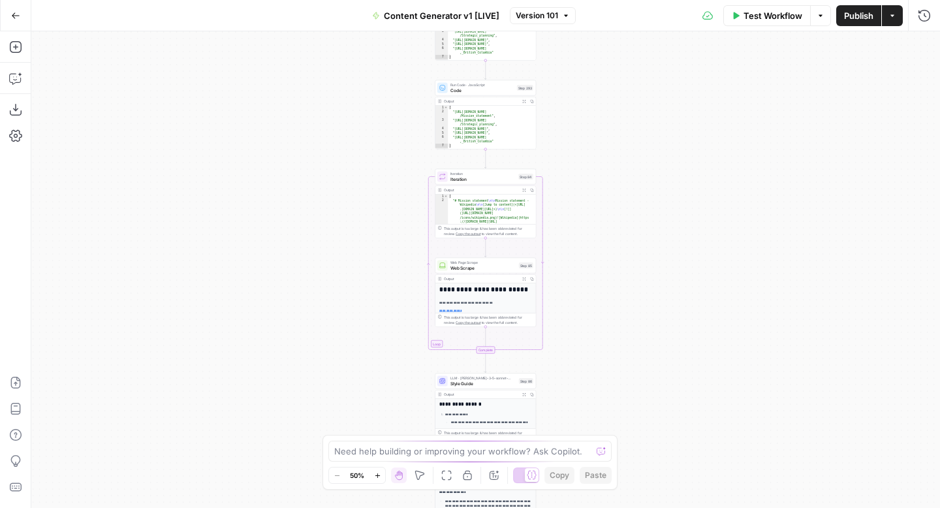
click at [379, 474] on icon "button" at bounding box center [377, 475] width 7 height 7
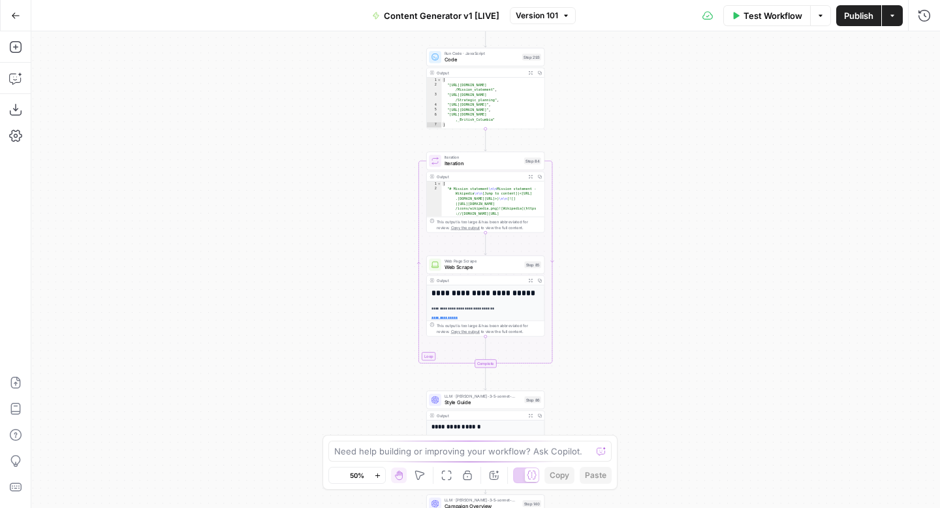
click at [379, 474] on icon "button" at bounding box center [377, 475] width 7 height 7
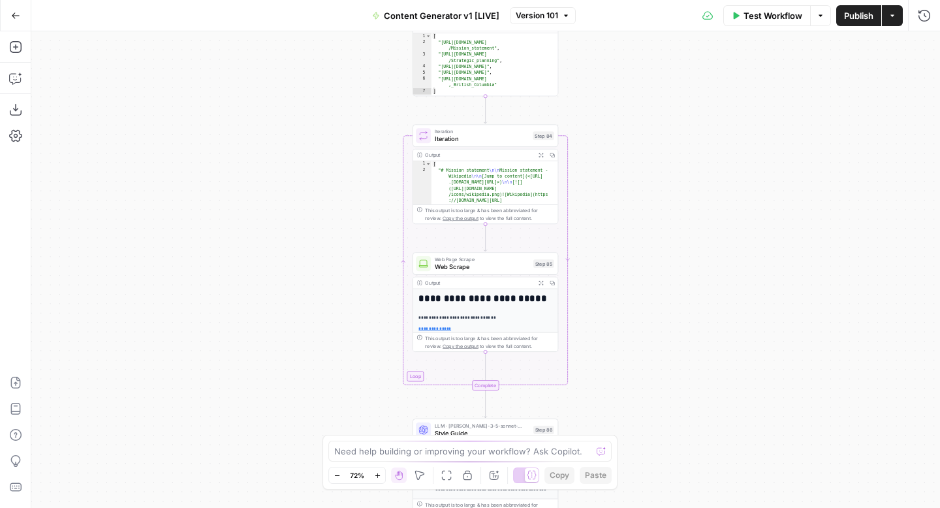
drag, startPoint x: 704, startPoint y: 294, endPoint x: 702, endPoint y: 48, distance: 246.1
click at [702, 48] on div "true false true false true false true false true false true false Workflow Set …" at bounding box center [485, 269] width 909 height 477
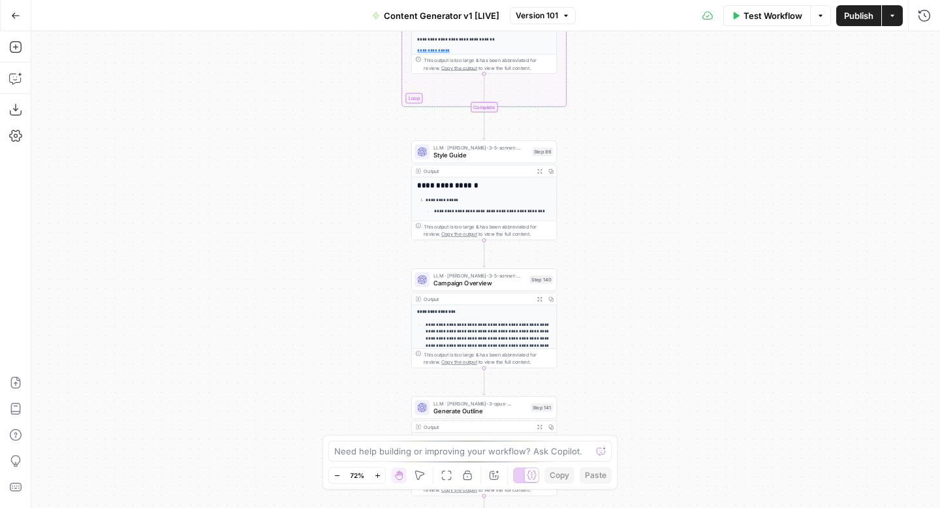
drag, startPoint x: 635, startPoint y: 269, endPoint x: 651, endPoint y: 35, distance: 234.9
click at [651, 35] on div "true false true false true false true false true false true false Workflow Set …" at bounding box center [485, 269] width 909 height 477
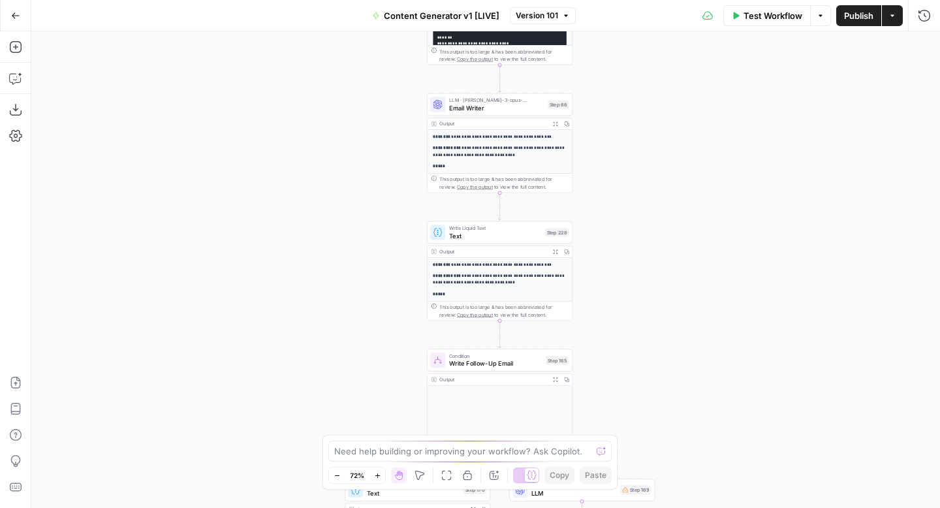
drag, startPoint x: 652, startPoint y: 308, endPoint x: 658, endPoint y: 280, distance: 28.7
click at [649, 76] on div "true false true false true false true false true false true false Workflow Set …" at bounding box center [485, 269] width 909 height 477
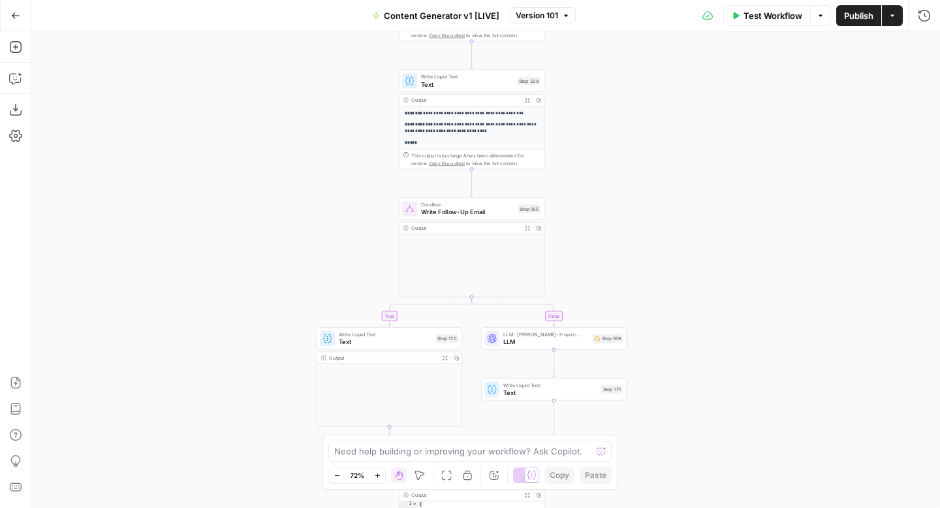
drag, startPoint x: 659, startPoint y: 261, endPoint x: 622, endPoint y: 84, distance: 181.3
click at [622, 84] on div "true false true false true false true false true false true false Workflow Set …" at bounding box center [485, 269] width 909 height 477
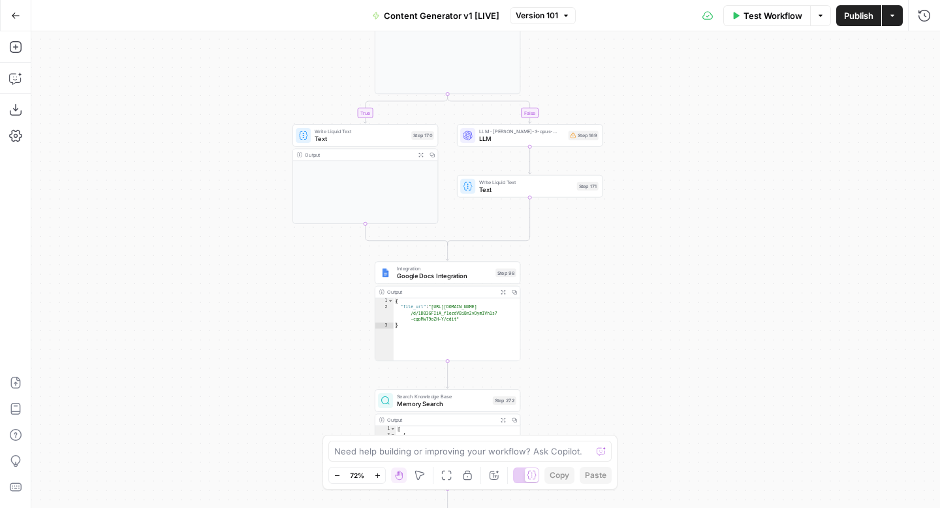
drag, startPoint x: 663, startPoint y: 311, endPoint x: 643, endPoint y: 80, distance: 231.3
click at [643, 80] on div "true false true false true false true false true false true false Workflow Set …" at bounding box center [485, 269] width 909 height 477
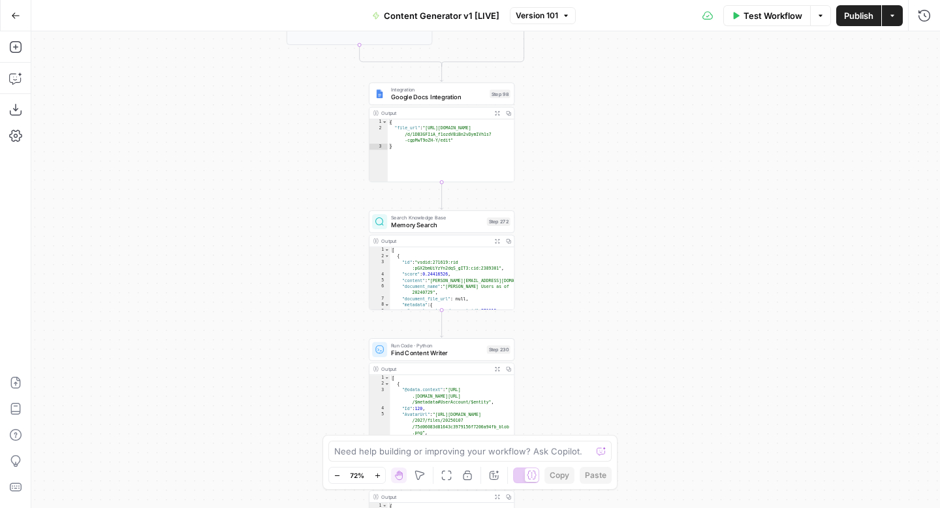
drag, startPoint x: 639, startPoint y: 326, endPoint x: 639, endPoint y: 174, distance: 152.8
click at [639, 172] on div "true false true false true false true false true false true false Workflow Set …" at bounding box center [485, 269] width 909 height 477
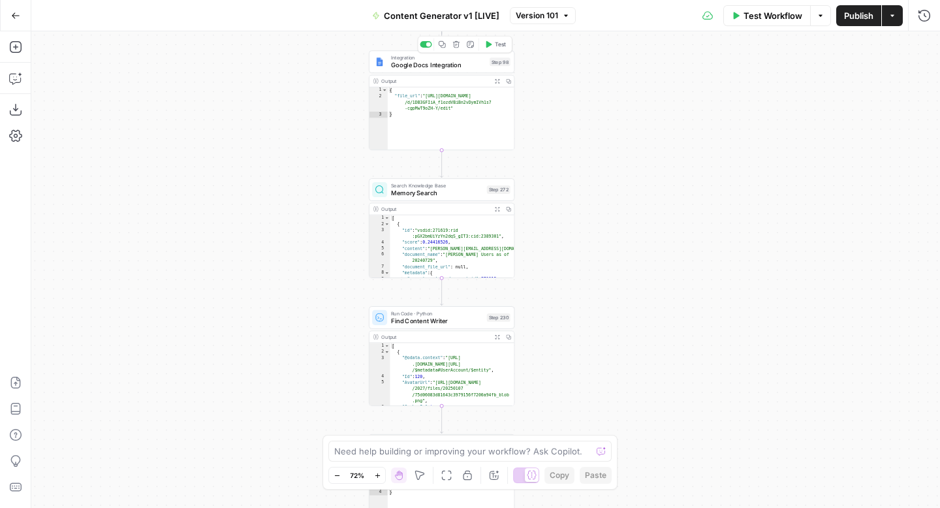
click at [435, 71] on div "Integration Google Docs Integration Step 98 Copy step Delete step Add Note Test" at bounding box center [442, 61] width 146 height 23
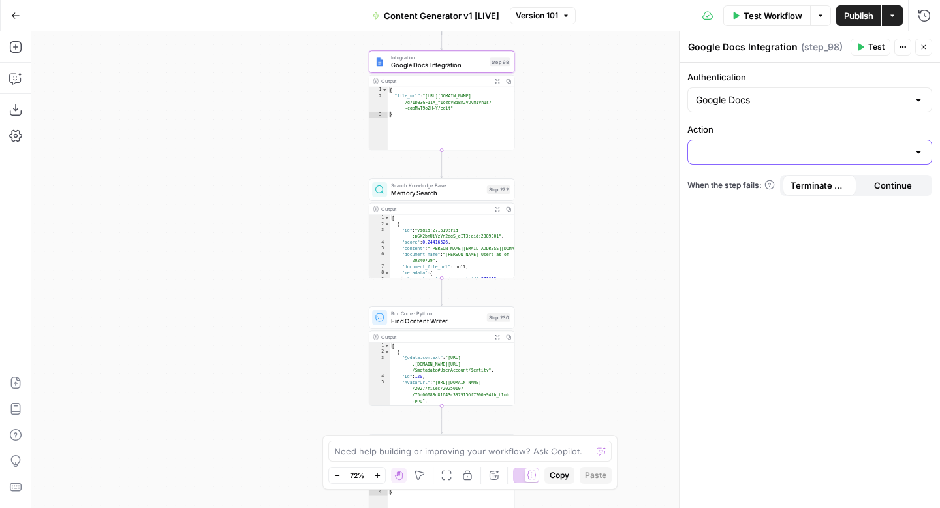
click at [752, 149] on input "Action" at bounding box center [802, 152] width 212 height 13
click at [749, 187] on span "Create Document" at bounding box center [807, 184] width 217 height 13
type input "Create Document"
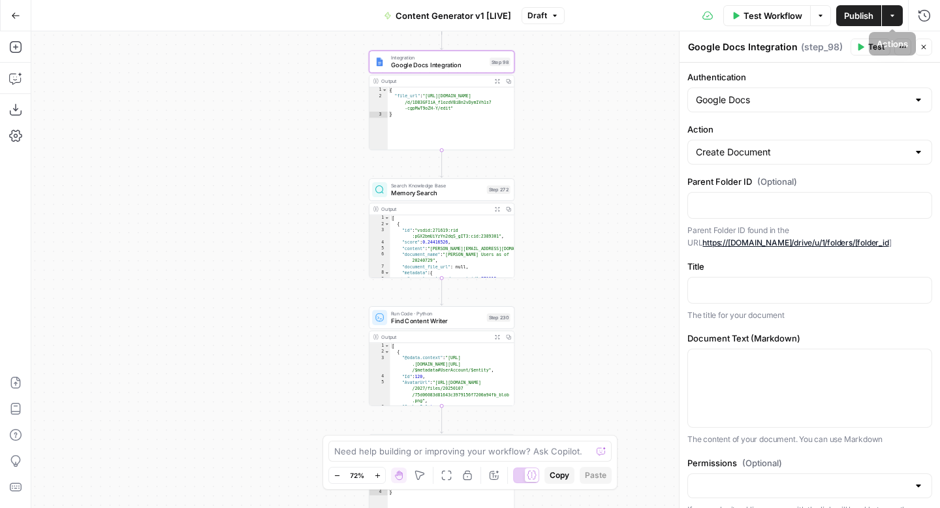
click at [926, 48] on icon "button" at bounding box center [924, 47] width 8 height 8
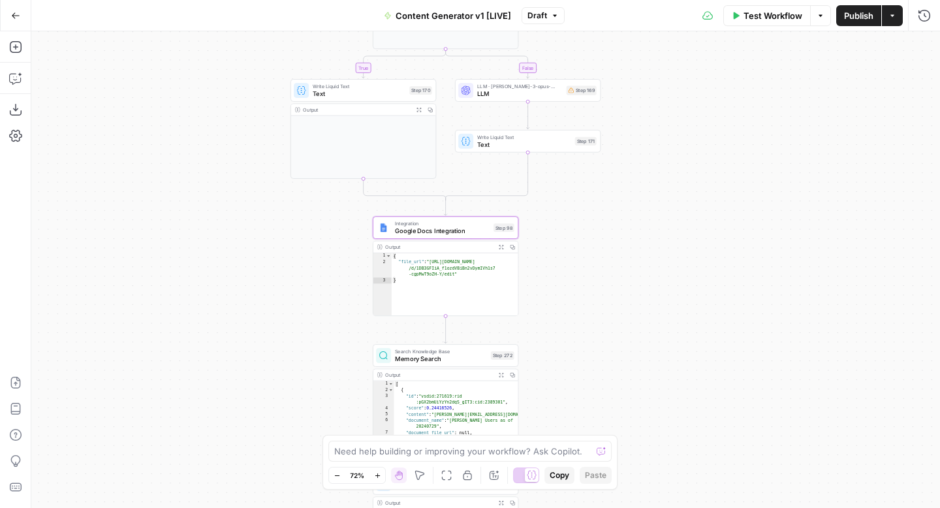
drag, startPoint x: 601, startPoint y: 155, endPoint x: 604, endPoint y: 321, distance: 165.2
click at [604, 321] on div "true false true false true false true true false true false false Workflow Set …" at bounding box center [485, 269] width 909 height 477
click at [536, 21] on span "Draft" at bounding box center [537, 16] width 20 height 12
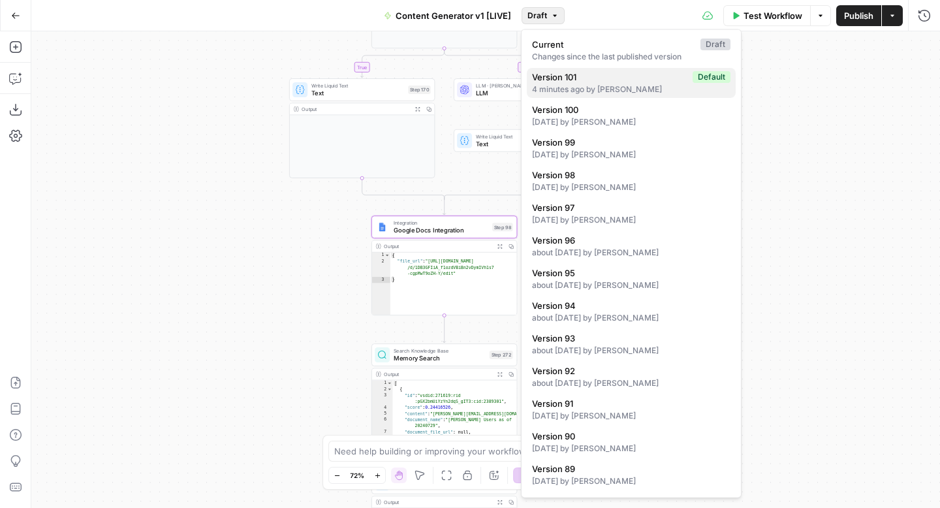
click at [610, 78] on span "Version 101" at bounding box center [609, 77] width 155 height 13
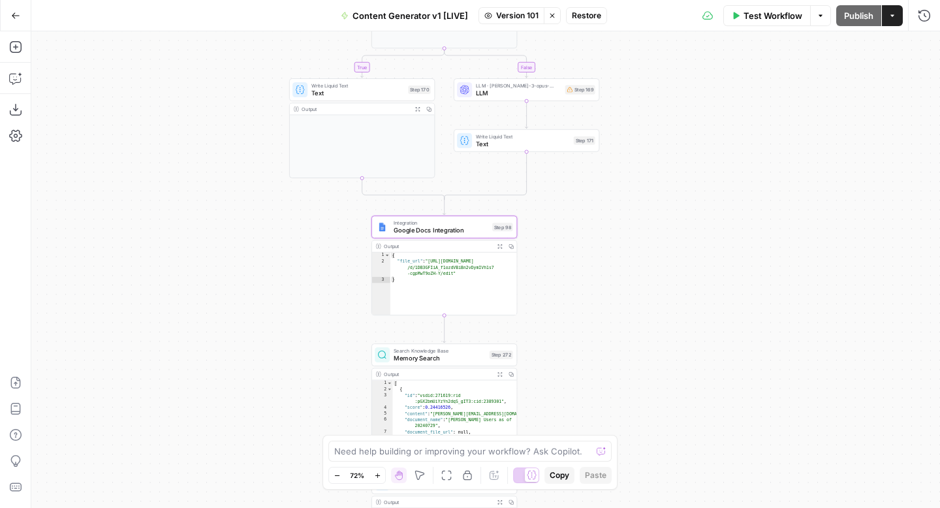
click at [418, 226] on span "Google Docs Integration" at bounding box center [441, 230] width 95 height 9
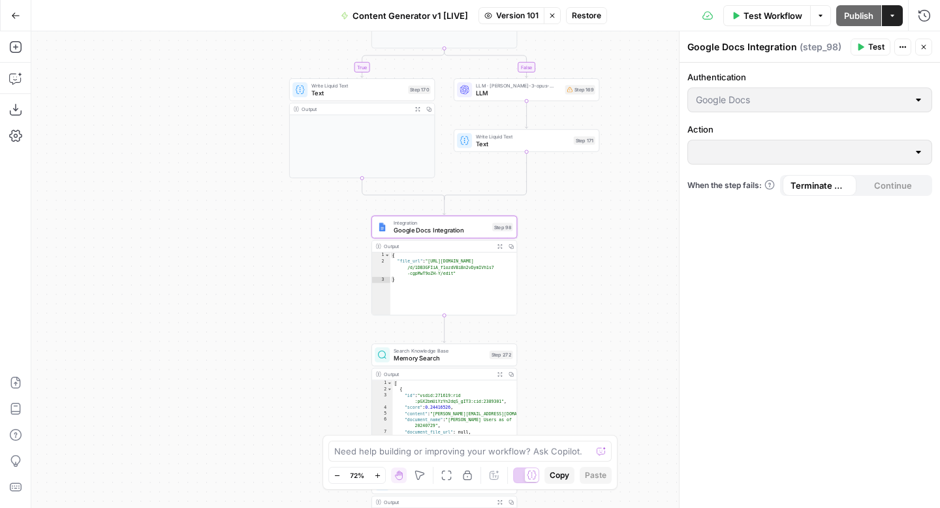
click at [927, 46] on icon "button" at bounding box center [924, 47] width 8 height 8
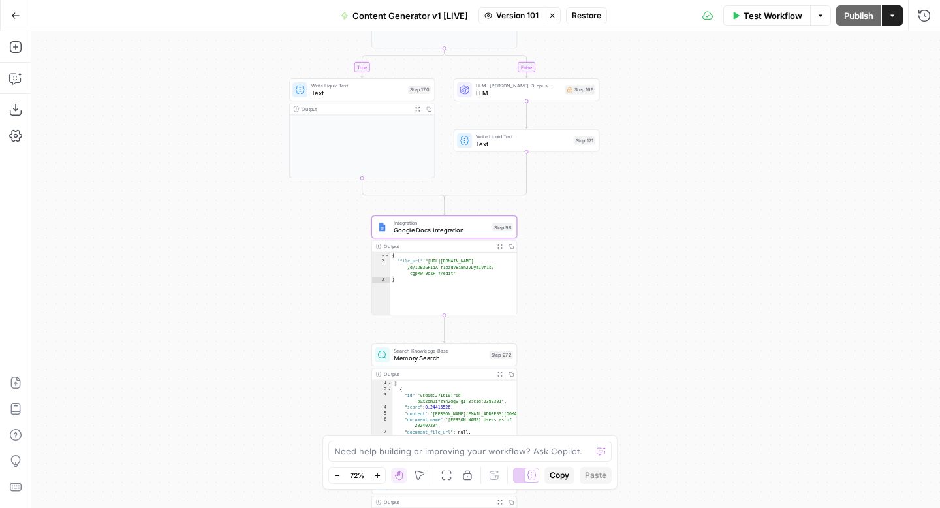
click at [509, 12] on span "Version 101" at bounding box center [517, 16] width 42 height 12
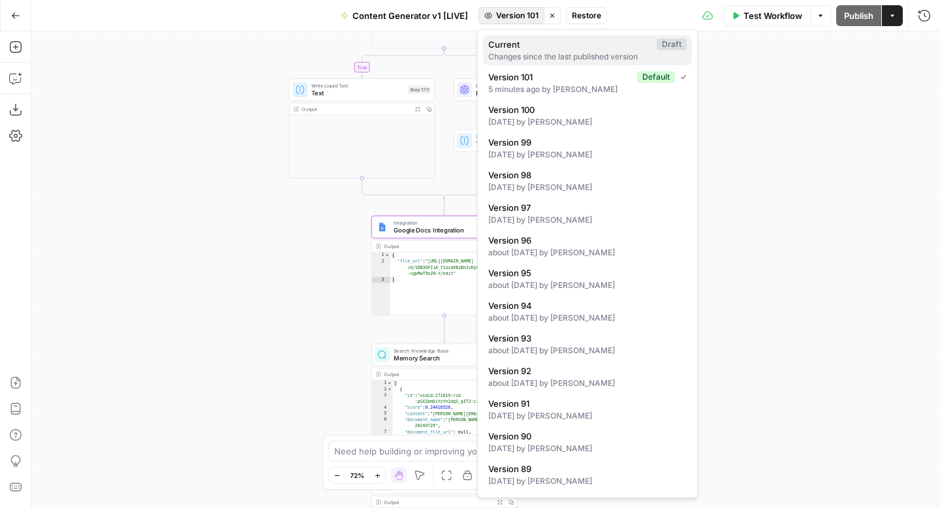
click at [514, 54] on div "Changes since the last published version" at bounding box center [587, 57] width 198 height 12
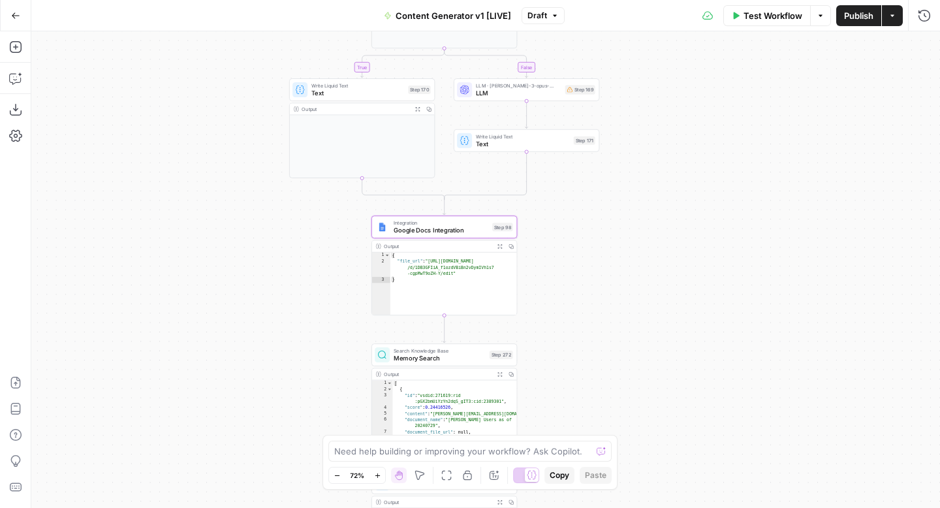
click at [443, 230] on span "Google Docs Integration" at bounding box center [441, 230] width 95 height 9
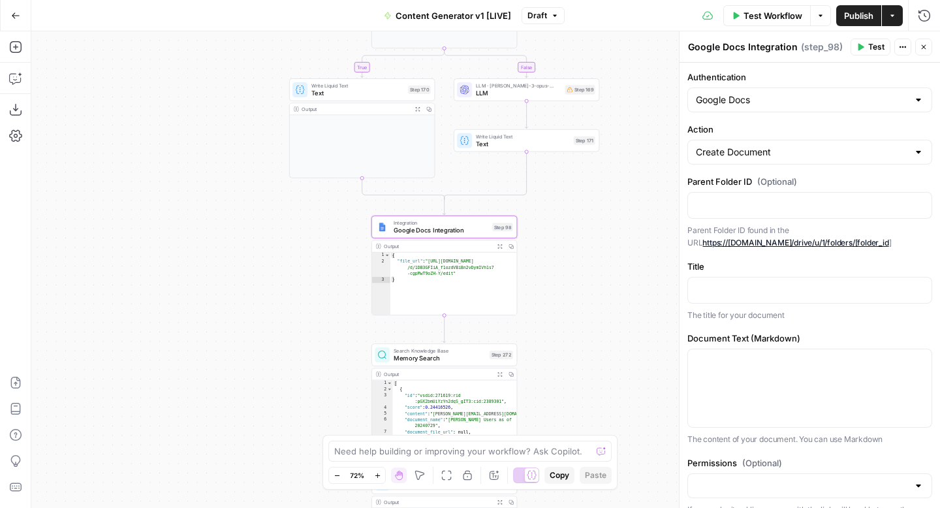
scroll to position [59, 0]
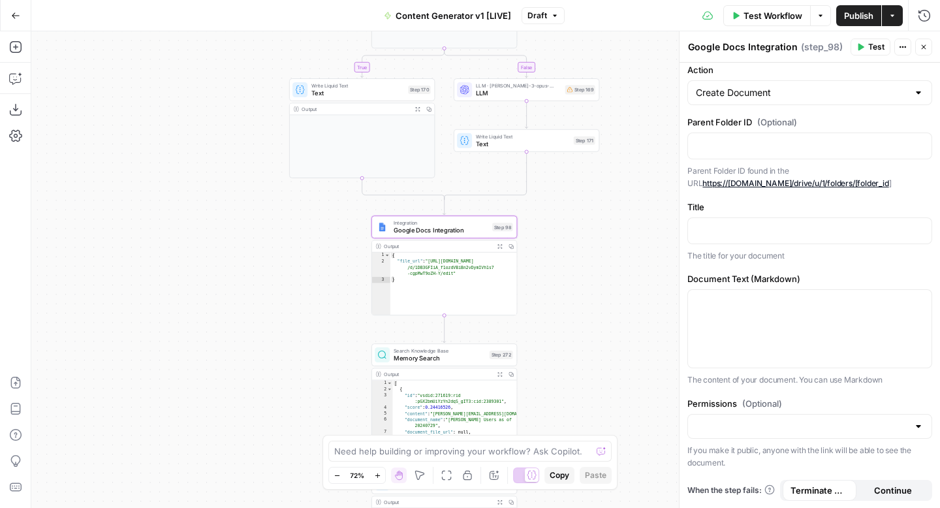
click at [927, 50] on icon "button" at bounding box center [924, 47] width 8 height 8
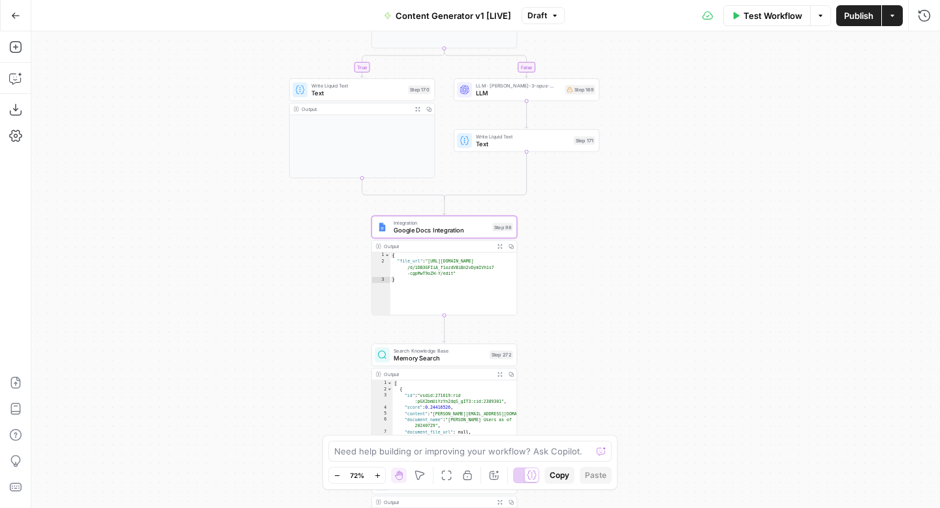
click at [539, 18] on span "Draft" at bounding box center [537, 16] width 20 height 12
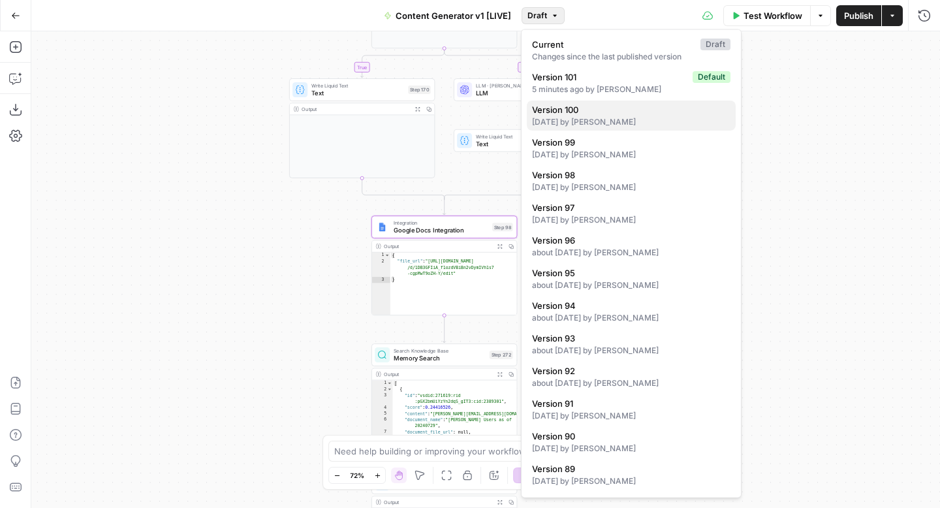
click at [603, 110] on span "Version 100" at bounding box center [628, 109] width 193 height 13
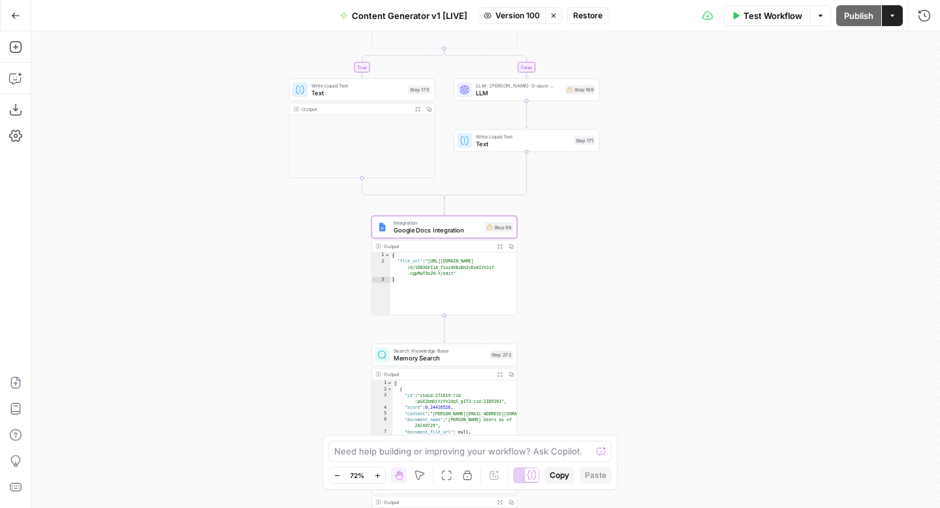
click at [416, 228] on span "Google Docs Integration" at bounding box center [437, 230] width 87 height 9
click at [928, 44] on button "Close" at bounding box center [923, 47] width 17 height 17
click at [505, 15] on span "Version 100" at bounding box center [518, 16] width 44 height 12
click at [824, 148] on div "true false true false true false true true false true false false Workflow Set …" at bounding box center [485, 269] width 909 height 477
click at [7, 14] on button "Go Back" at bounding box center [16, 16] width 24 height 24
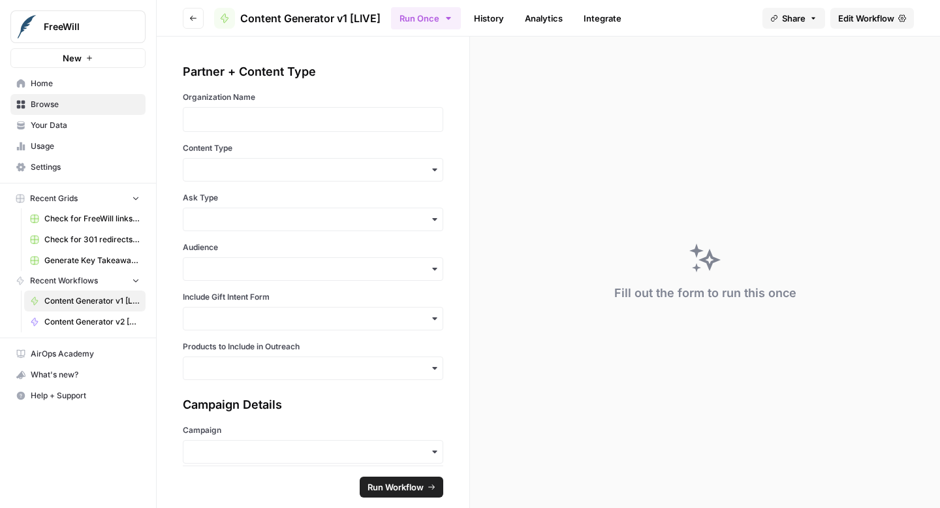
click at [193, 21] on icon "button" at bounding box center [193, 18] width 8 height 8
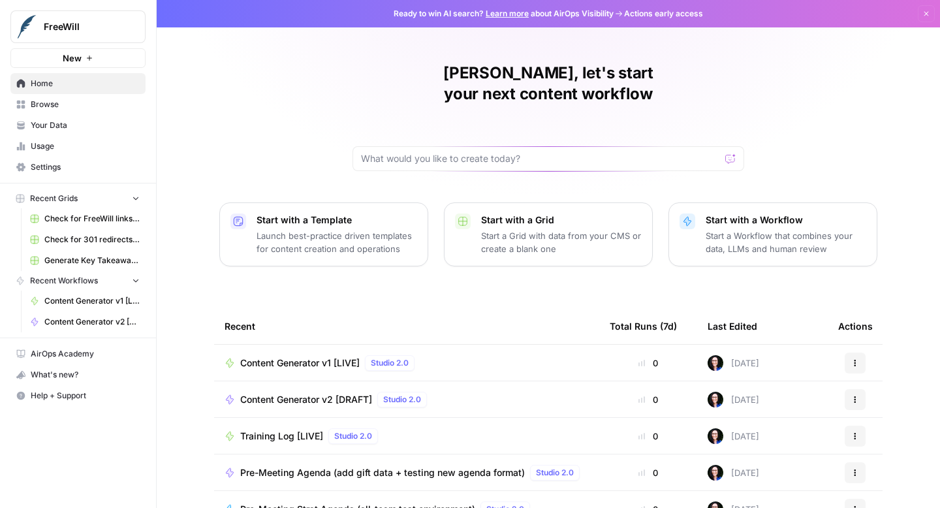
click at [264, 356] on span "Content Generator v1 [LIVE]" at bounding box center [299, 362] width 119 height 13
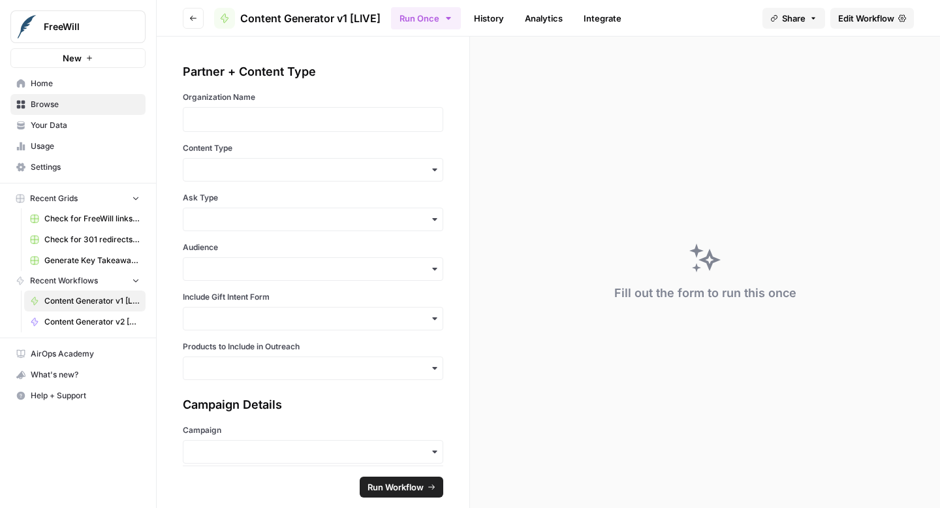
click at [854, 18] on span "Edit Workflow" at bounding box center [866, 18] width 56 height 13
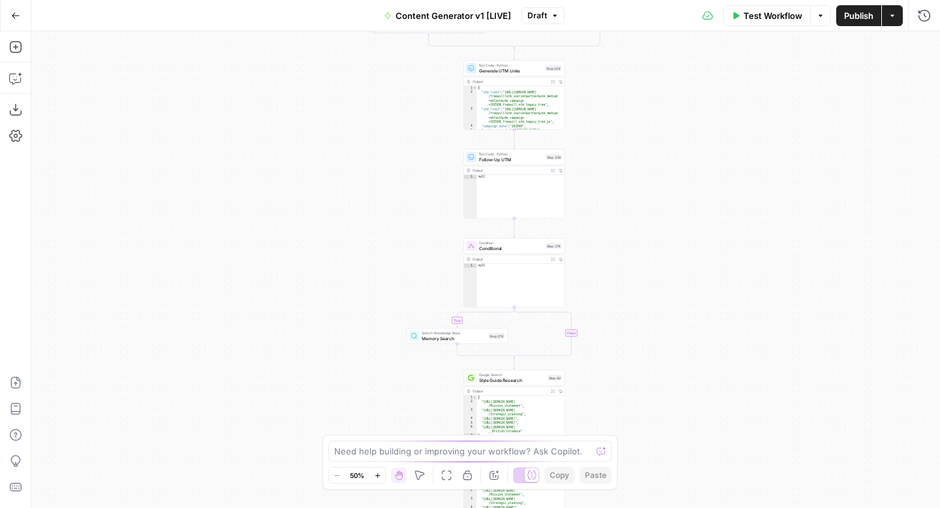
drag, startPoint x: 621, startPoint y: 312, endPoint x: 617, endPoint y: 183, distance: 129.3
click at [617, 183] on div "true false true false true false true false true false true false Workflow Set …" at bounding box center [485, 269] width 909 height 477
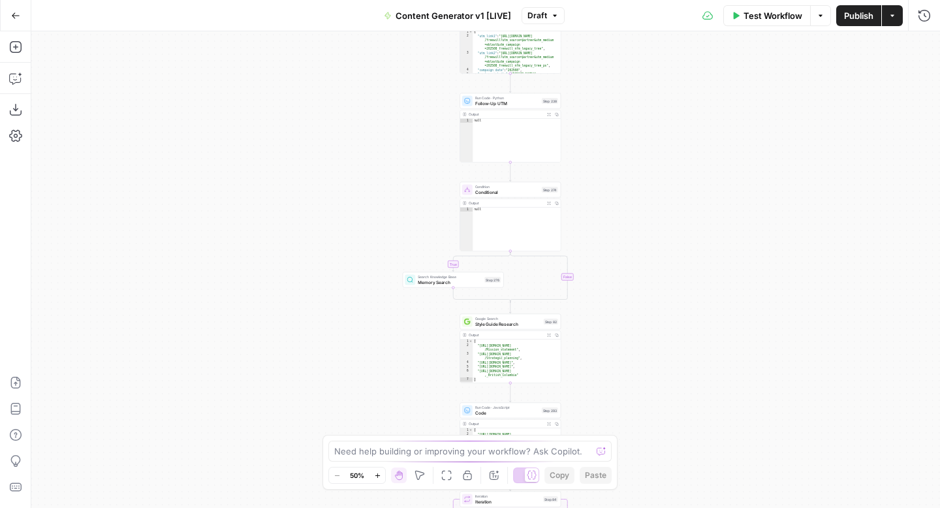
drag, startPoint x: 665, startPoint y: 364, endPoint x: 656, endPoint y: 138, distance: 225.4
click at [657, 138] on div "true false true false true false true false true false true false Workflow Set …" at bounding box center [485, 269] width 909 height 477
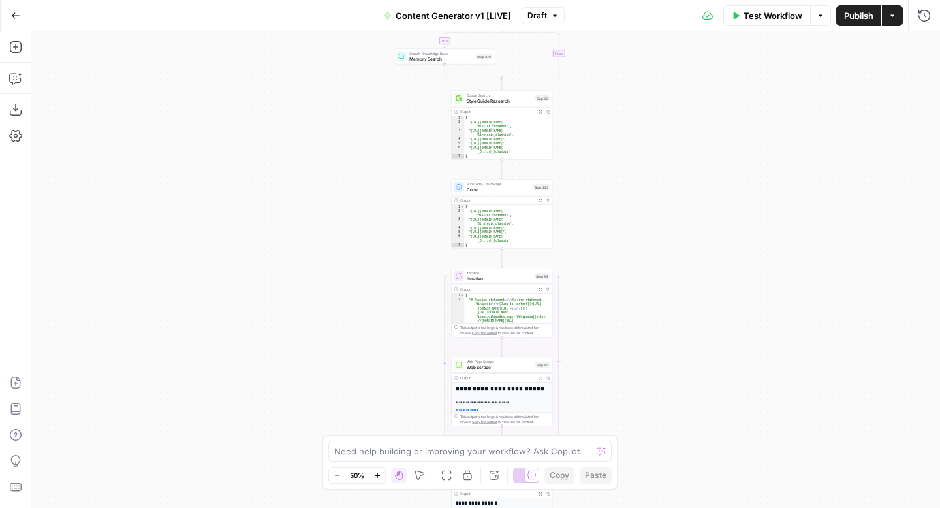
drag, startPoint x: 668, startPoint y: 367, endPoint x: 661, endPoint y: 95, distance: 271.7
click at [661, 95] on div "true false true false true false true false true false true false Workflow Set …" at bounding box center [485, 269] width 909 height 477
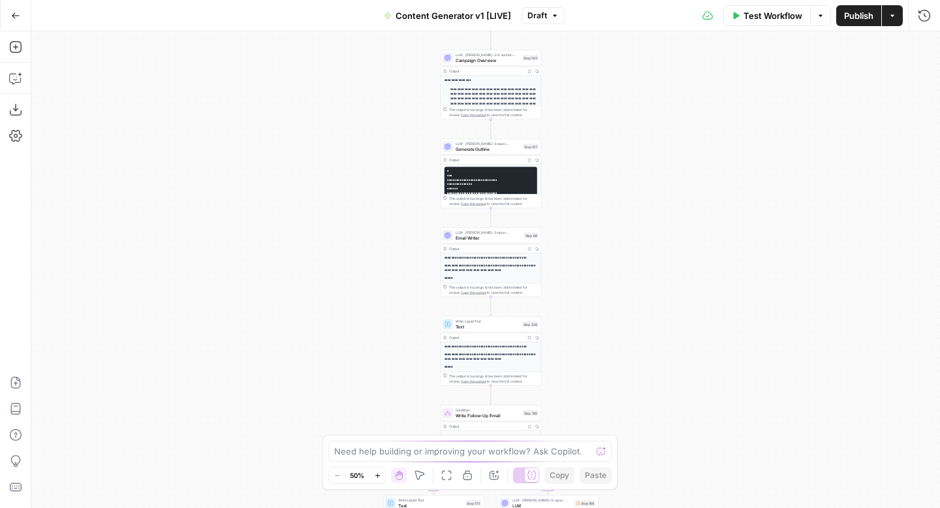
drag, startPoint x: 668, startPoint y: 353, endPoint x: 661, endPoint y: 103, distance: 250.1
click at [661, 103] on div "true false true false true false true false true false true false Workflow Set …" at bounding box center [485, 269] width 909 height 477
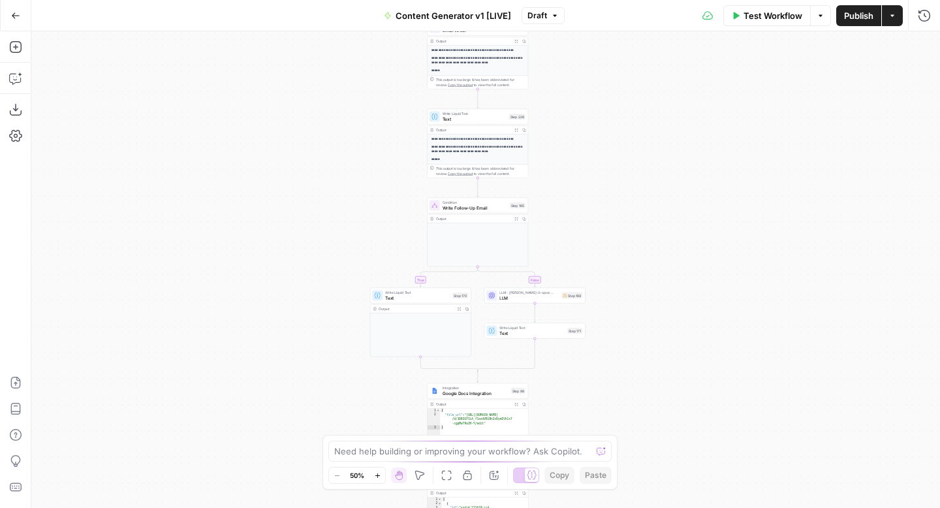
drag, startPoint x: 651, startPoint y: 349, endPoint x: 630, endPoint y: 118, distance: 231.4
click at [630, 118] on div "true false true false true false true false true false true false Workflow Set …" at bounding box center [485, 269] width 909 height 477
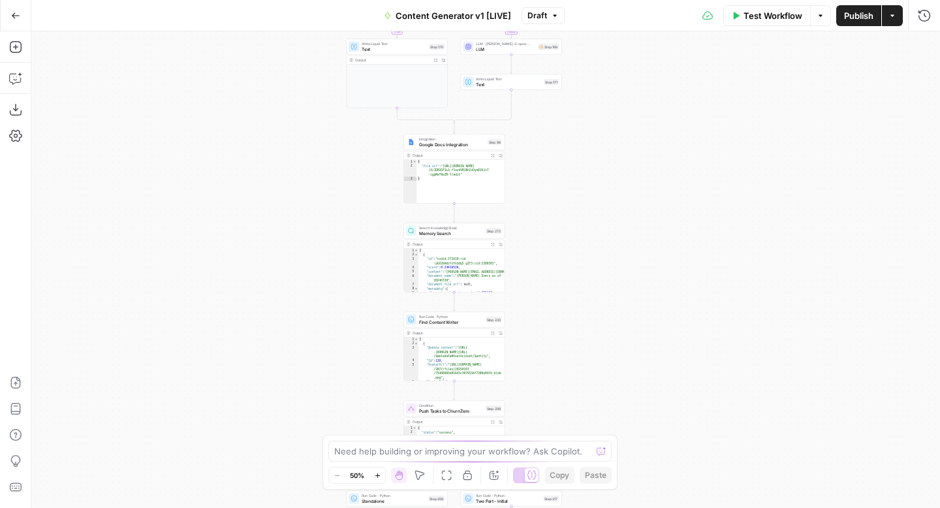
drag, startPoint x: 632, startPoint y: 363, endPoint x: 619, endPoint y: 149, distance: 214.5
click at [619, 149] on div "true false true false true false true false true false true false Workflow Set …" at bounding box center [485, 269] width 909 height 477
click at [445, 148] on div "Integration Google Docs Integration Step 98 Copy step Delete step Add Note Test" at bounding box center [453, 142] width 101 height 16
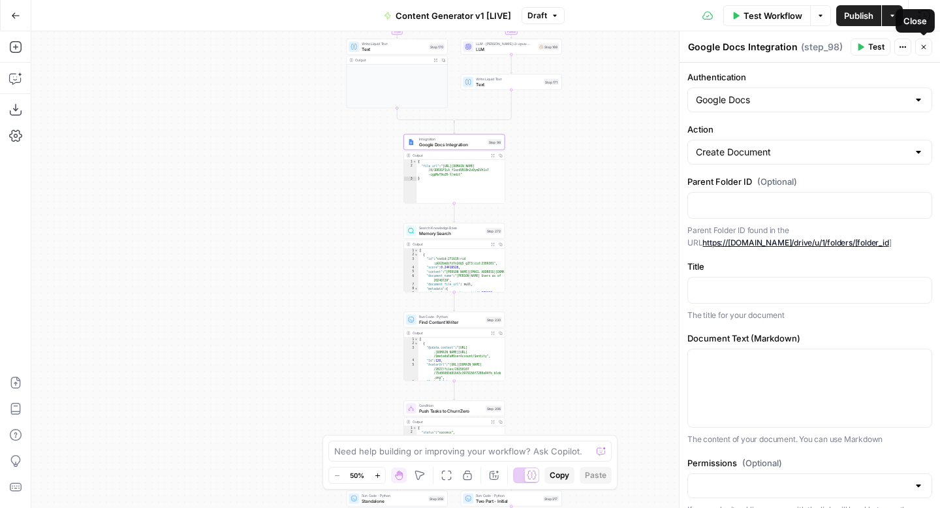
click at [923, 48] on icon "button" at bounding box center [924, 47] width 8 height 8
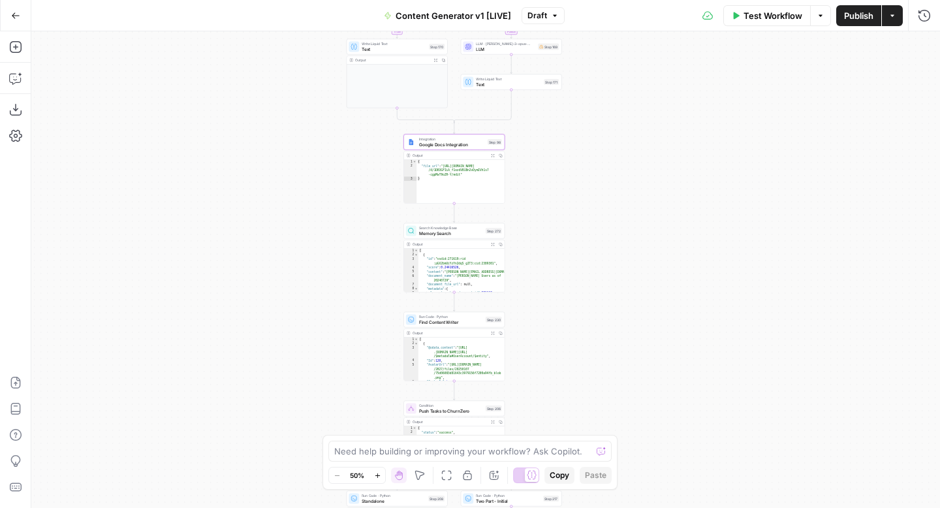
click at [551, 13] on icon "button" at bounding box center [555, 16] width 8 height 8
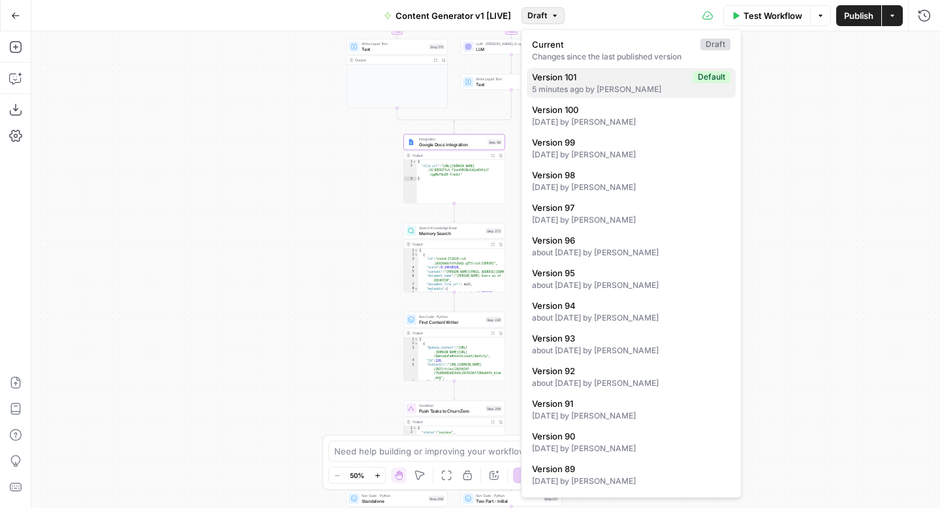
click at [625, 84] on div "5 minutes ago by [PERSON_NAME]" at bounding box center [631, 90] width 198 height 12
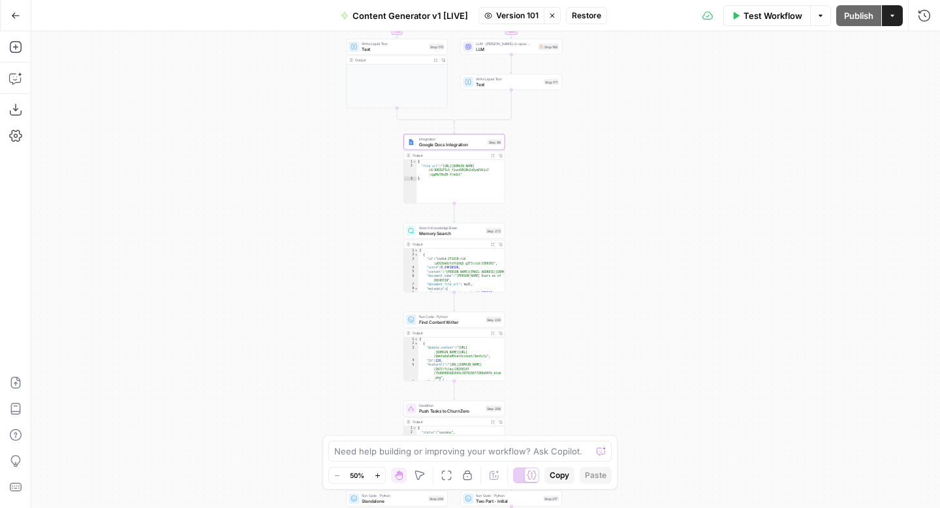
click at [454, 139] on span "Integration" at bounding box center [452, 138] width 66 height 5
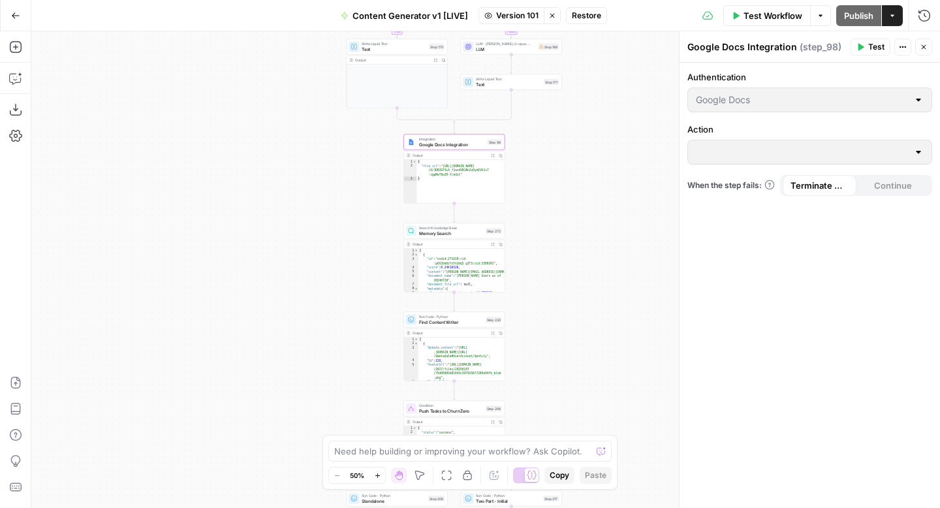
click at [924, 50] on icon "button" at bounding box center [924, 47] width 8 height 8
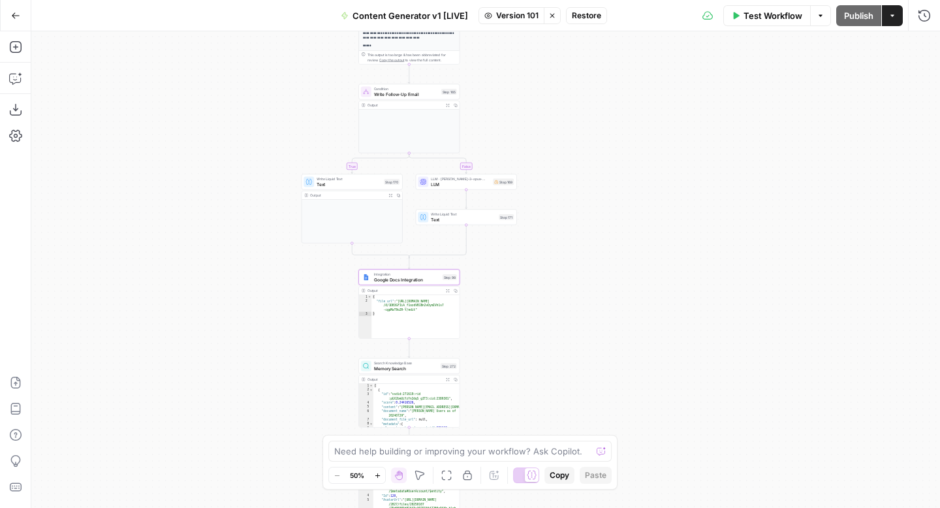
drag, startPoint x: 641, startPoint y: 166, endPoint x: 596, endPoint y: 302, distance: 143.1
click at [596, 302] on div "true false true false true false true true false true false false Workflow Set …" at bounding box center [485, 269] width 909 height 477
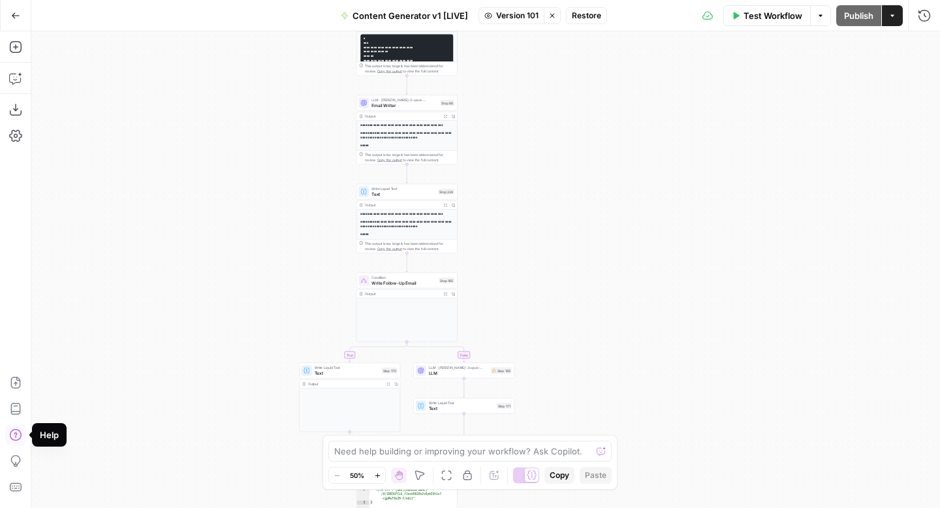
click at [21, 435] on icon "button" at bounding box center [15, 435] width 12 height 12
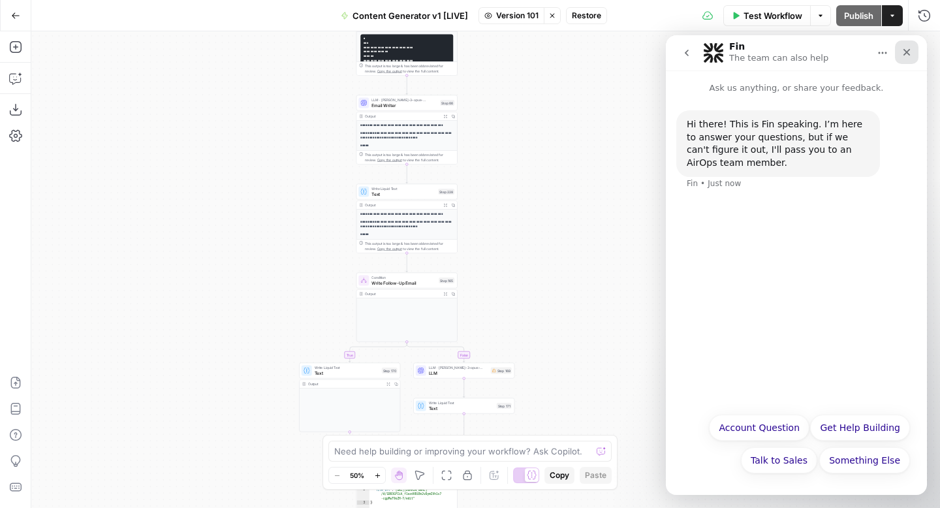
click at [909, 50] on icon "Close" at bounding box center [907, 52] width 7 height 7
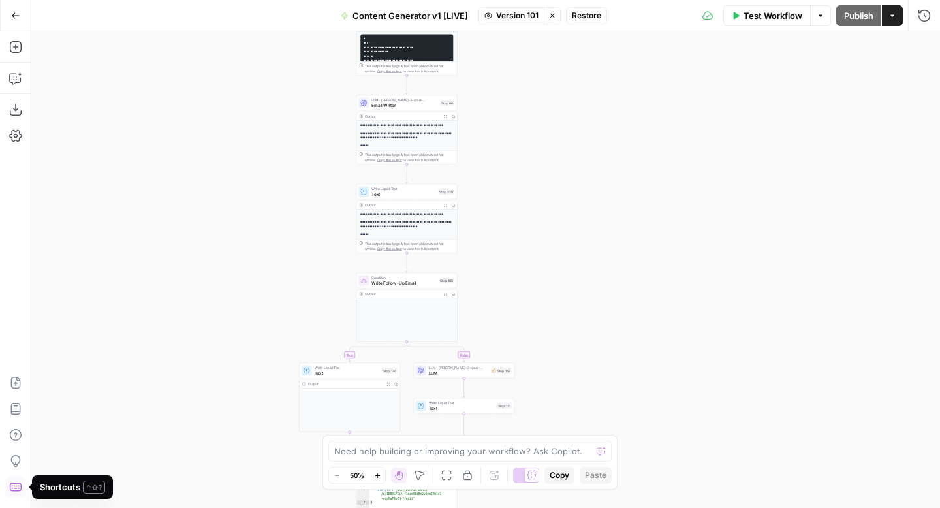
click at [18, 486] on icon "button" at bounding box center [15, 486] width 13 height 13
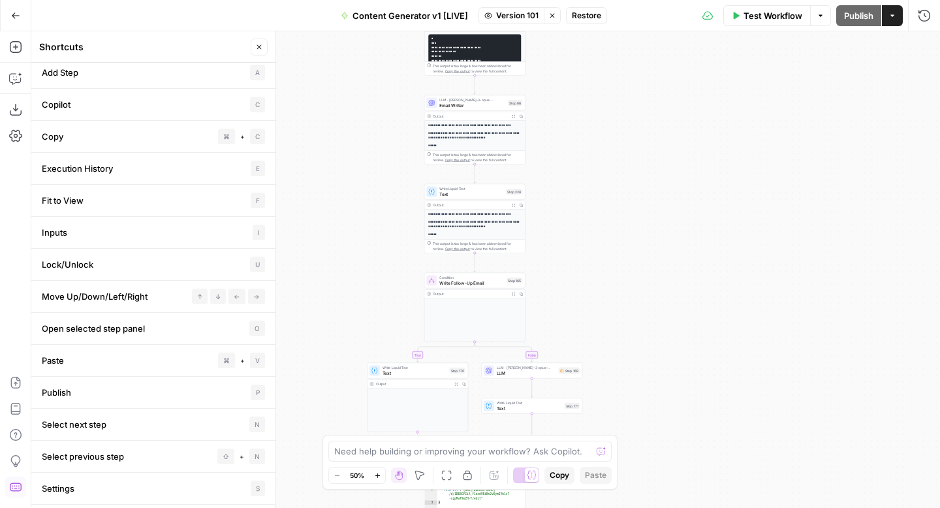
scroll to position [99, 0]
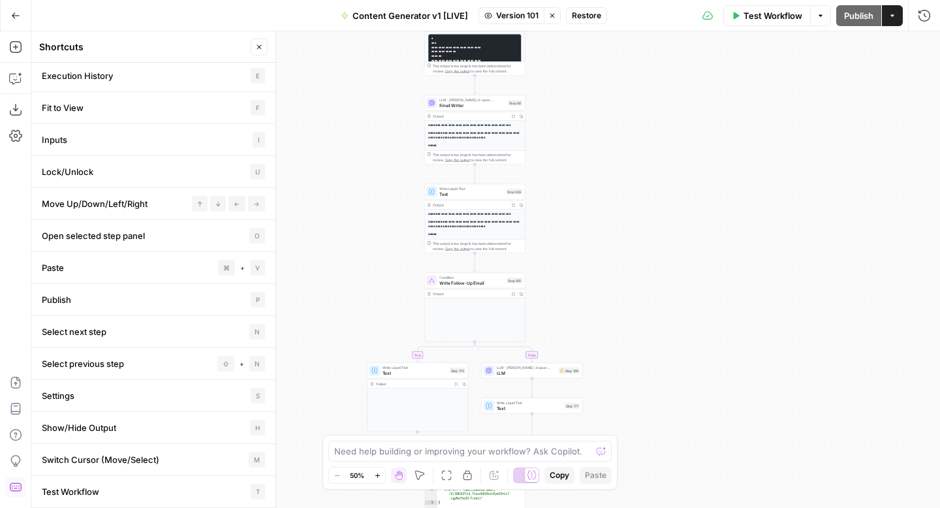
click at [259, 44] on icon "button" at bounding box center [259, 47] width 8 height 8
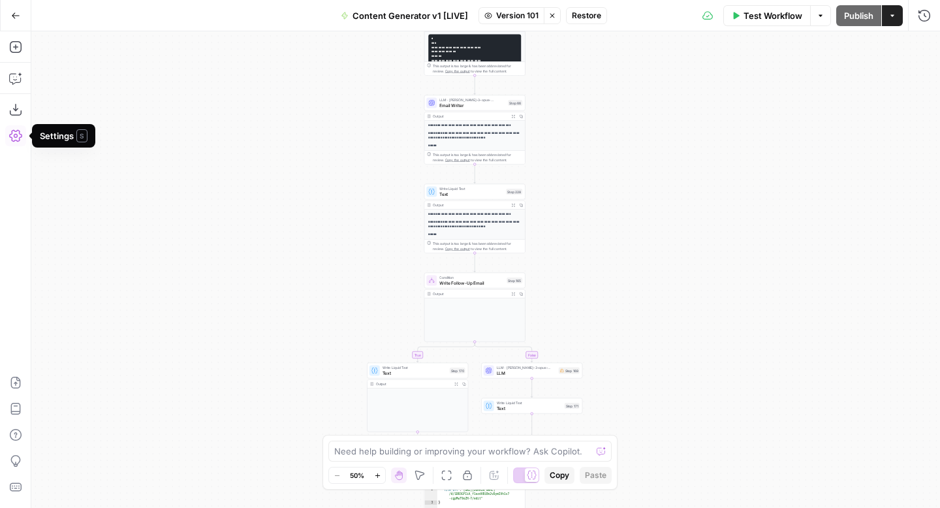
click at [15, 134] on icon "button" at bounding box center [15, 136] width 13 height 12
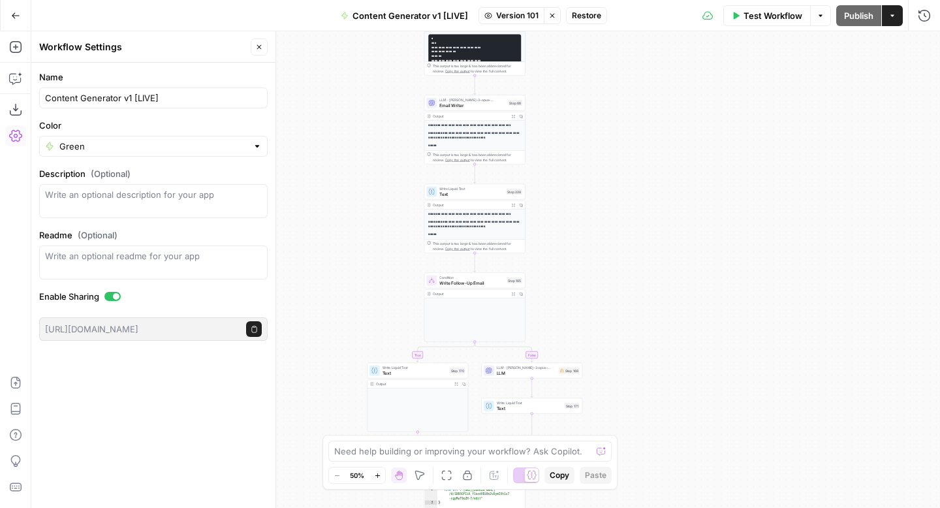
click at [16, 20] on icon "button" at bounding box center [15, 15] width 9 height 9
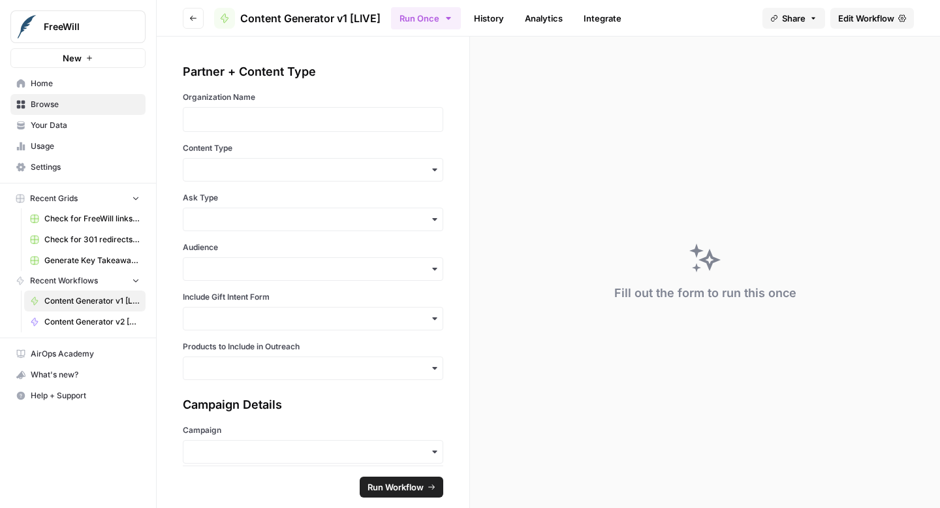
click at [858, 17] on span "Edit Workflow" at bounding box center [866, 18] width 56 height 13
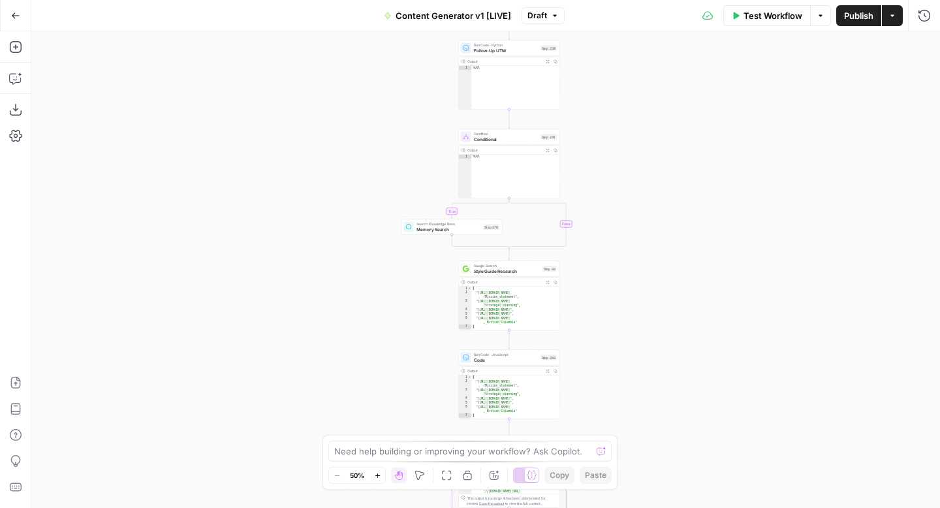
drag, startPoint x: 671, startPoint y: 227, endPoint x: 663, endPoint y: 41, distance: 186.2
click at [663, 41] on div "true false true false true false true false true false true false Workflow Set …" at bounding box center [485, 269] width 909 height 477
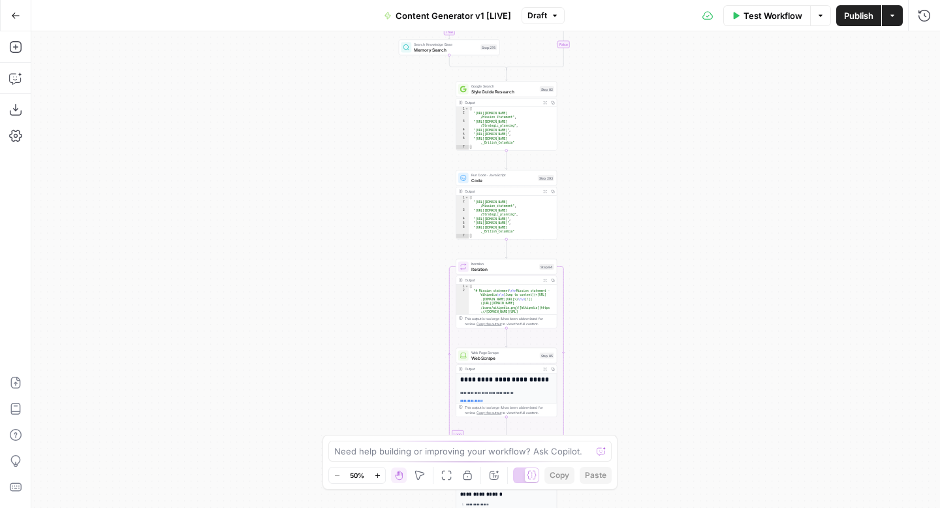
drag, startPoint x: 670, startPoint y: 301, endPoint x: 663, endPoint y: 91, distance: 210.3
click at [663, 91] on div "true false true false true false true false true false true false Workflow Set …" at bounding box center [485, 269] width 909 height 477
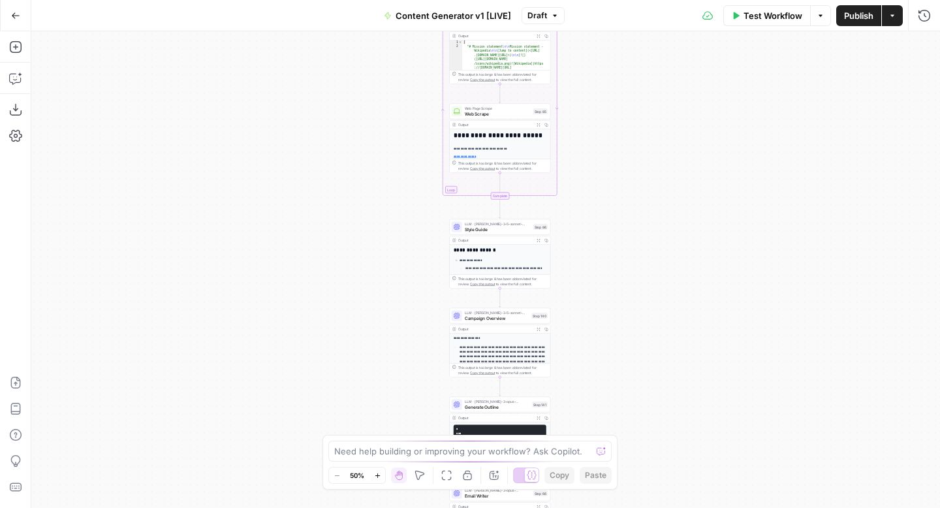
drag, startPoint x: 670, startPoint y: 316, endPoint x: 670, endPoint y: 102, distance: 214.1
click at [670, 102] on div "true false true false true false true false true false true false Workflow Set …" at bounding box center [485, 269] width 909 height 477
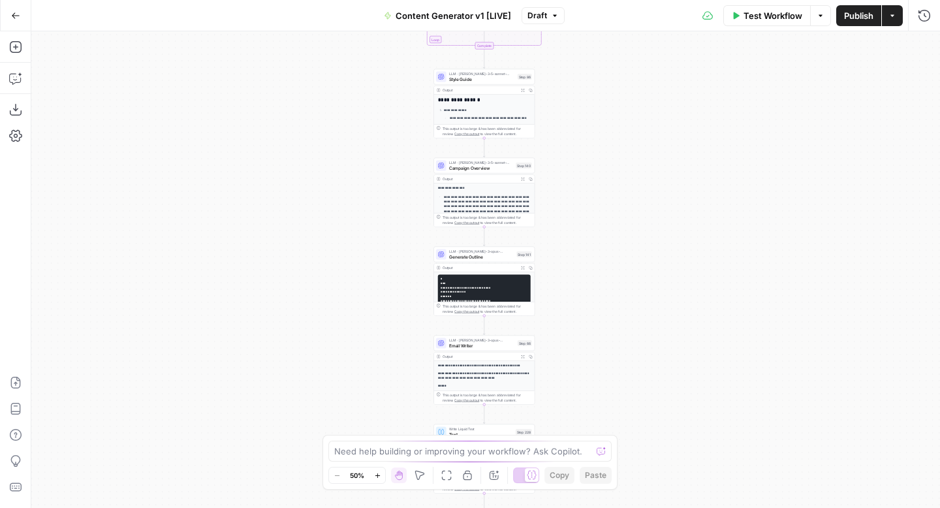
drag, startPoint x: 651, startPoint y: 379, endPoint x: 626, endPoint y: 208, distance: 172.8
click at [626, 208] on div "true false true false true false true false true false true false Workflow Set …" at bounding box center [485, 269] width 909 height 477
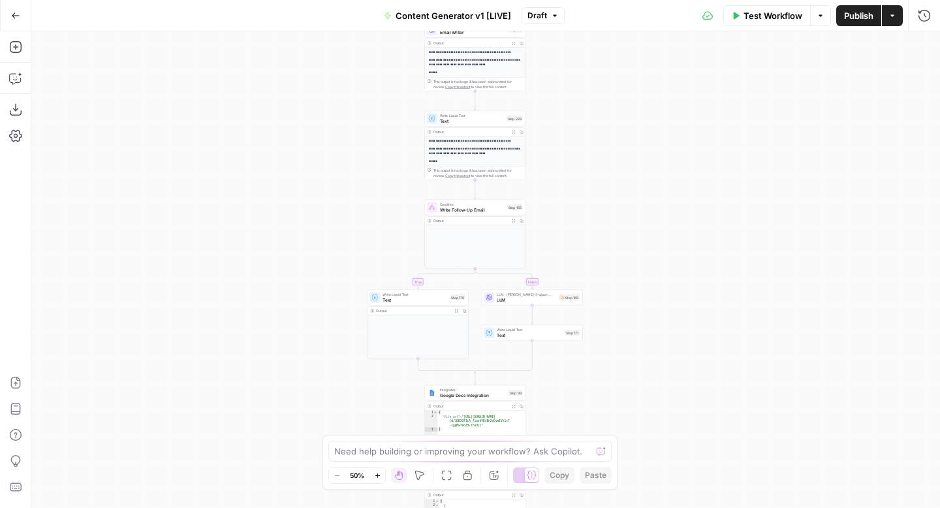
drag, startPoint x: 629, startPoint y: 354, endPoint x: 629, endPoint y: 79, distance: 274.8
click at [629, 79] on div "true false true false true false true false true false true false Workflow Set …" at bounding box center [485, 269] width 909 height 477
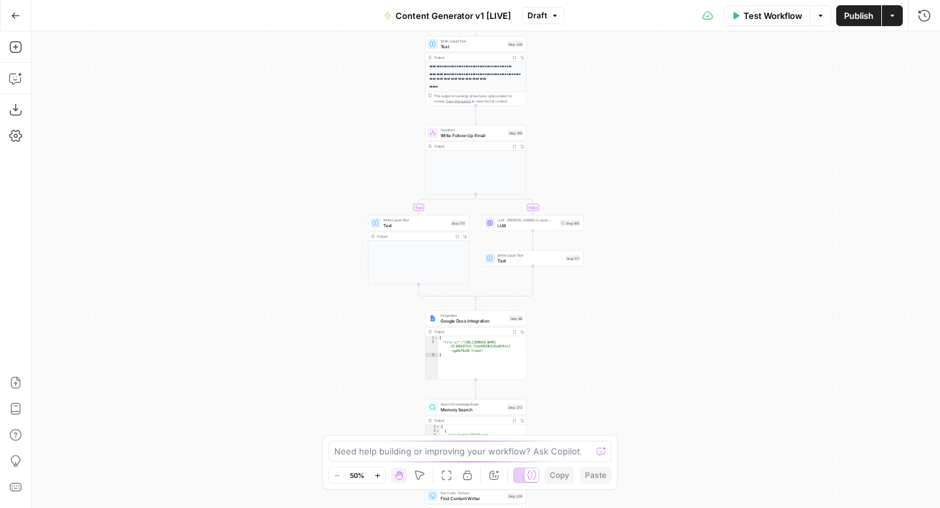
drag, startPoint x: 613, startPoint y: 285, endPoint x: 613, endPoint y: 114, distance: 171.0
click at [613, 114] on div "true false true false true false true false true false true false Workflow Set …" at bounding box center [485, 269] width 909 height 477
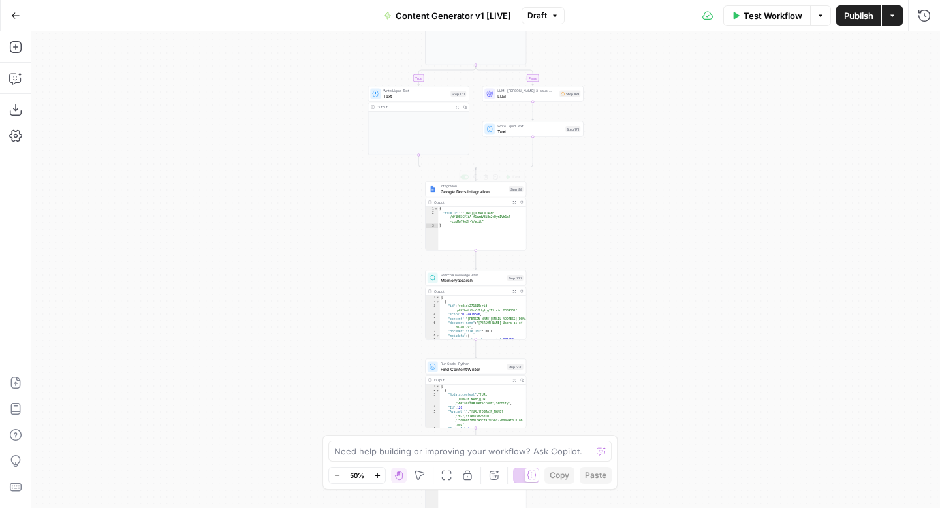
click at [447, 193] on span "Google Docs Integration" at bounding box center [474, 191] width 66 height 7
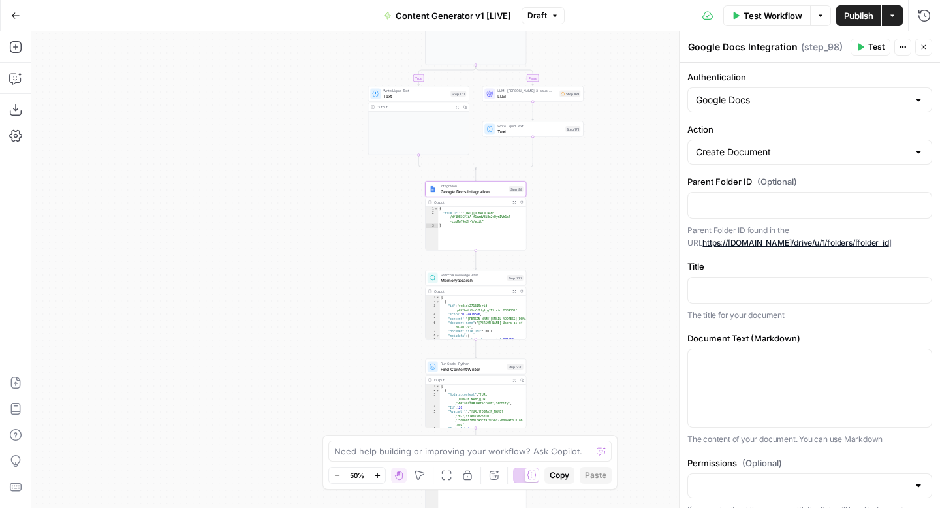
click at [928, 44] on button "Close" at bounding box center [923, 47] width 17 height 17
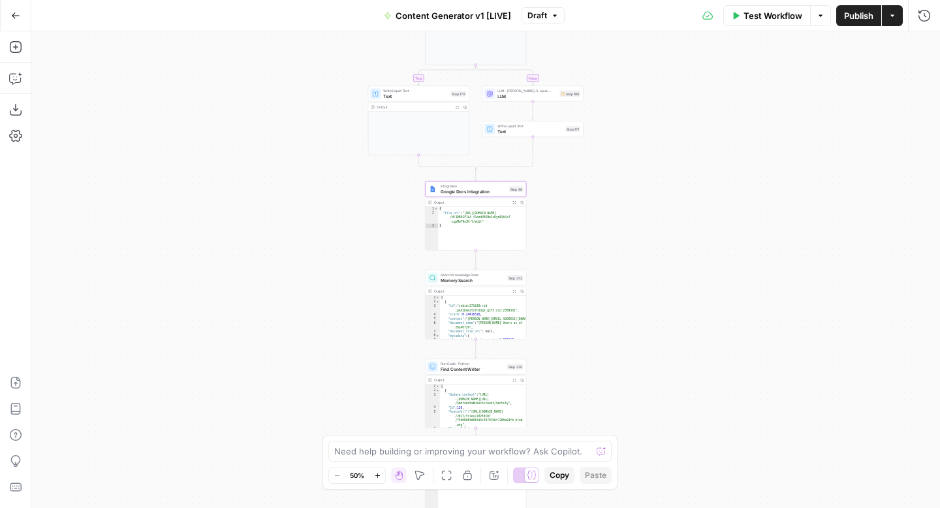
click at [536, 14] on span "Draft" at bounding box center [537, 16] width 20 height 12
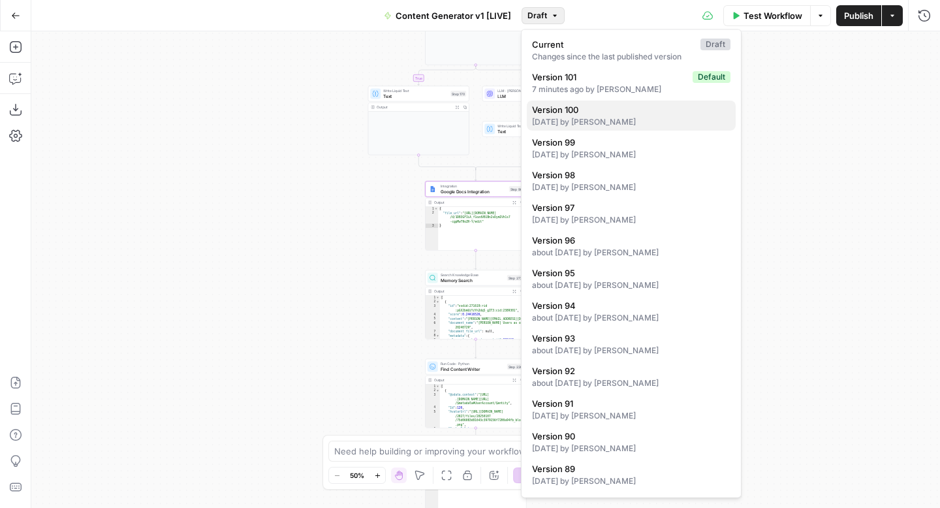
click at [616, 121] on div "[DATE] by [PERSON_NAME]" at bounding box center [631, 122] width 198 height 12
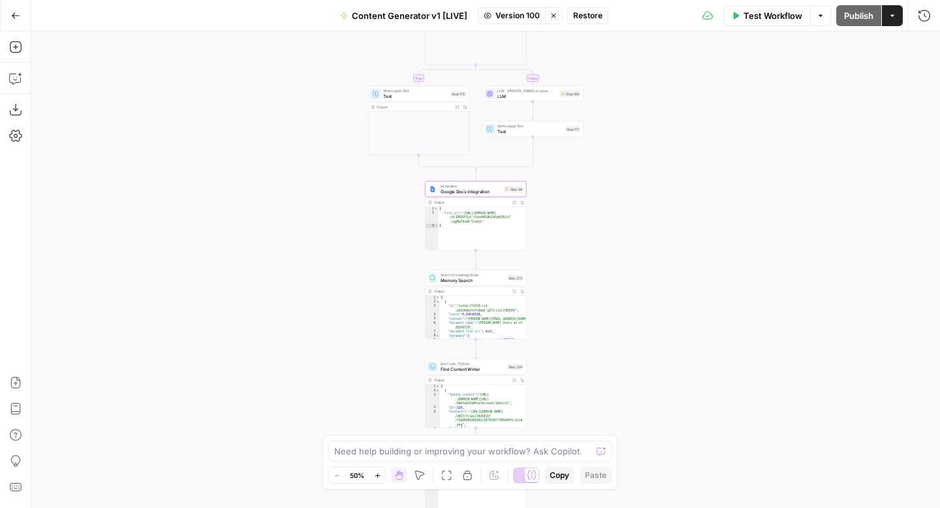
click at [469, 188] on span "Google Docs Integration" at bounding box center [471, 191] width 61 height 7
click at [925, 50] on icon "button" at bounding box center [924, 47] width 8 height 8
click at [510, 16] on span "Version 100" at bounding box center [518, 16] width 44 height 12
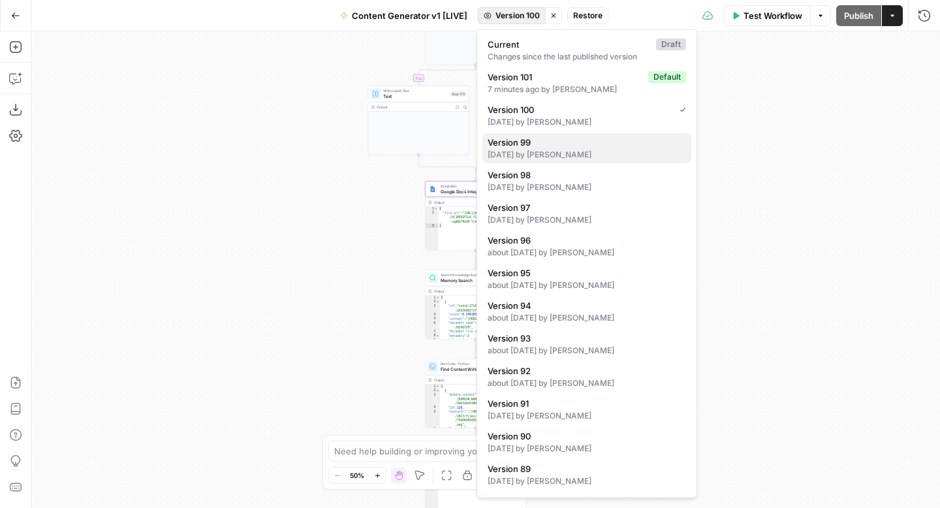
click at [563, 158] on div "[DATE] by [PERSON_NAME]" at bounding box center [587, 155] width 198 height 12
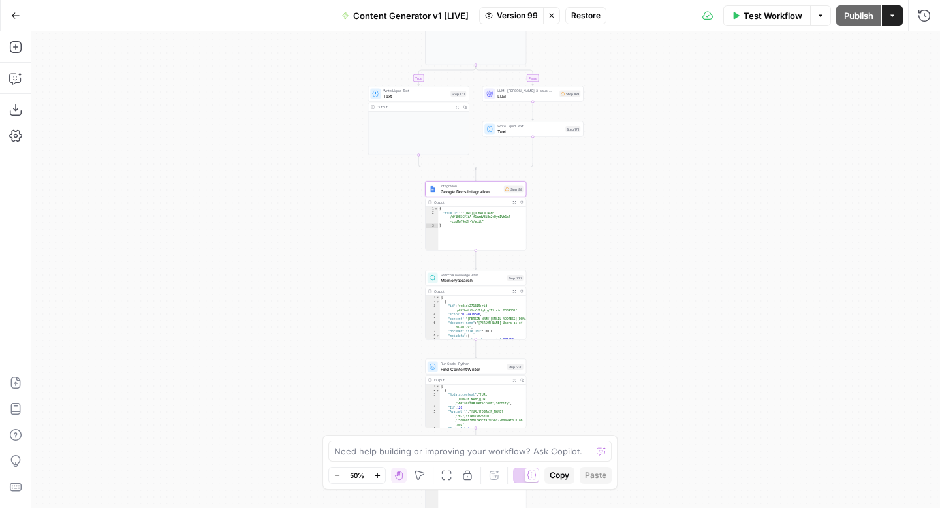
click at [460, 184] on span "Integration" at bounding box center [471, 185] width 61 height 5
click at [926, 43] on icon "button" at bounding box center [924, 47] width 8 height 8
click at [552, 14] on icon "button" at bounding box center [552, 16] width 8 height 8
click at [13, 13] on icon "button" at bounding box center [16, 15] width 8 height 6
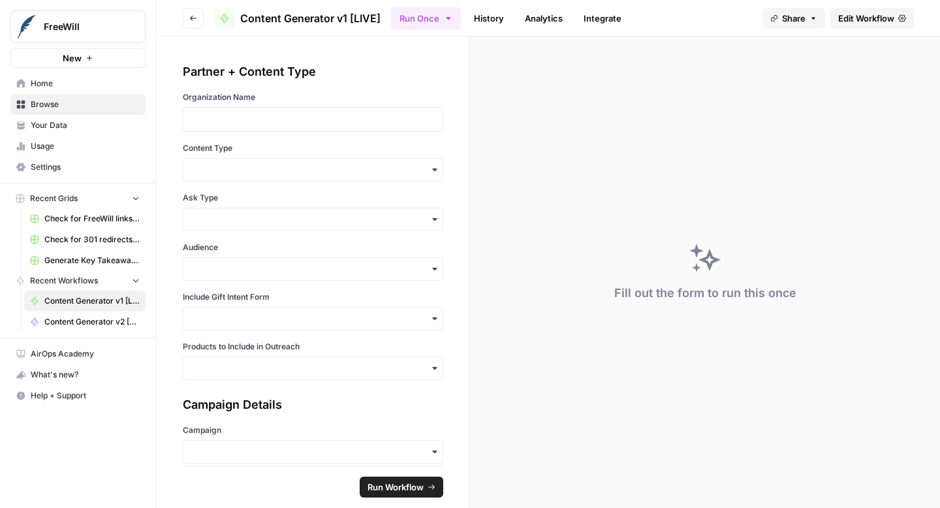
click at [188, 19] on button "Go back" at bounding box center [193, 18] width 21 height 21
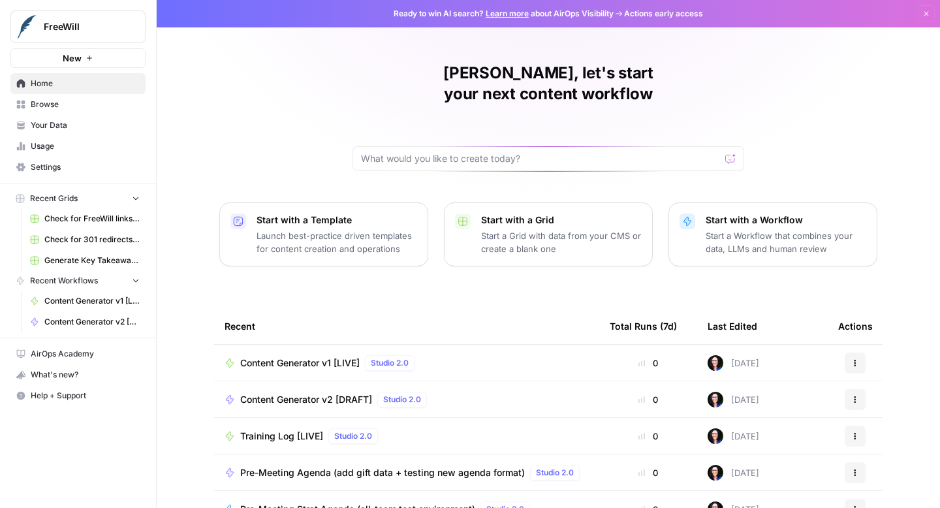
click at [262, 393] on span "Content Generator v2 [DRAFT]" at bounding box center [306, 399] width 132 height 13
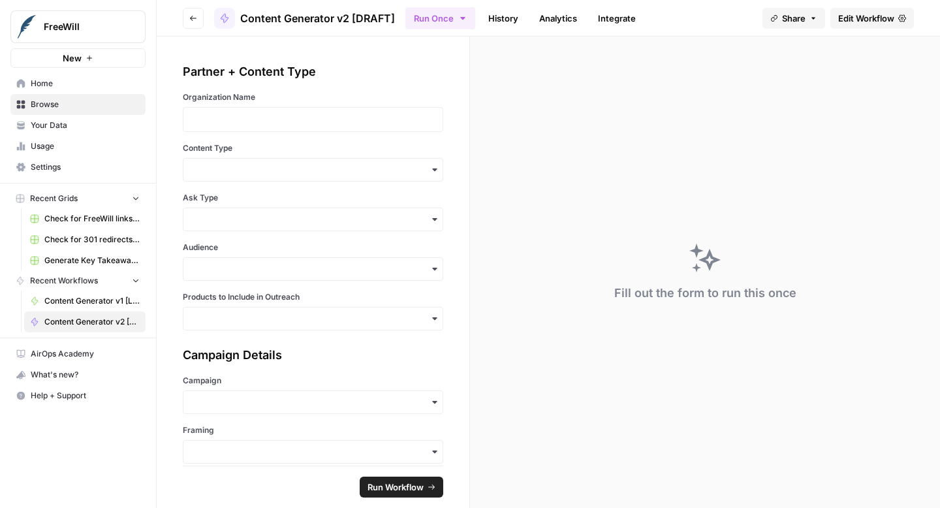
click at [851, 22] on span "Edit Workflow" at bounding box center [866, 18] width 56 height 13
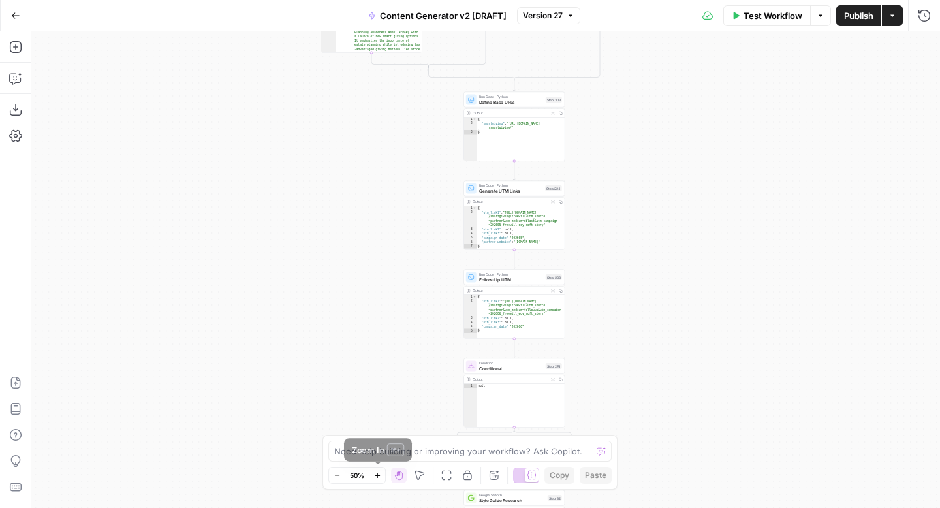
click at [379, 472] on icon "button" at bounding box center [377, 475] width 7 height 7
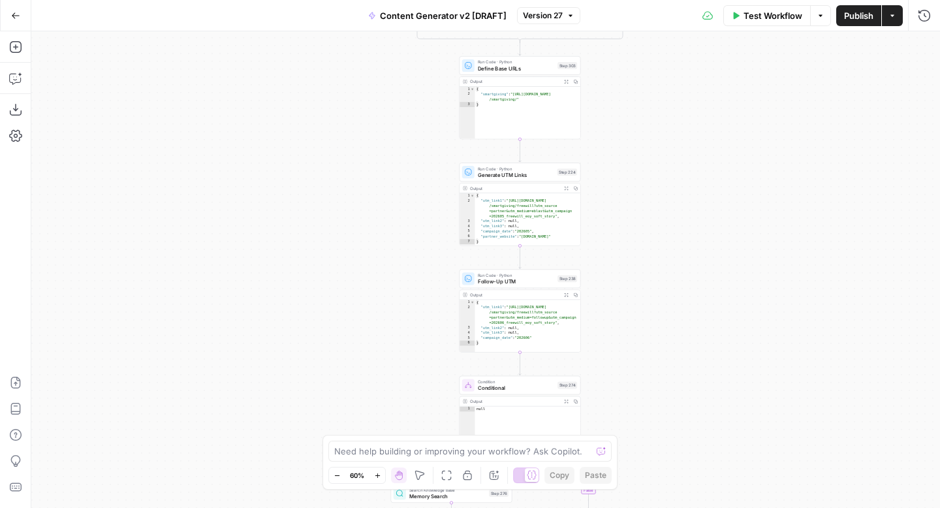
click at [379, 472] on icon "button" at bounding box center [377, 475] width 7 height 7
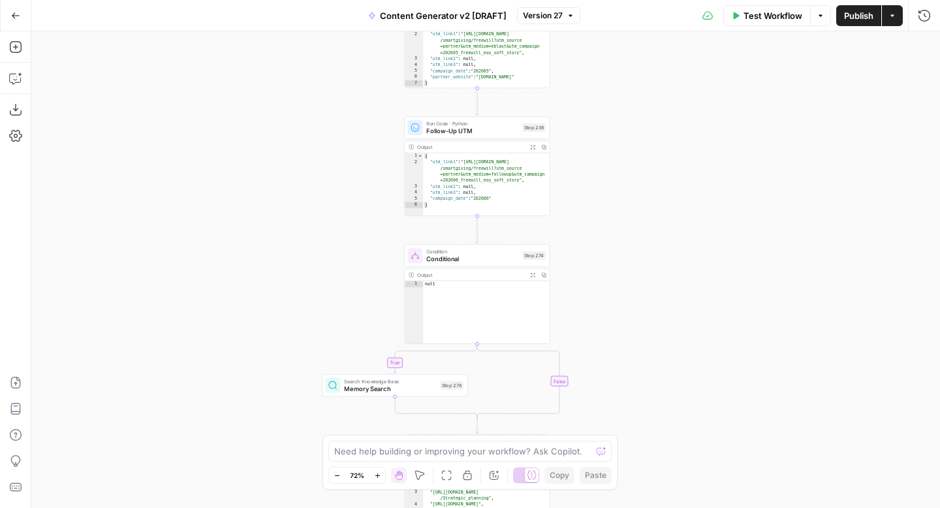
drag, startPoint x: 716, startPoint y: 360, endPoint x: 663, endPoint y: 202, distance: 166.0
click at [663, 202] on div "true false true false true false true false true false true false Workflow Set …" at bounding box center [485, 269] width 909 height 477
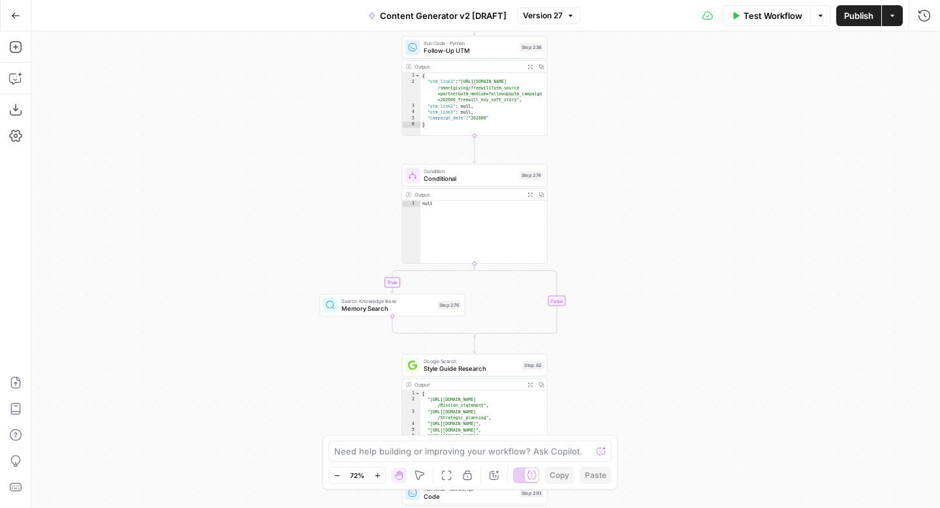
drag, startPoint x: 651, startPoint y: 300, endPoint x: 651, endPoint y: 138, distance: 161.3
click at [651, 140] on div "true false true false true false true false true false true false Workflow Set …" at bounding box center [485, 269] width 909 height 477
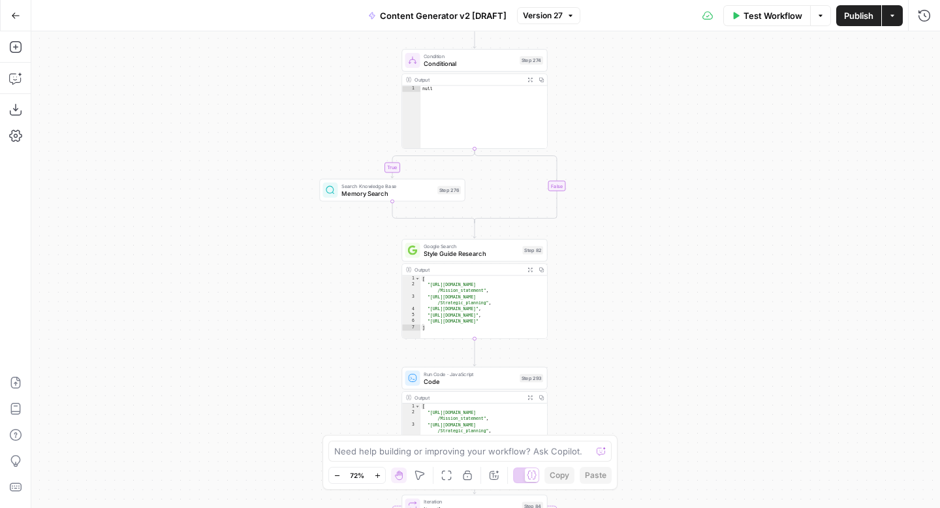
drag, startPoint x: 687, startPoint y: 309, endPoint x: 684, endPoint y: 131, distance: 178.2
click at [684, 132] on div "true false true false true false true false true false true false Workflow Set …" at bounding box center [485, 269] width 909 height 477
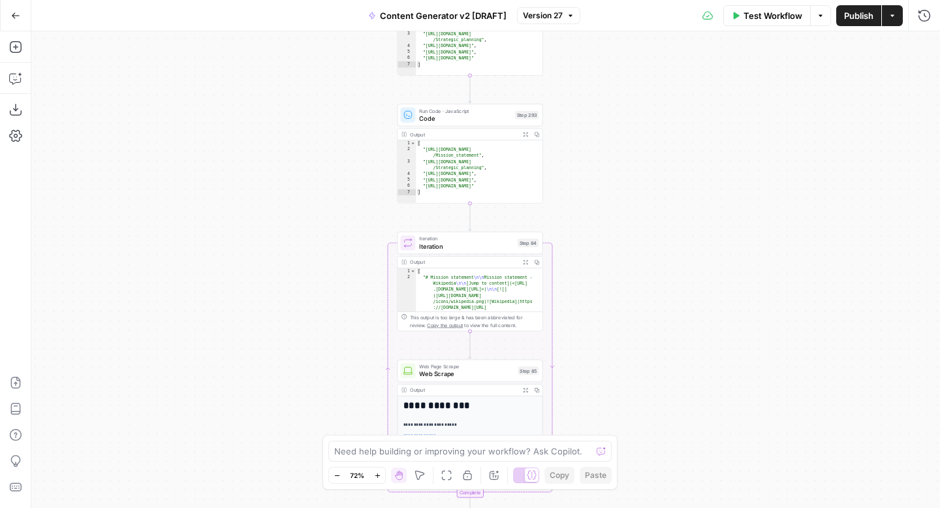
drag, startPoint x: 640, startPoint y: 315, endPoint x: 639, endPoint y: 189, distance: 126.7
click at [639, 189] on div "true false true false true false true false true false true false Workflow Set …" at bounding box center [485, 269] width 909 height 477
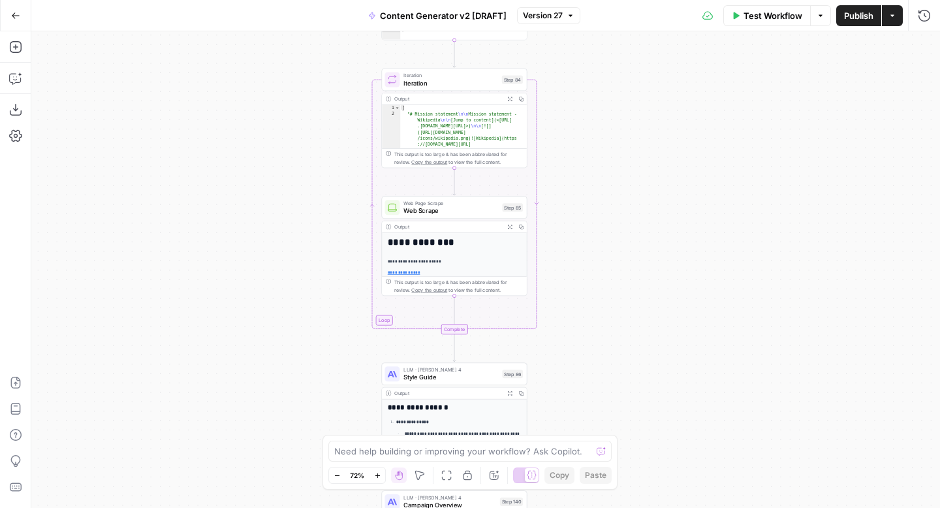
drag, startPoint x: 639, startPoint y: 189, endPoint x: 620, endPoint y: 16, distance: 173.4
click at [620, 16] on div "Go Back Content Generator v2 [DRAFT] Version 27 Test Workflow Options Publish A…" at bounding box center [470, 254] width 940 height 508
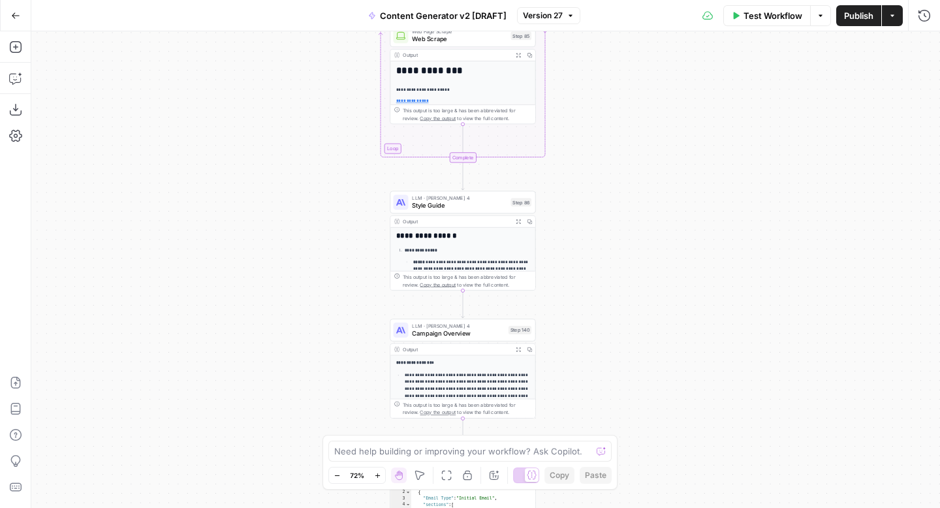
drag, startPoint x: 668, startPoint y: 289, endPoint x: 697, endPoint y: 97, distance: 194.1
click at [697, 97] on div "true false true false true false true false true false true false Workflow Set …" at bounding box center [485, 269] width 909 height 477
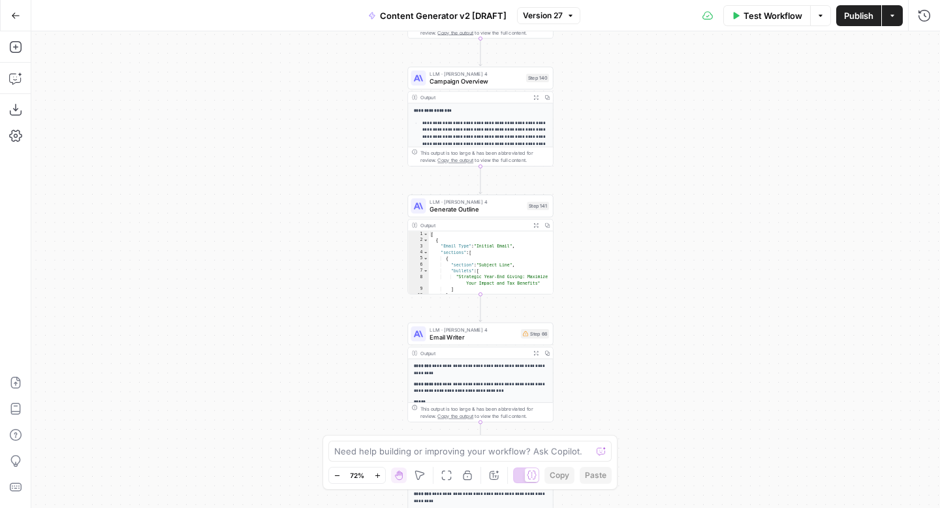
drag, startPoint x: 653, startPoint y: 332, endPoint x: 653, endPoint y: 119, distance: 212.2
click at [653, 119] on div "true false true false true false true false true false true false Workflow Set …" at bounding box center [485, 269] width 909 height 477
drag, startPoint x: 661, startPoint y: 353, endPoint x: 652, endPoint y: 165, distance: 188.9
click at [652, 165] on div "true false true false true false true false true false true false Workflow Set …" at bounding box center [485, 269] width 909 height 477
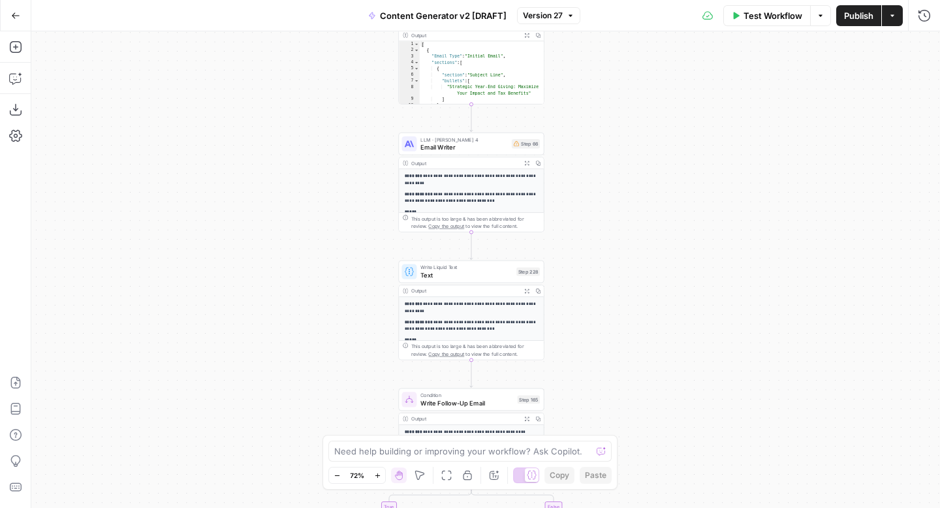
drag, startPoint x: 653, startPoint y: 237, endPoint x: 624, endPoint y: 8, distance: 230.3
click at [624, 9] on div "Go Back Content Generator v2 [DRAFT] Version 27 Test Workflow Options Publish A…" at bounding box center [470, 254] width 940 height 508
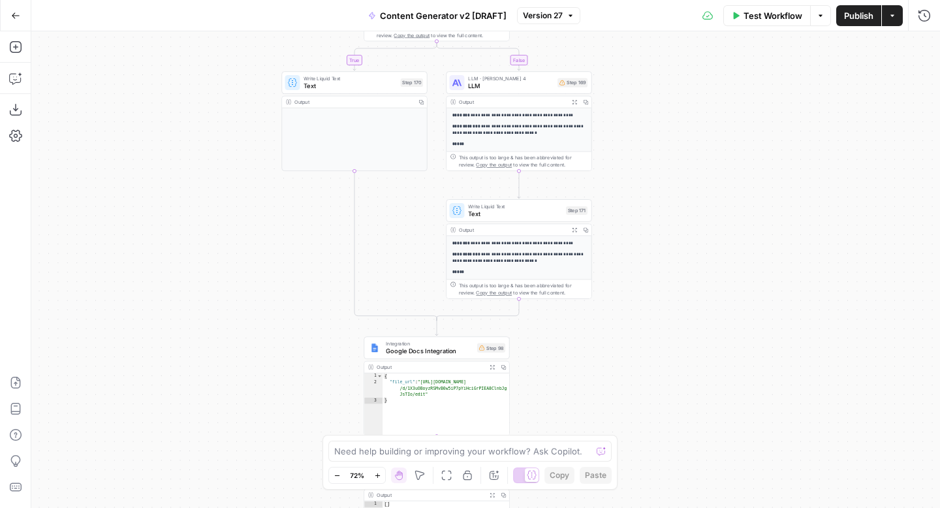
drag, startPoint x: 611, startPoint y: 227, endPoint x: 605, endPoint y: 7, distance: 220.1
click at [605, 7] on div "Go Back Content Generator v2 [DRAFT] Version 27 Test Workflow Options Publish A…" at bounding box center [470, 254] width 940 height 508
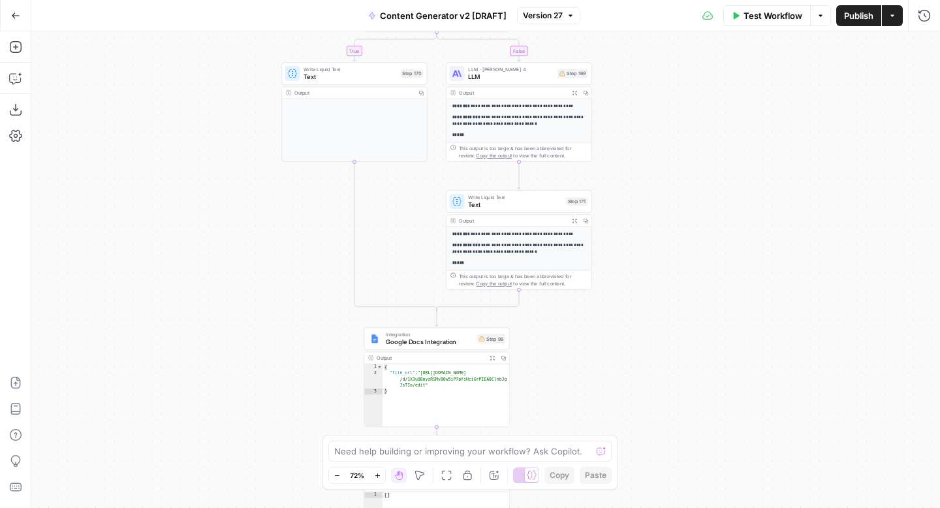
drag, startPoint x: 678, startPoint y: 300, endPoint x: 678, endPoint y: 209, distance: 90.7
click at [678, 209] on div "true false true false true false true false true false true false Workflow Set …" at bounding box center [485, 269] width 909 height 477
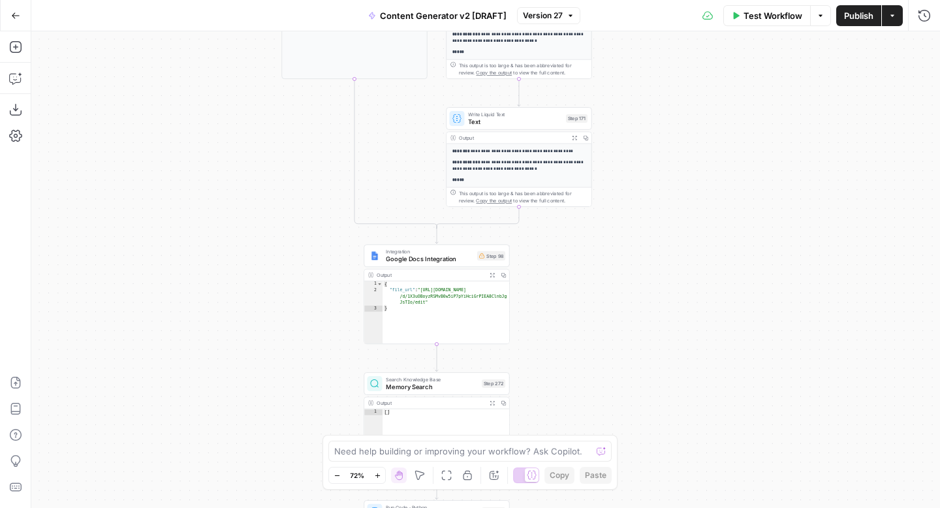
click at [403, 257] on span "Google Docs Integration" at bounding box center [429, 259] width 87 height 9
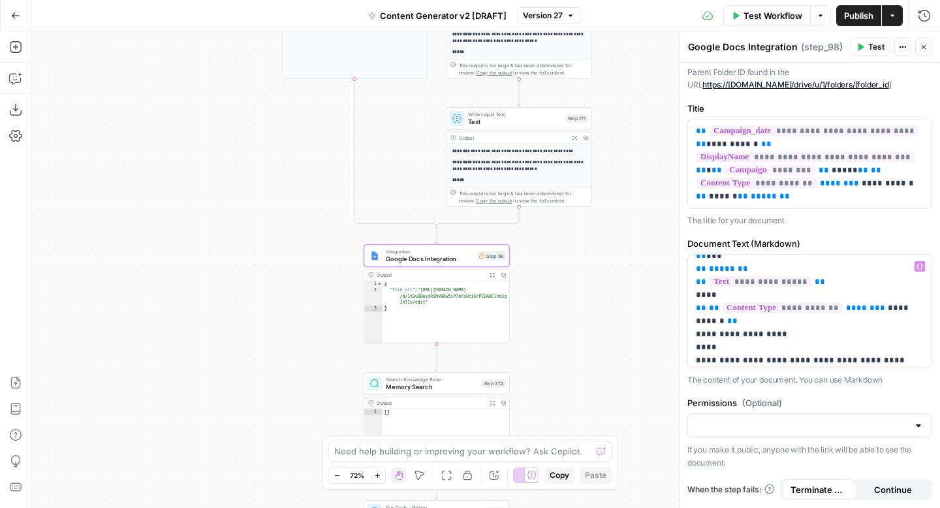
scroll to position [422, 0]
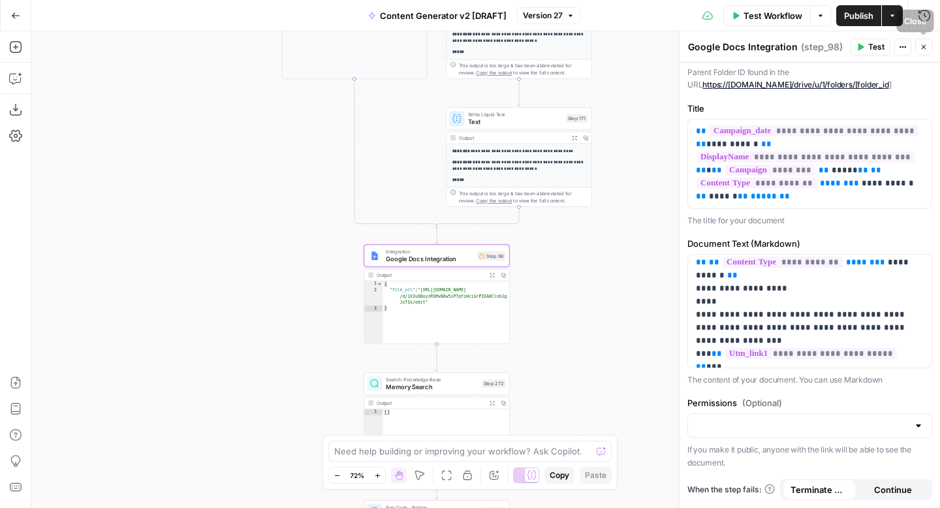
click at [927, 47] on span "Close" at bounding box center [927, 47] width 1 height 1
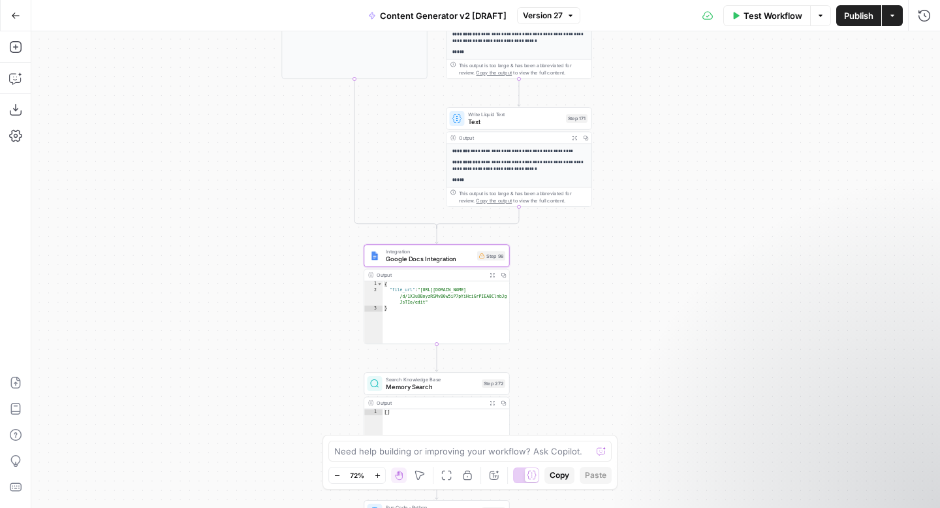
drag, startPoint x: 660, startPoint y: 296, endPoint x: 619, endPoint y: 215, distance: 90.8
click at [618, 215] on div "true false true false true false true true false true false false Workflow Set …" at bounding box center [485, 269] width 909 height 477
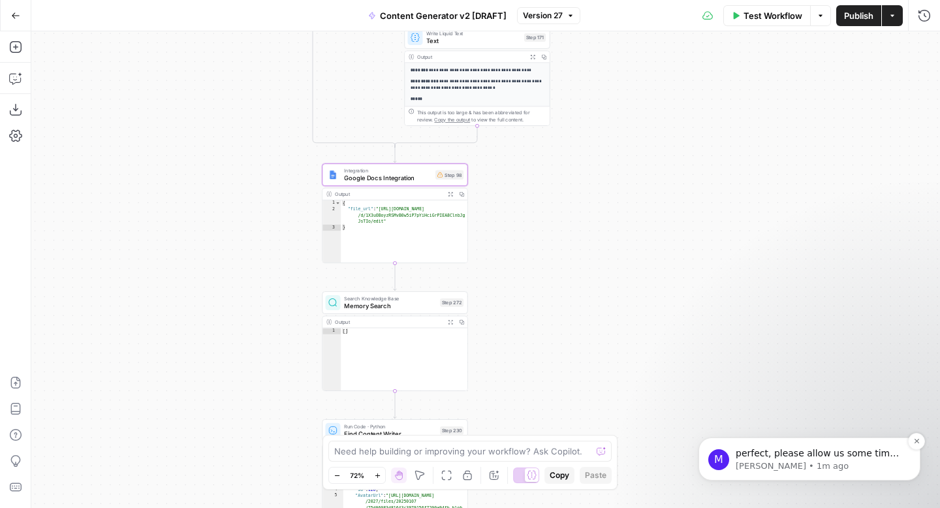
click at [829, 452] on p "perfect, please allow us some time to review this and we'll come back to you sh…" at bounding box center [820, 453] width 168 height 13
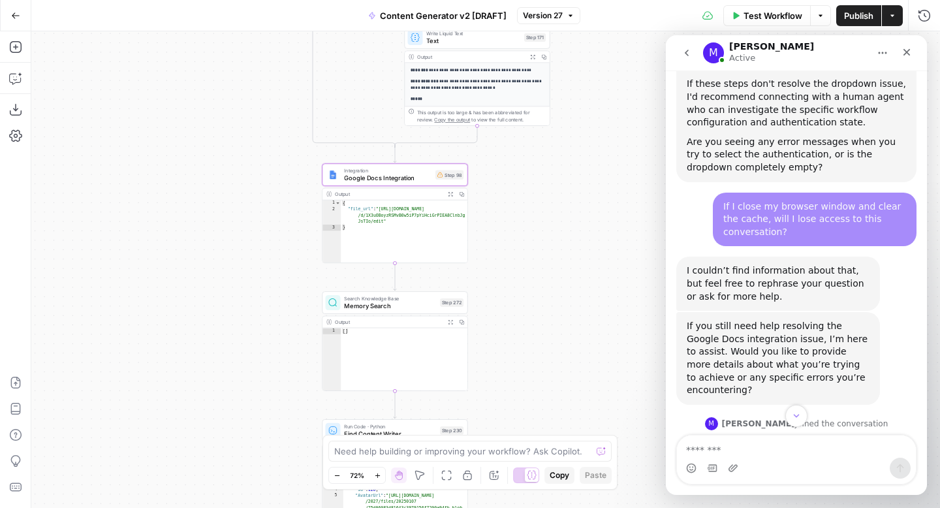
scroll to position [1562, 0]
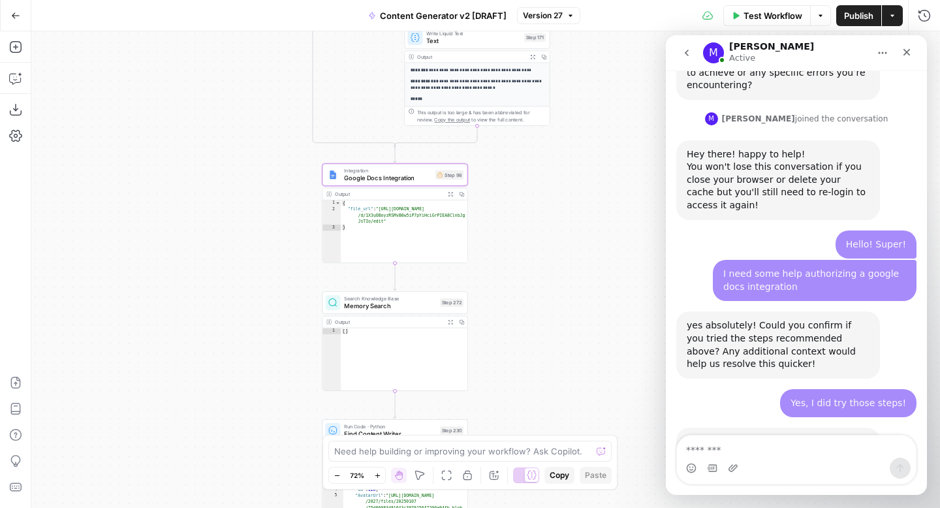
click at [795, 450] on textarea "Message…" at bounding box center [796, 446] width 239 height 22
click at [755, 448] on textarea "Message…" at bounding box center [796, 446] width 239 height 22
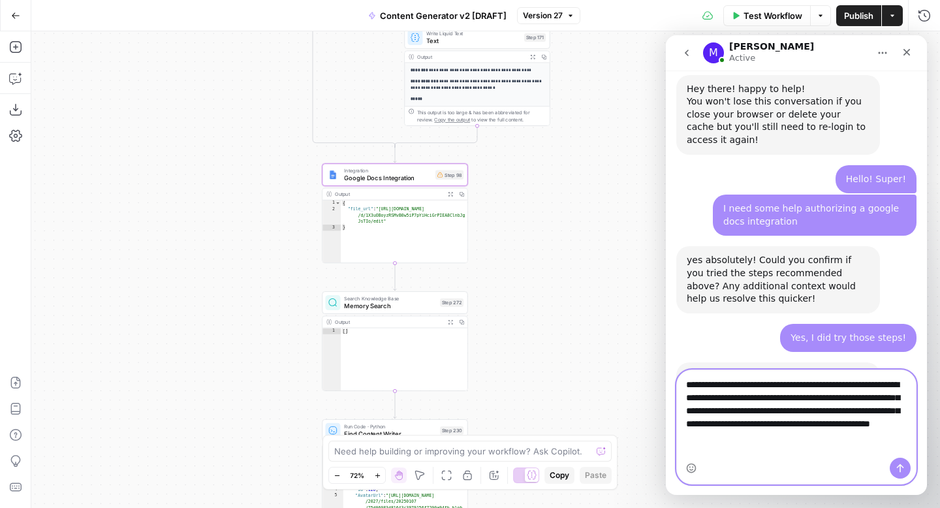
scroll to position [1641, 0]
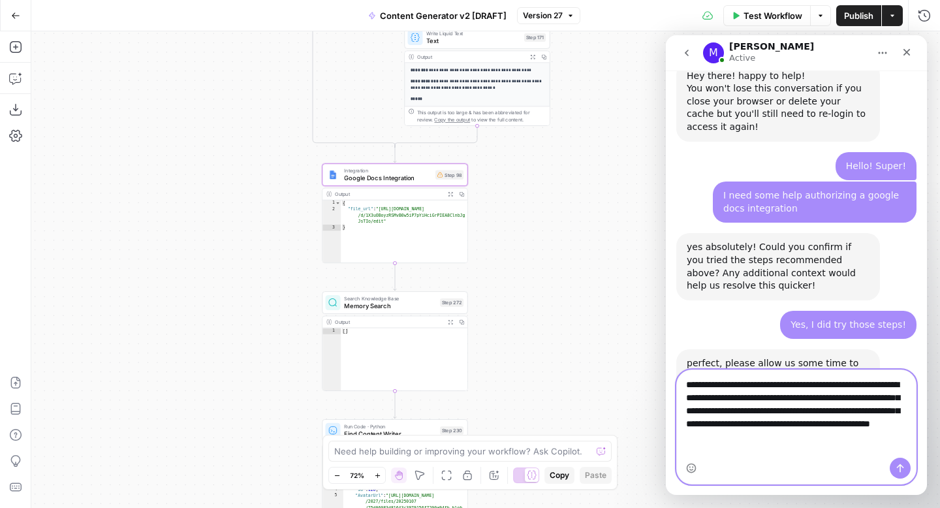
paste textarea "**********"
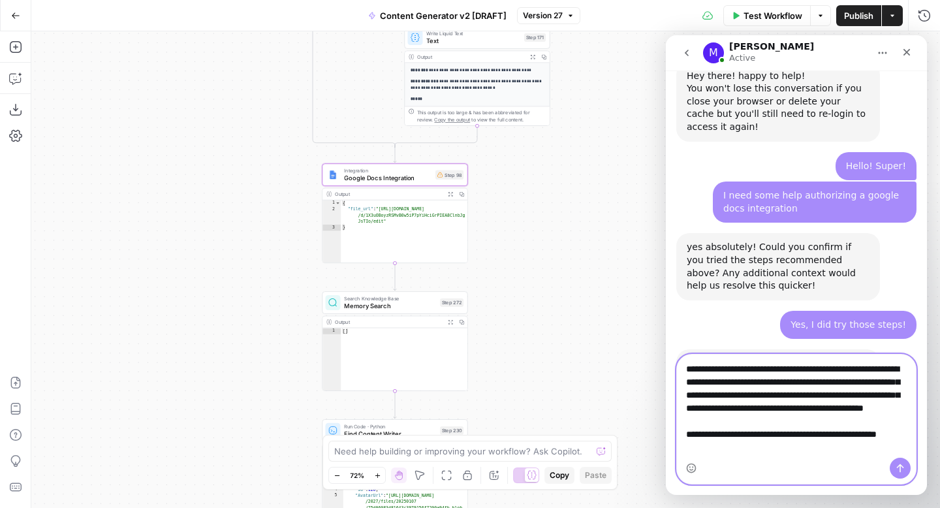
scroll to position [1643, 0]
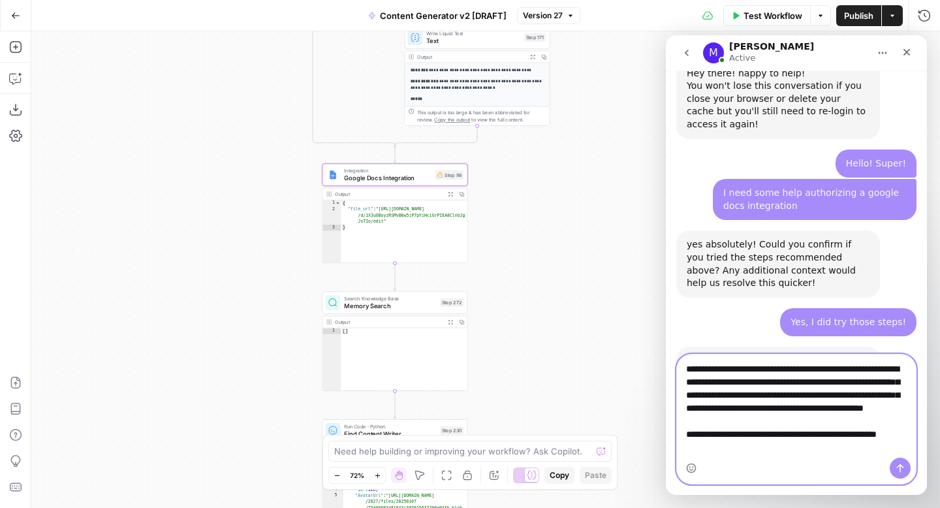
click at [879, 363] on textarea "**********" at bounding box center [796, 405] width 239 height 103
type textarea "**********"
click at [902, 471] on icon "Send a message…" at bounding box center [900, 468] width 10 height 10
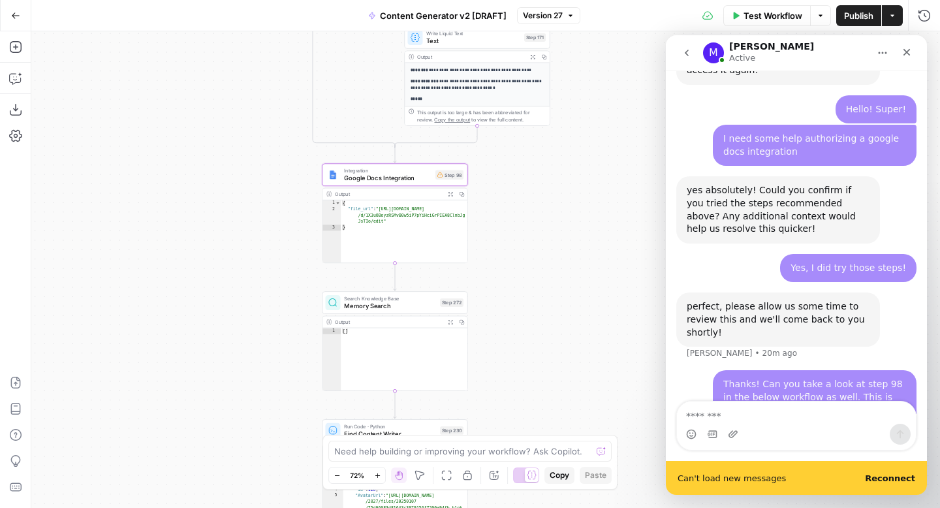
scroll to position [1731, 0]
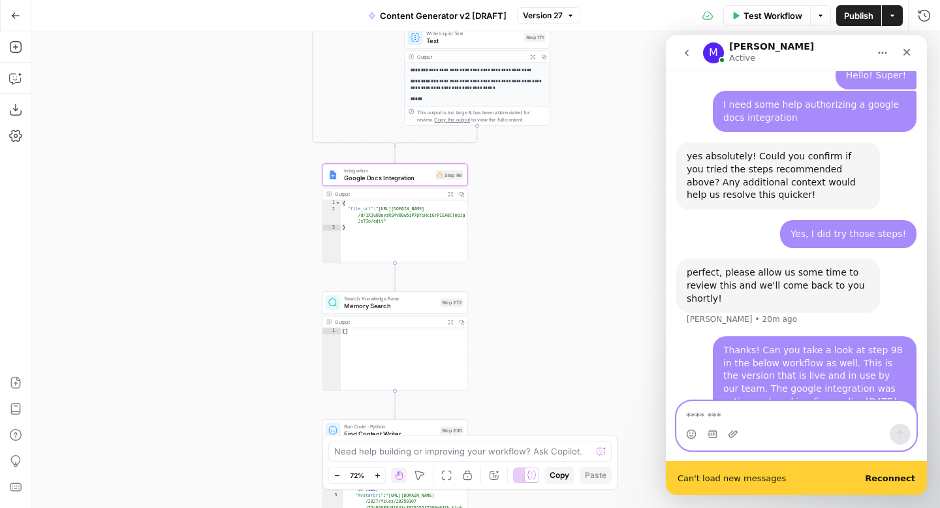
click at [817, 406] on textarea "Message…" at bounding box center [796, 412] width 239 height 22
click at [902, 477] on b "Reconnect" at bounding box center [890, 478] width 50 height 10
click at [833, 409] on textarea "Message…" at bounding box center [796, 412] width 239 height 22
